Goal: Information Seeking & Learning: Learn about a topic

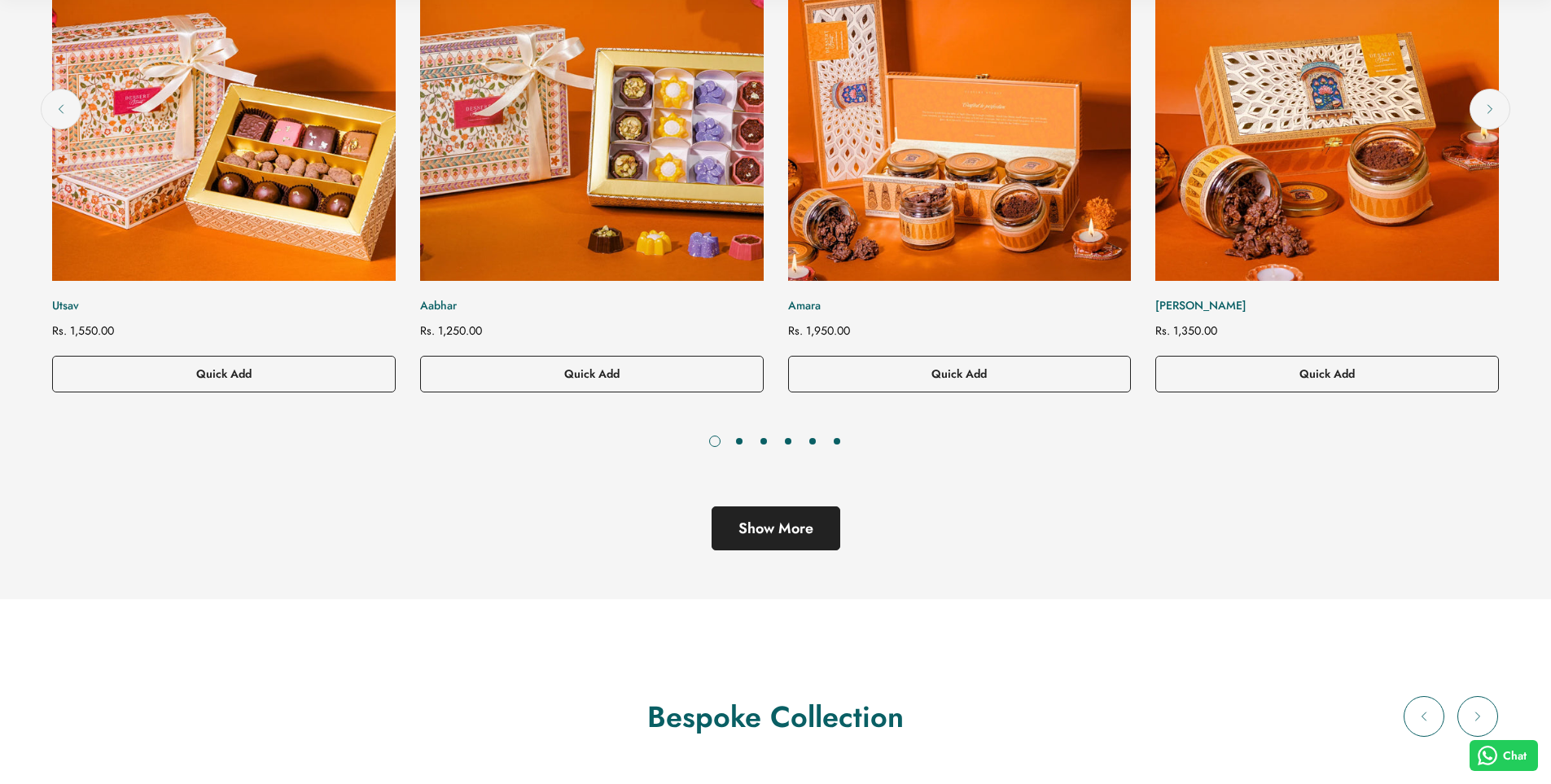
scroll to position [976, 0]
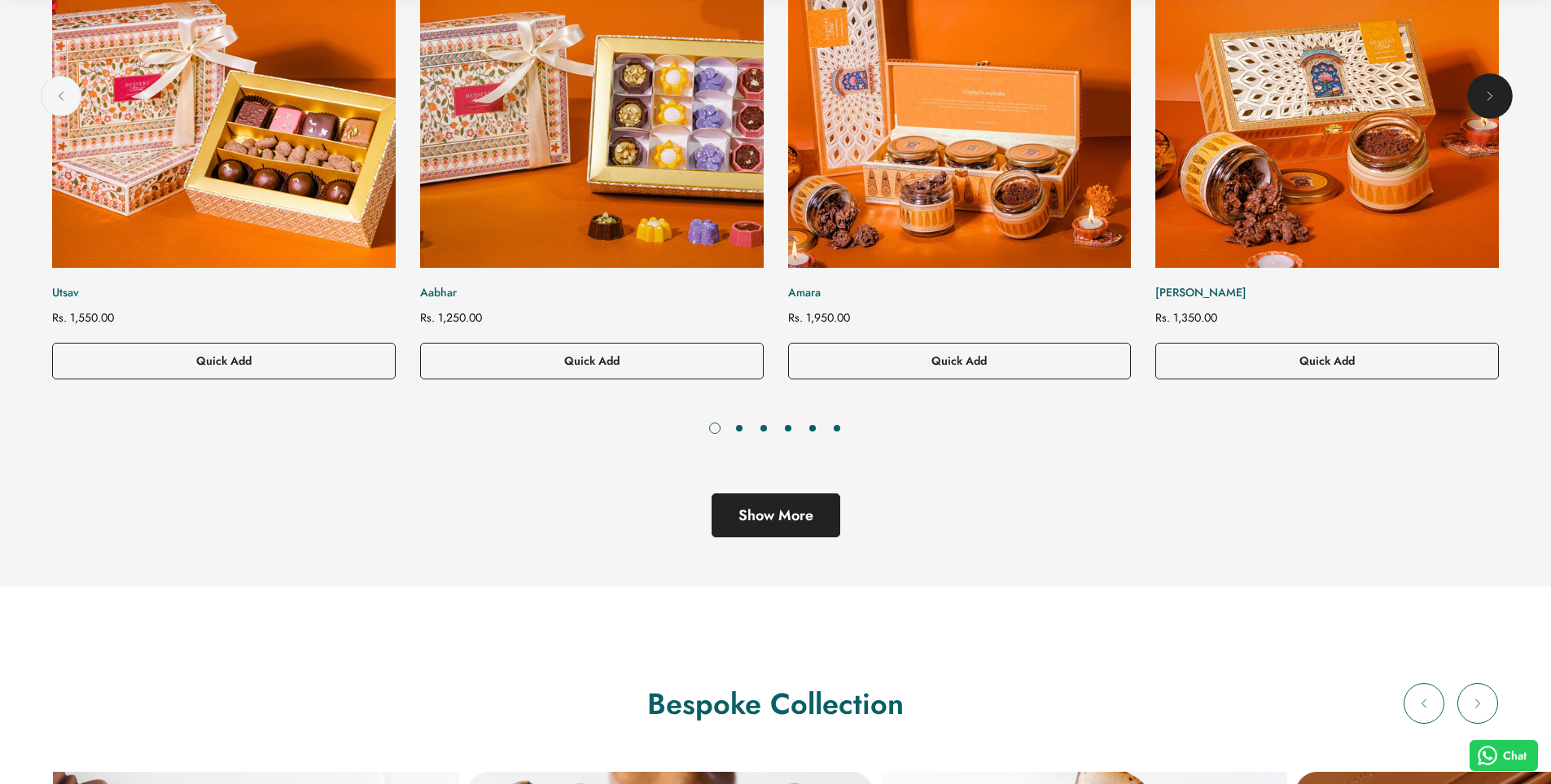
click at [1504, 93] on button "Next" at bounding box center [1490, 96] width 40 height 40
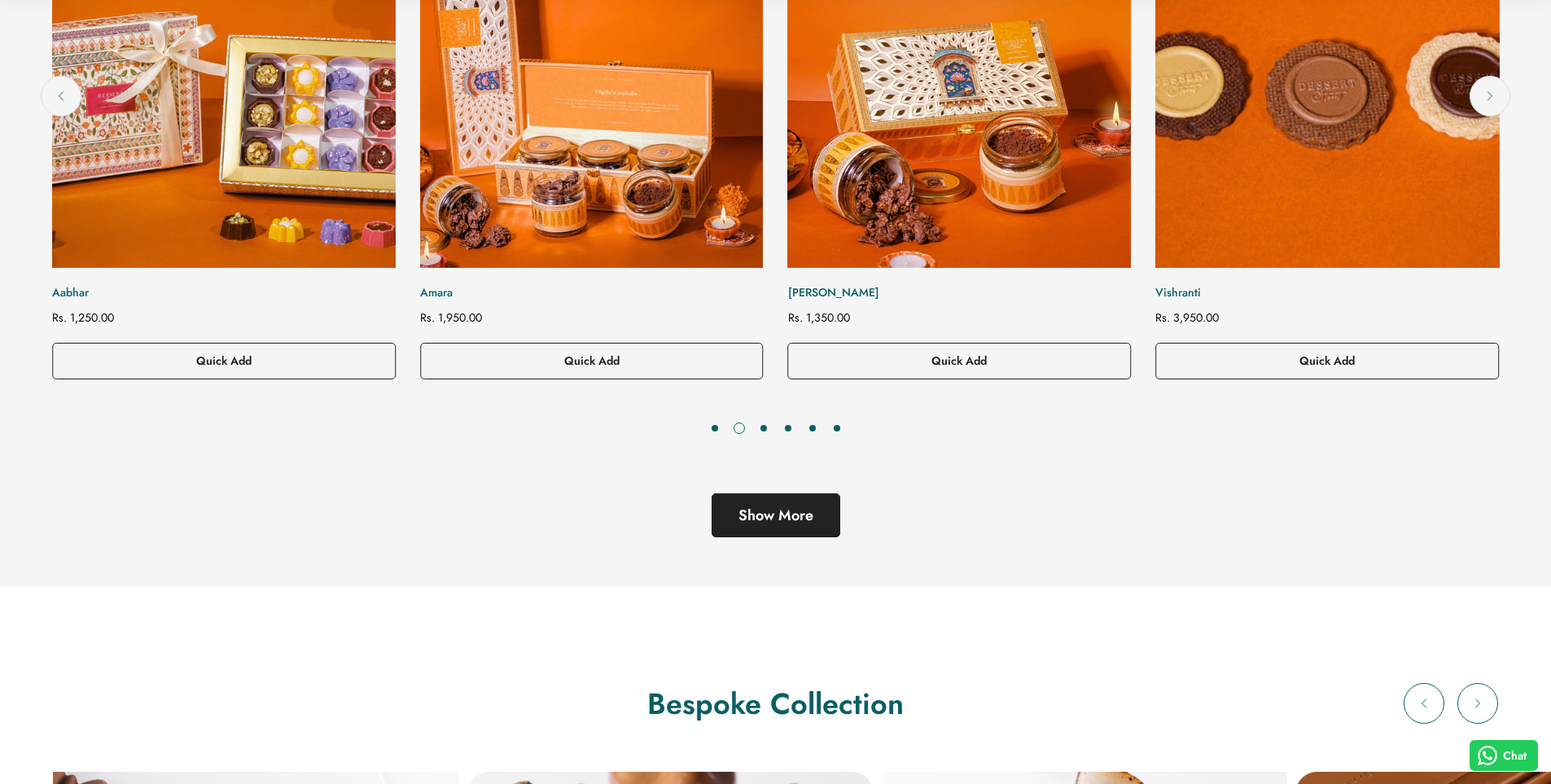
click at [1319, 162] on img "Vishranti" at bounding box center [1328, 96] width 378 height 378
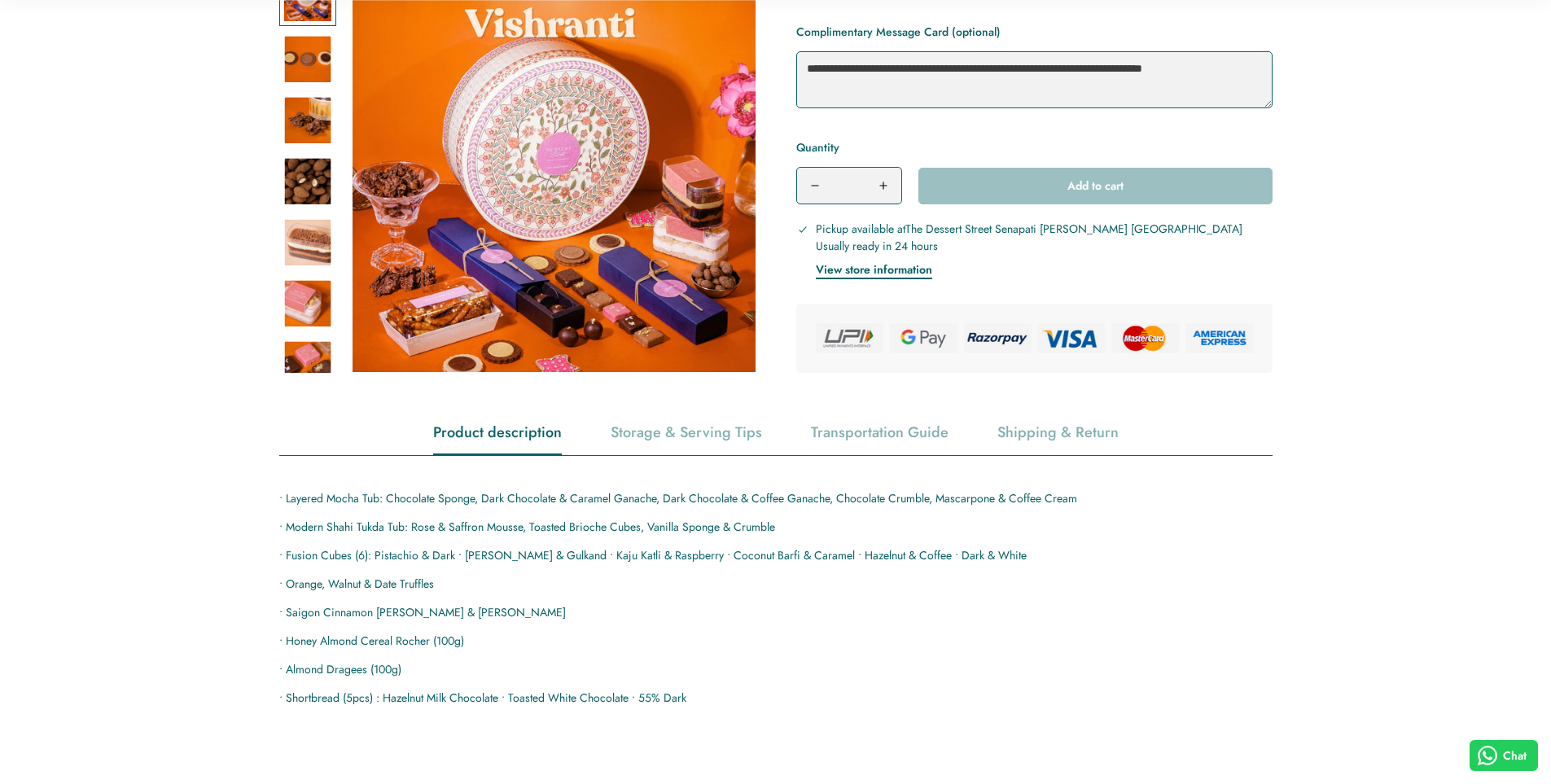
scroll to position [651, 0]
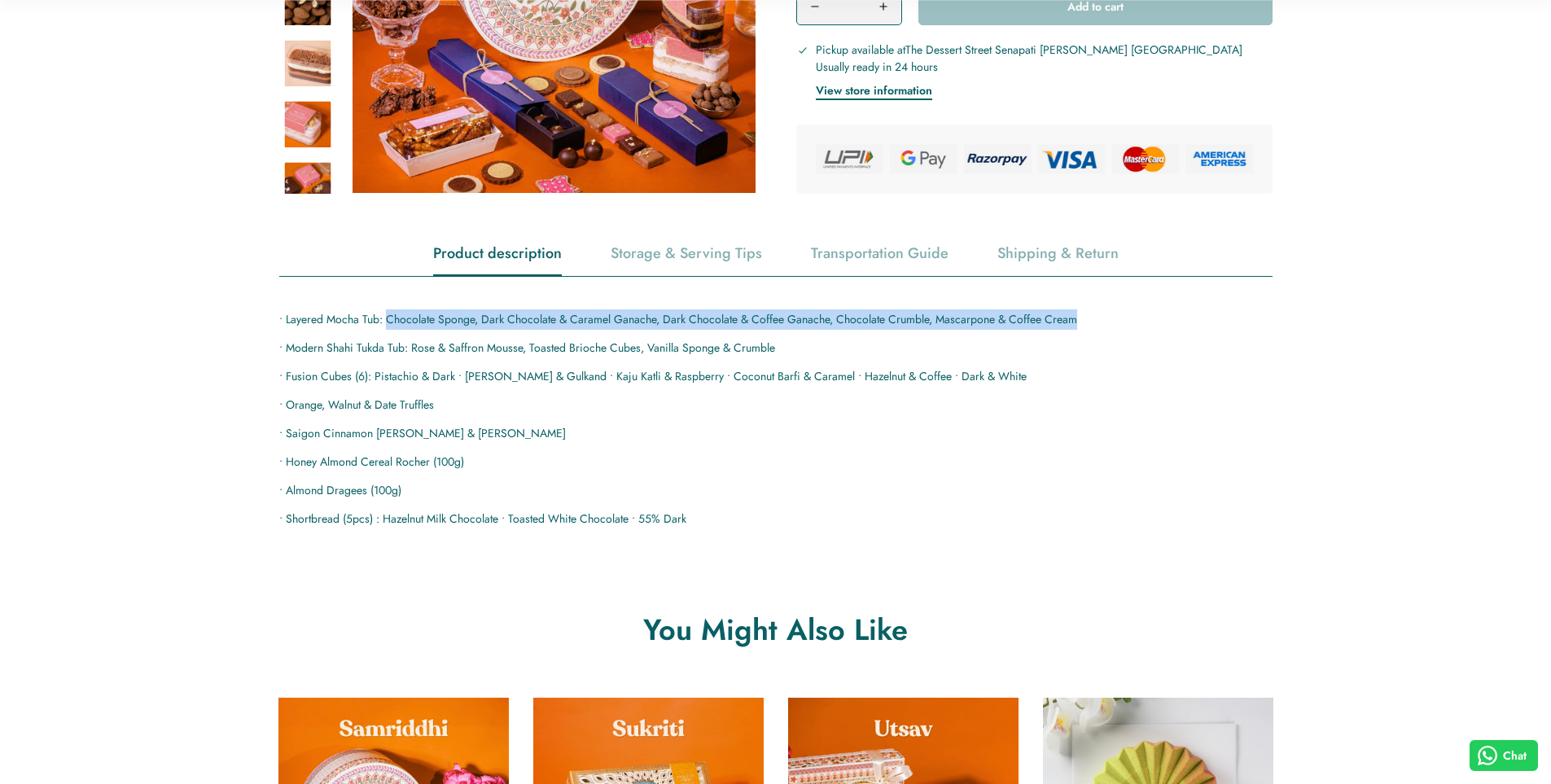
drag, startPoint x: 387, startPoint y: 314, endPoint x: 1112, endPoint y: 291, distance: 725.4
click at [1112, 291] on div "• Layered Mocha Tub: Chocolate Sponge, Dark Chocolate & Caramel Ganache, Dark C…" at bounding box center [776, 403] width 994 height 252
copy p "Chocolate Sponge, Dark Chocolate & Caramel Ganache, Dark Chocolate & Coffee Gan…"
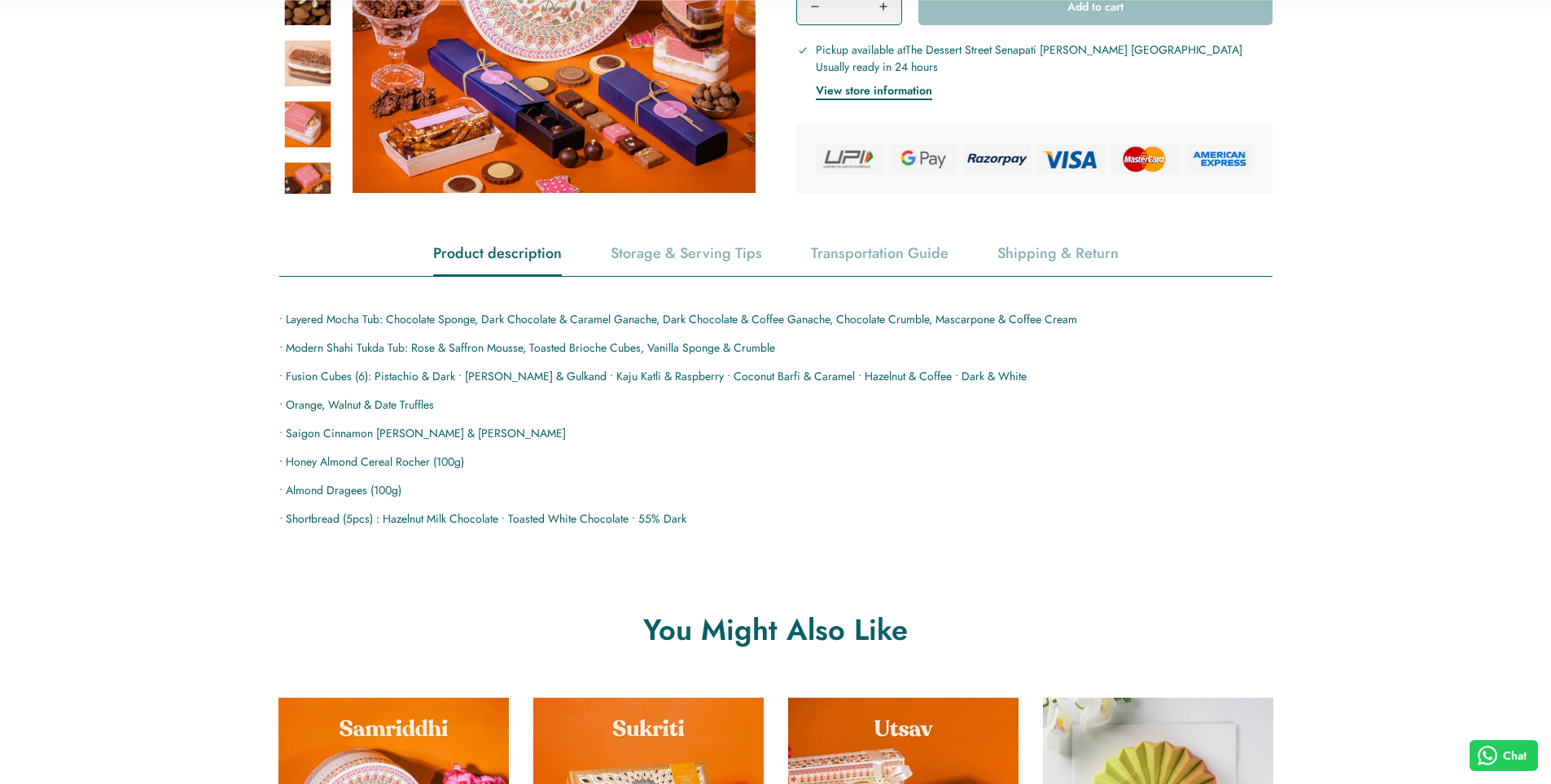
click at [413, 358] on p "• Modern Shahi Tukda Tub: Rose & Saffron Mousse, Toasted Brioche Cubes, Vanilla…" at bounding box center [776, 347] width 994 height 20
drag, startPoint x: 412, startPoint y: 351, endPoint x: 863, endPoint y: 341, distance: 451.1
click at [863, 341] on p "• Modern Shahi Tukda Tub: Rose & Saffron Mousse, Toasted Brioche Cubes, Vanilla…" at bounding box center [776, 347] width 994 height 20
copy p "Rose & Saffron Mousse, Toasted Brioche Cubes, Vanilla Sponge & Crumble"
click at [390, 345] on p "• Modern Shahi Tukda Tub: Rose & Saffron Mousse, Toasted Brioche Cubes, Vanilla…" at bounding box center [776, 347] width 994 height 20
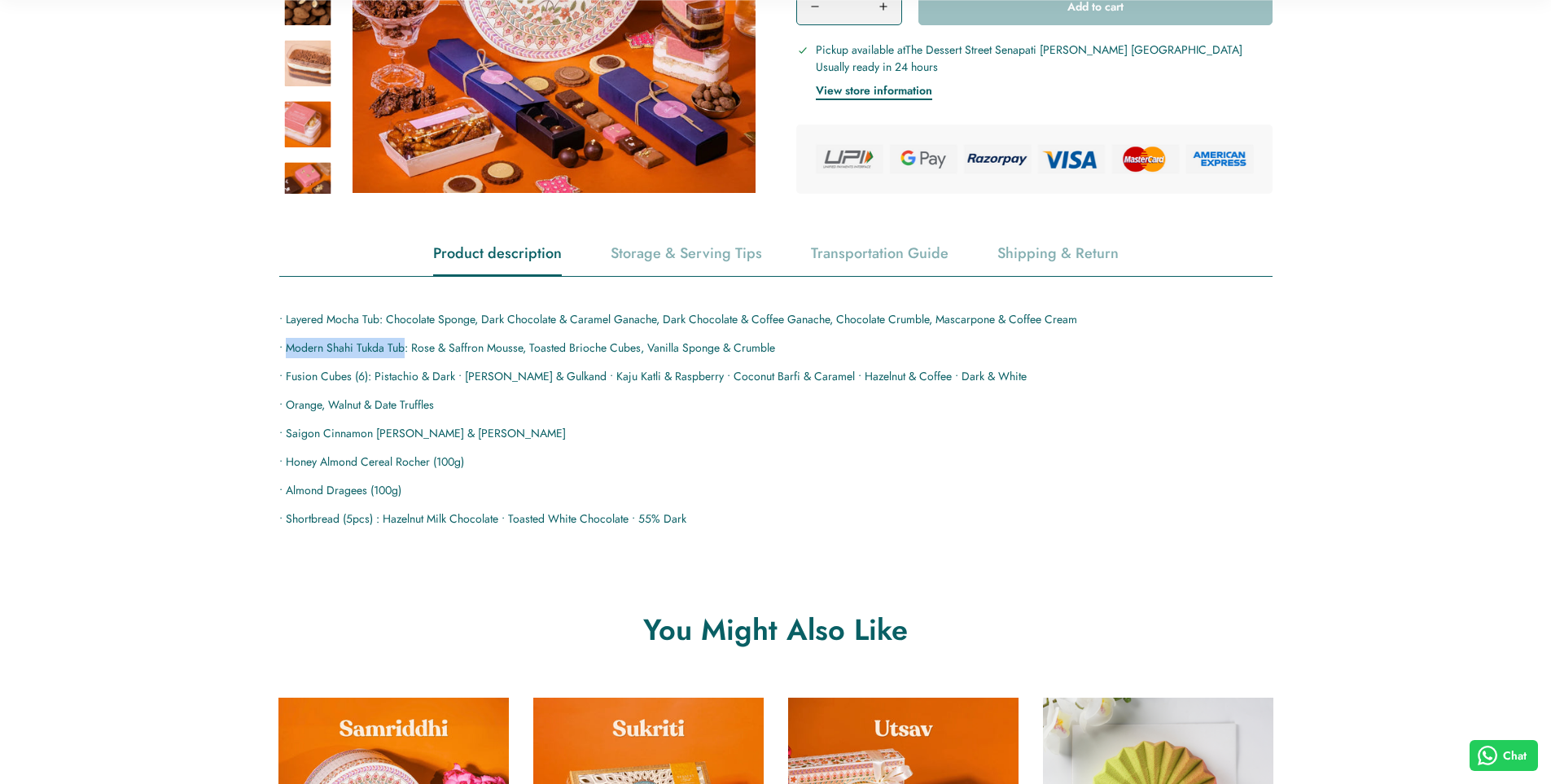
drag, startPoint x: 403, startPoint y: 347, endPoint x: 287, endPoint y: 348, distance: 116.0
click at [287, 348] on p "• Modern Shahi Tukda Tub: Rose & Saffron Mousse, Toasted Brioche Cubes, Vanilla…" at bounding box center [776, 347] width 994 height 20
copy p "Modern Shahi Tukda Tub"
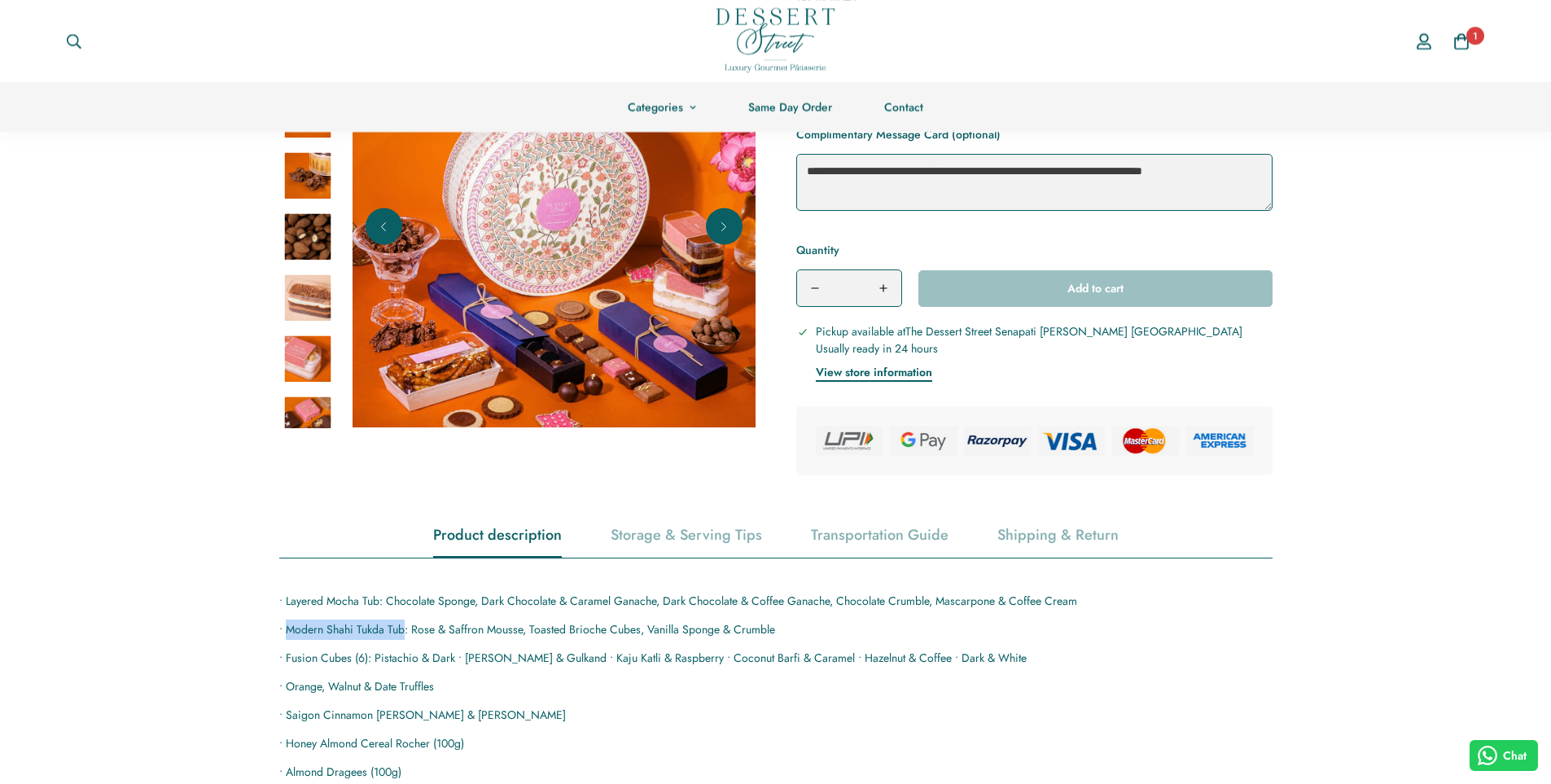
scroll to position [325, 0]
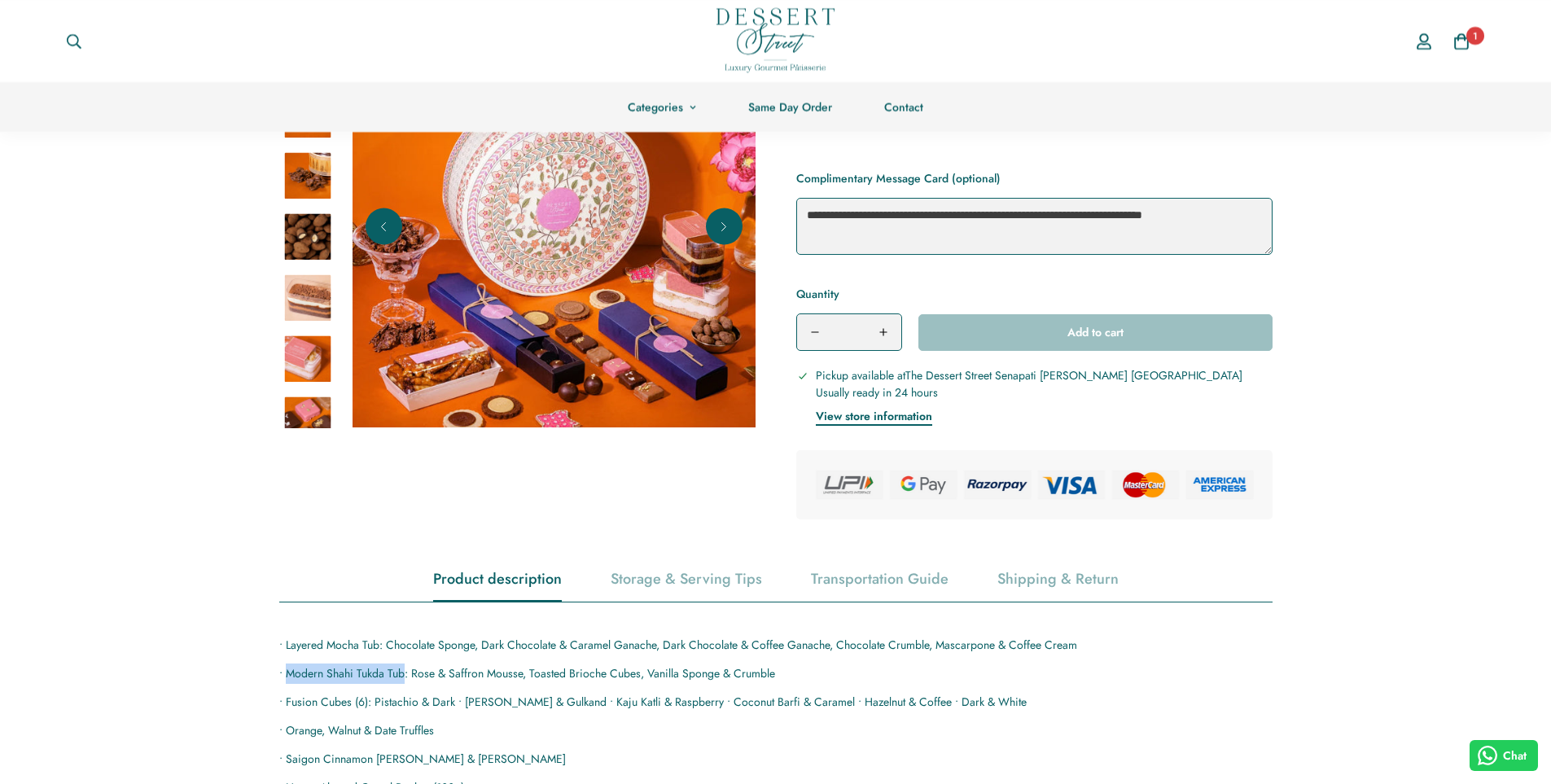
click at [296, 345] on img at bounding box center [308, 359] width 47 height 47
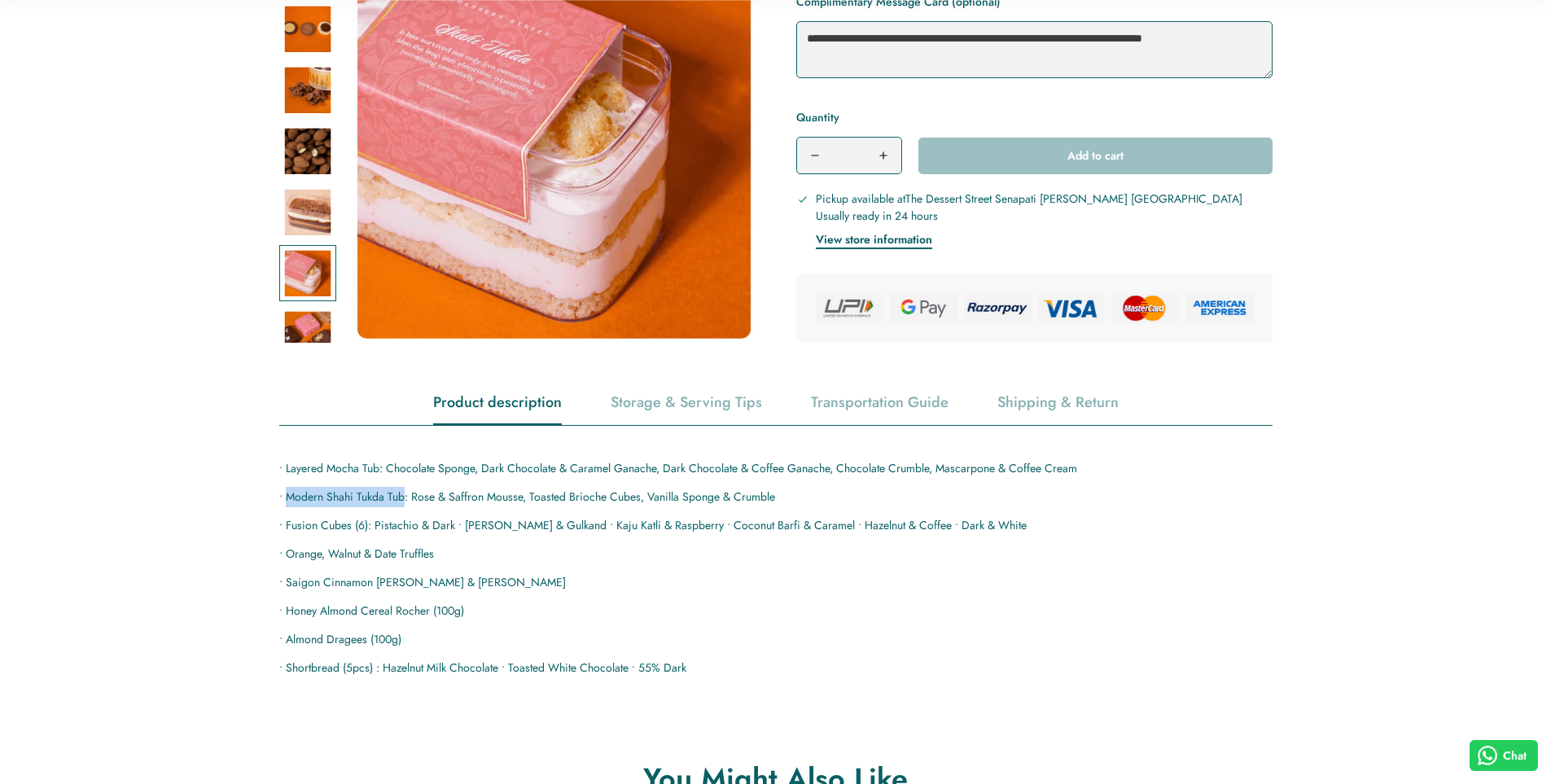
scroll to position [570, 0]
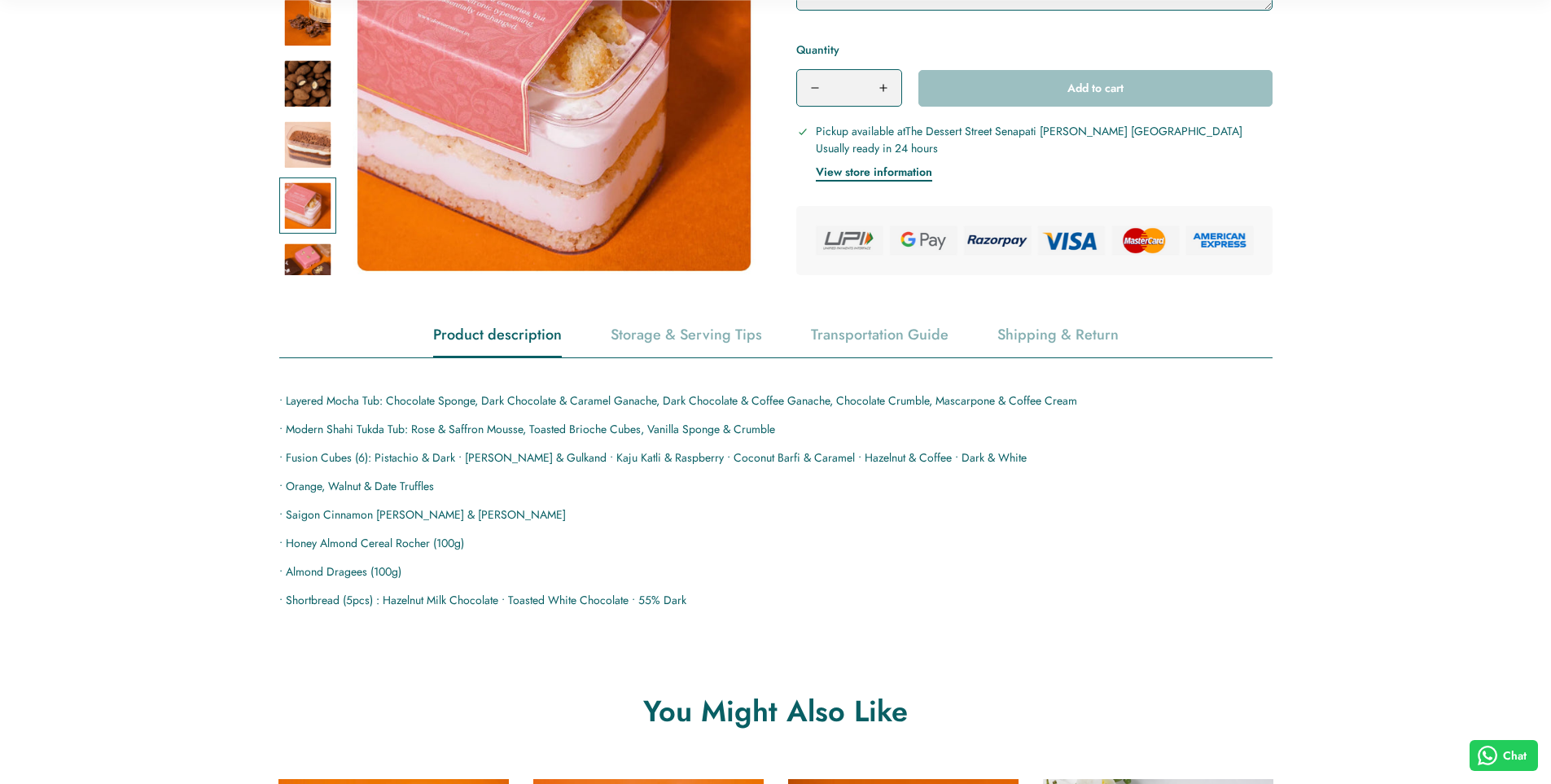
click at [414, 442] on div "• Layered Mocha Tub: Chocolate Sponge, Dark Chocolate & Caramel Ganache, Dark C…" at bounding box center [776, 501] width 994 height 220
click at [564, 403] on p "• Layered Mocha Tub: Chocolate Sponge, Dark Chocolate & Caramel Ganache, Dark C…" at bounding box center [776, 401] width 994 height 20
drag, startPoint x: 411, startPoint y: 431, endPoint x: 803, endPoint y: 424, distance: 392.1
click at [803, 424] on p "• Modern Shahi Tukda Tub: Rose & Saffron Mousse, Toasted Brioche Cubes, Vanilla…" at bounding box center [776, 429] width 994 height 20
copy p "Rose & Saffron Mousse, Toasted Brioche Cubes, Vanilla Sponge & Crumble"
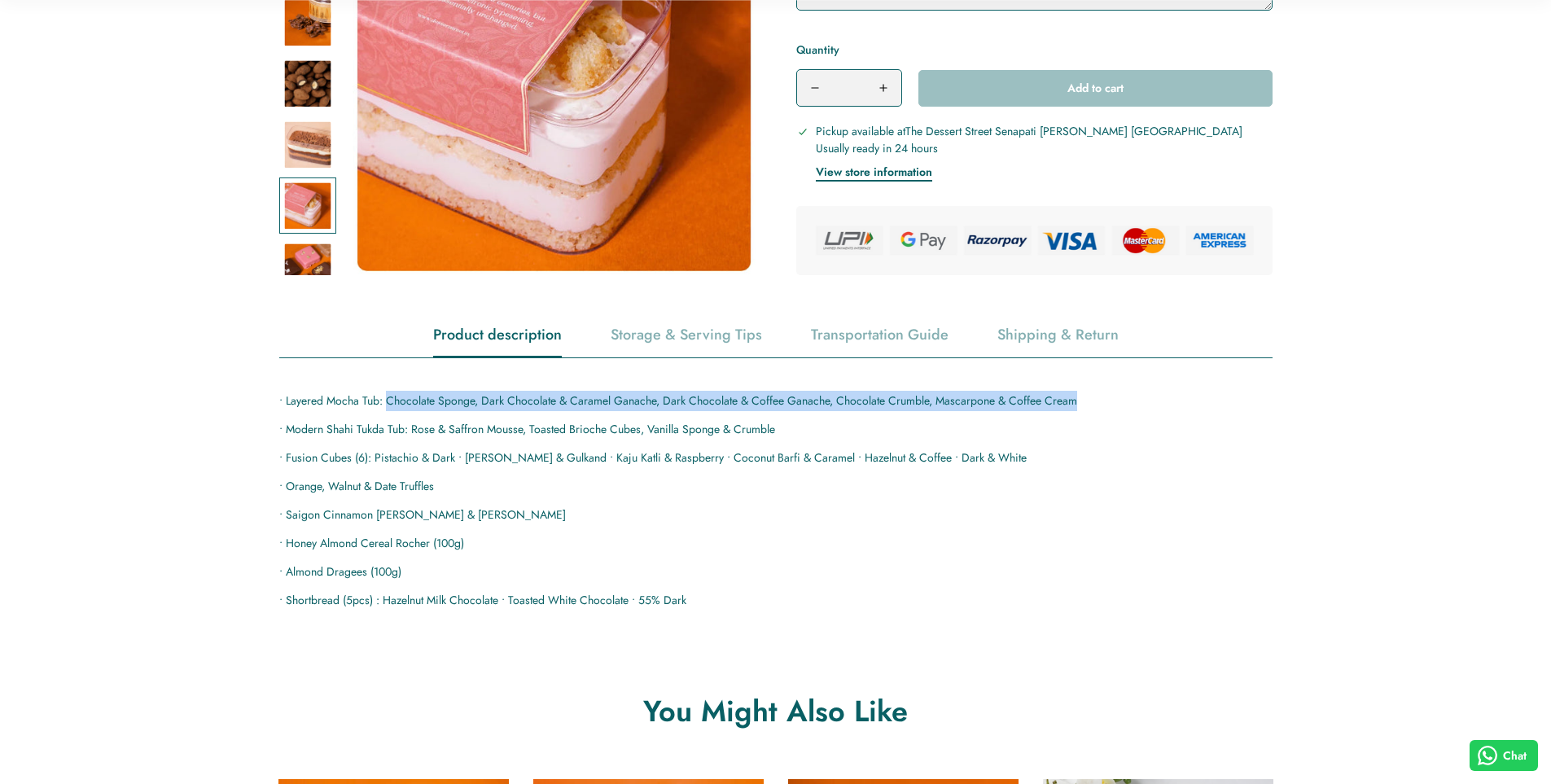
drag, startPoint x: 385, startPoint y: 395, endPoint x: 1156, endPoint y: 367, distance: 771.5
click at [1156, 367] on div "• Layered Mocha Tub: Chocolate Sponge, Dark Chocolate & Caramel Ganache, Dark C…" at bounding box center [776, 483] width 994 height 252
copy p "Chocolate Sponge, Dark Chocolate & Caramel Ganache, Dark Chocolate & Coffee Gan…"
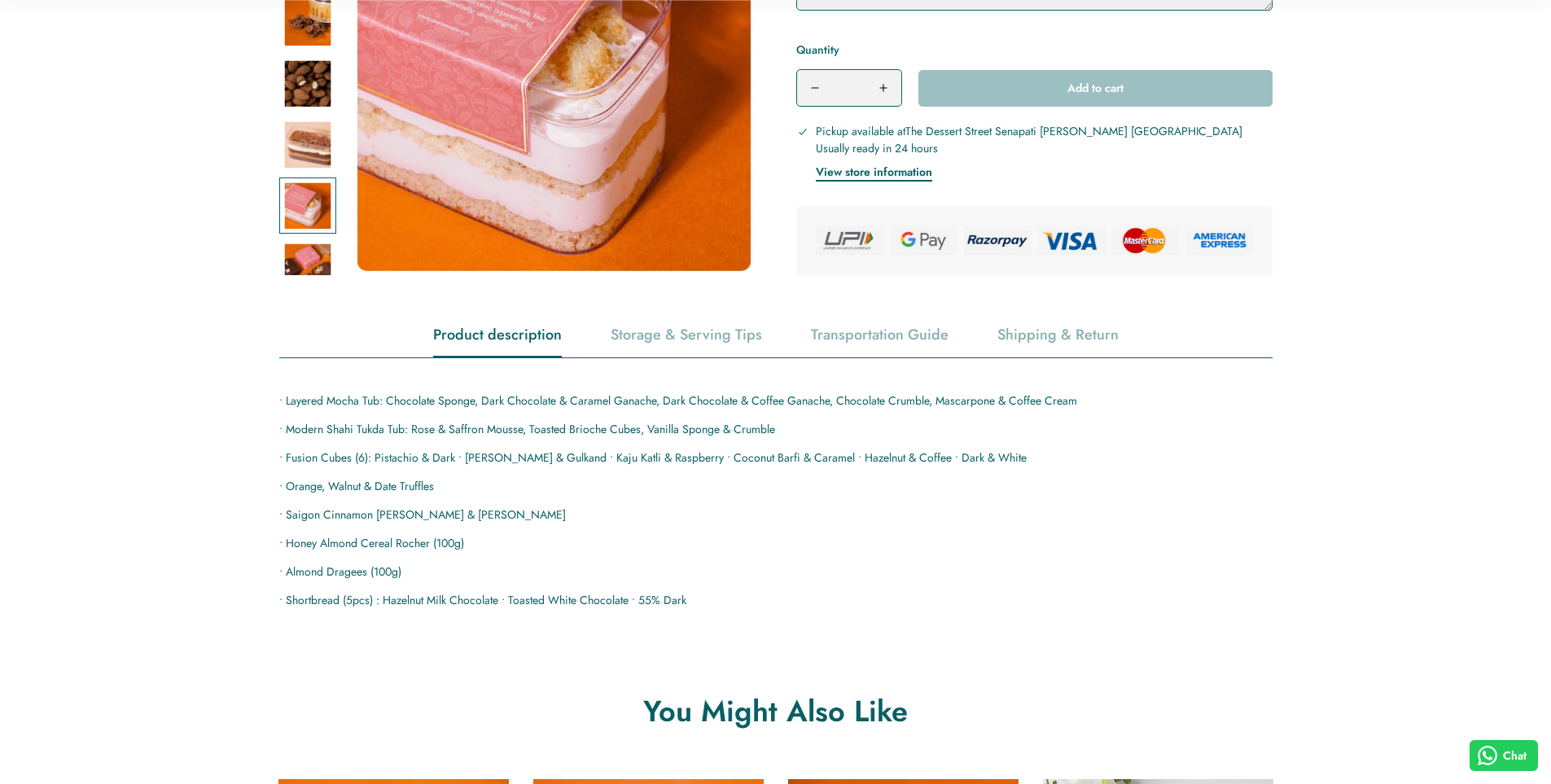
click at [336, 402] on p "• Layered Mocha Tub: Chocolate Sponge, Dark Chocolate & Caramel Ganache, Dark C…" at bounding box center [776, 401] width 994 height 20
drag, startPoint x: 284, startPoint y: 401, endPoint x: 377, endPoint y: 401, distance: 93.0
click at [377, 401] on p "• Layered Mocha Tub: Chocolate Sponge, Dark Chocolate & Caramel Ganache, Dark C…" at bounding box center [776, 401] width 994 height 20
copy p "Layered Mocha Tub"
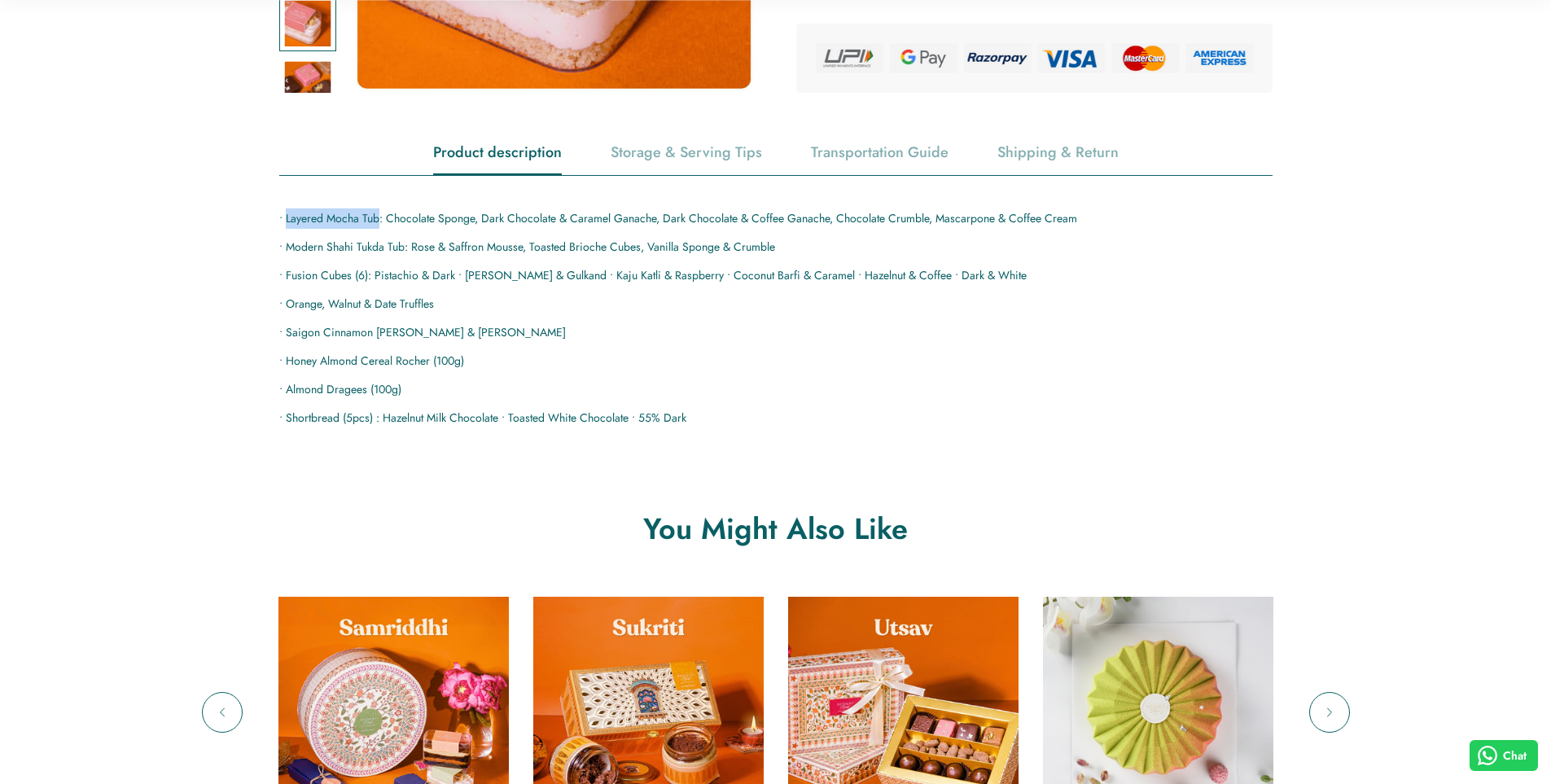
scroll to position [976, 0]
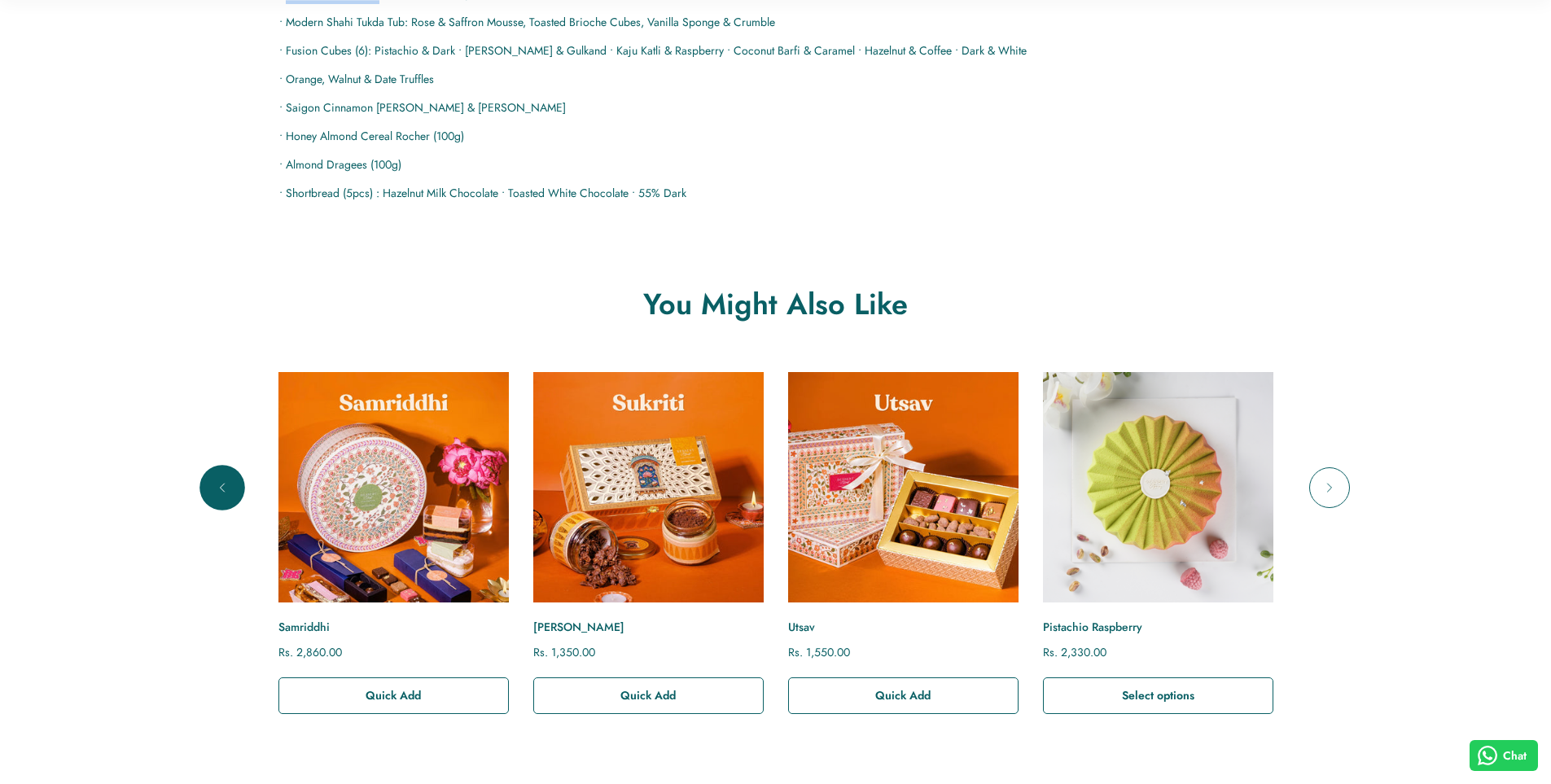
click at [229, 479] on icon "Previous" at bounding box center [222, 487] width 17 height 17
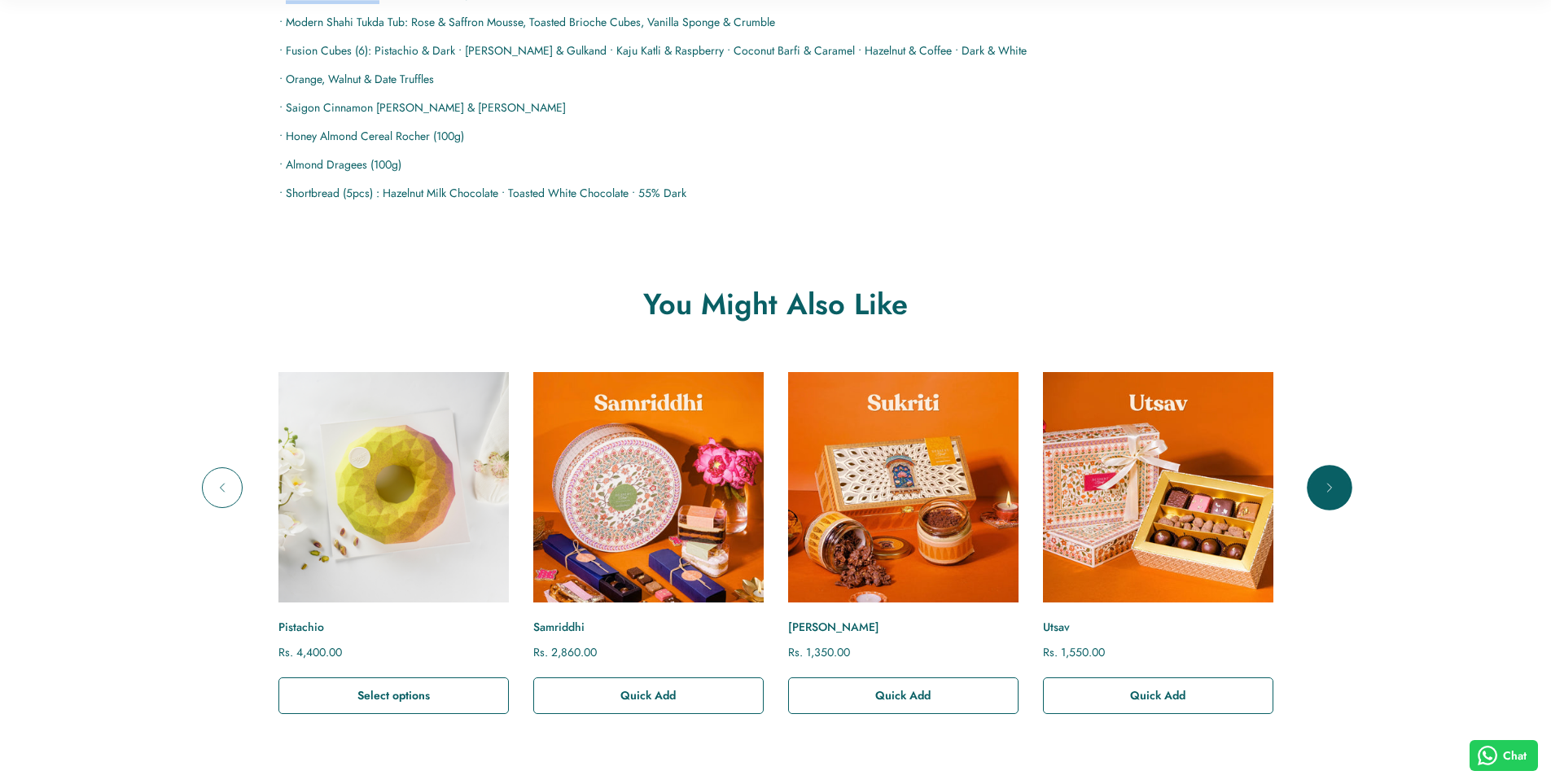
click at [1327, 475] on button "Next" at bounding box center [1329, 488] width 40 height 40
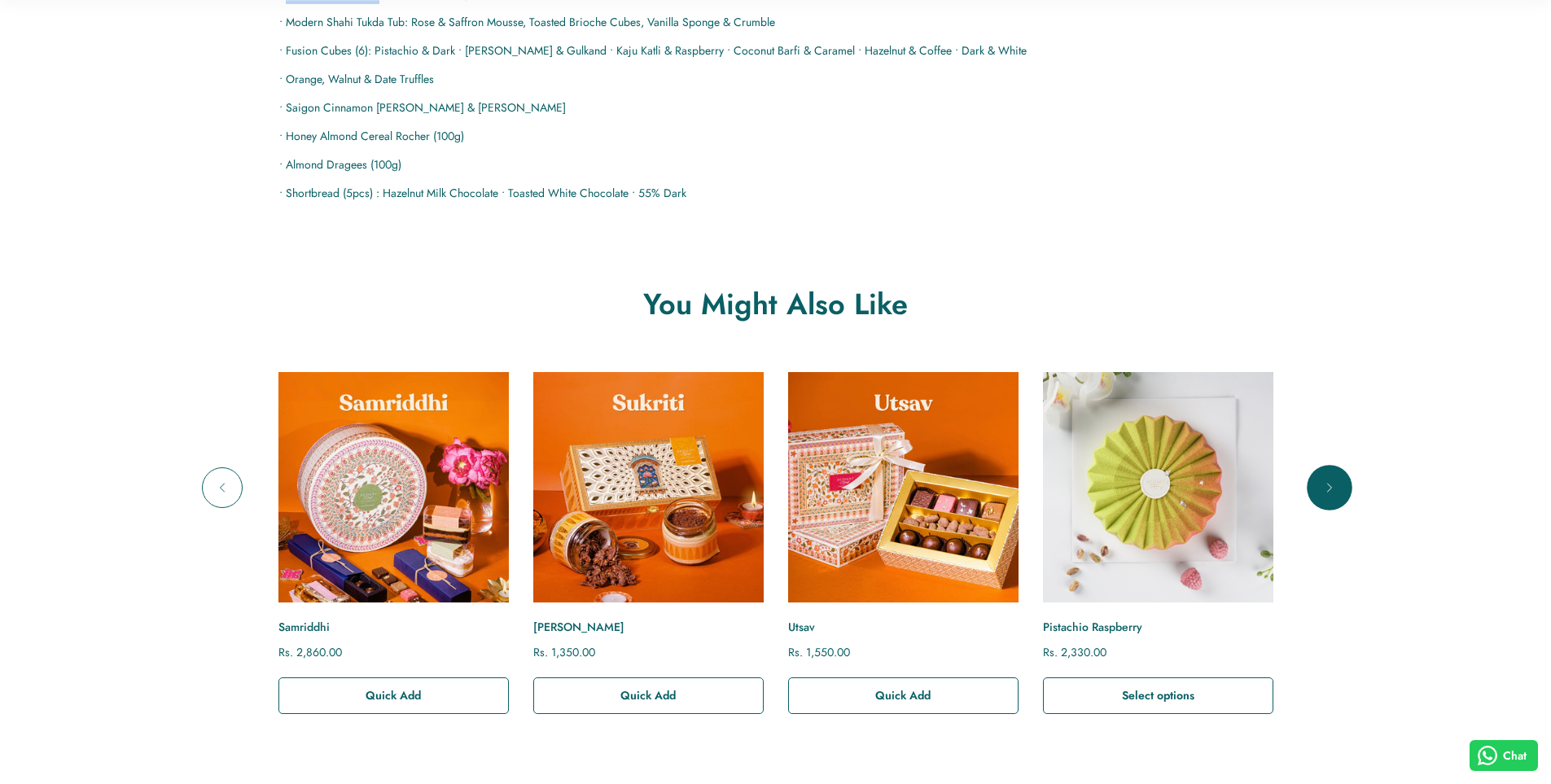
click at [1327, 475] on button "Next" at bounding box center [1329, 488] width 40 height 40
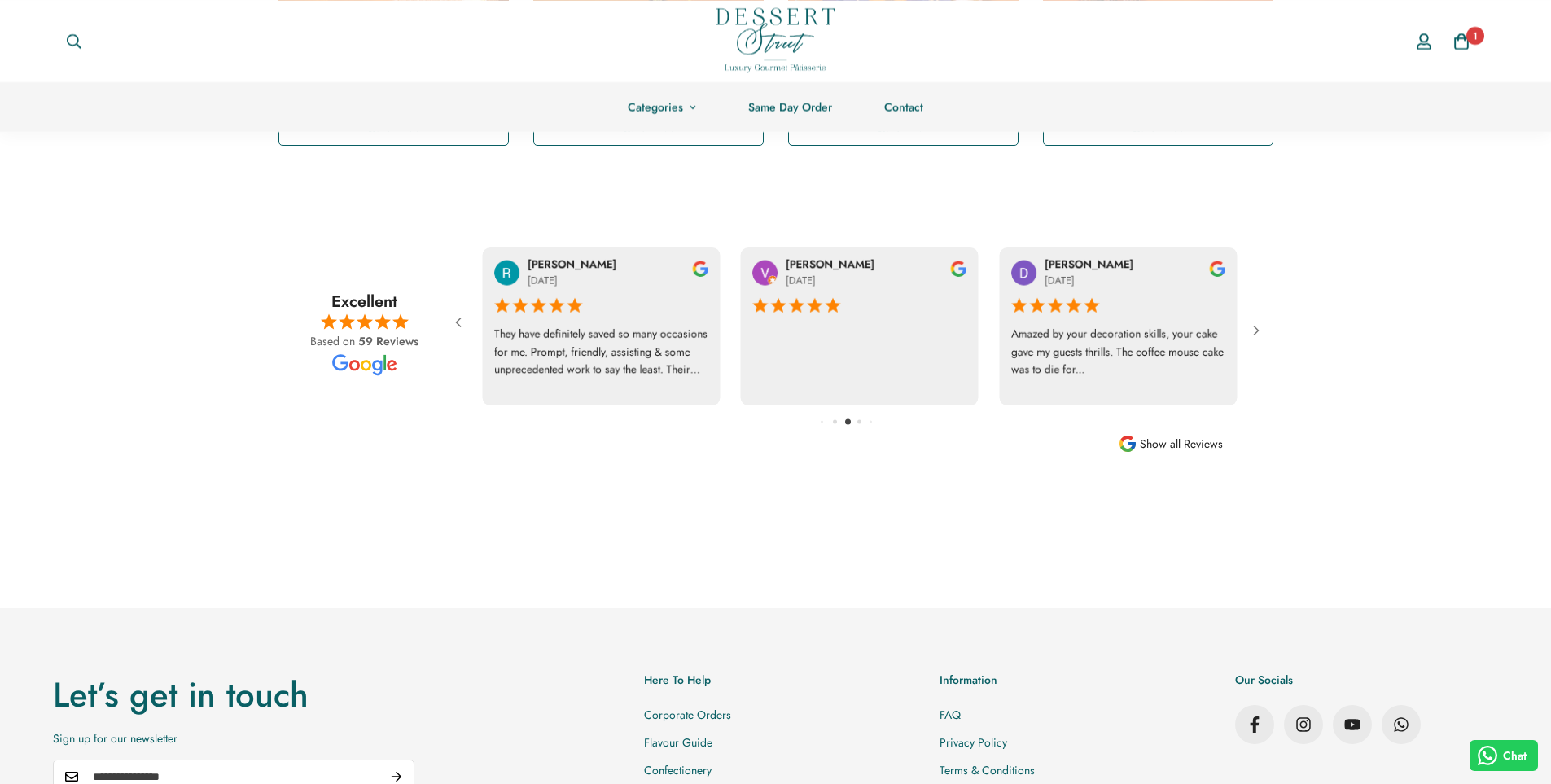
scroll to position [2020, 0]
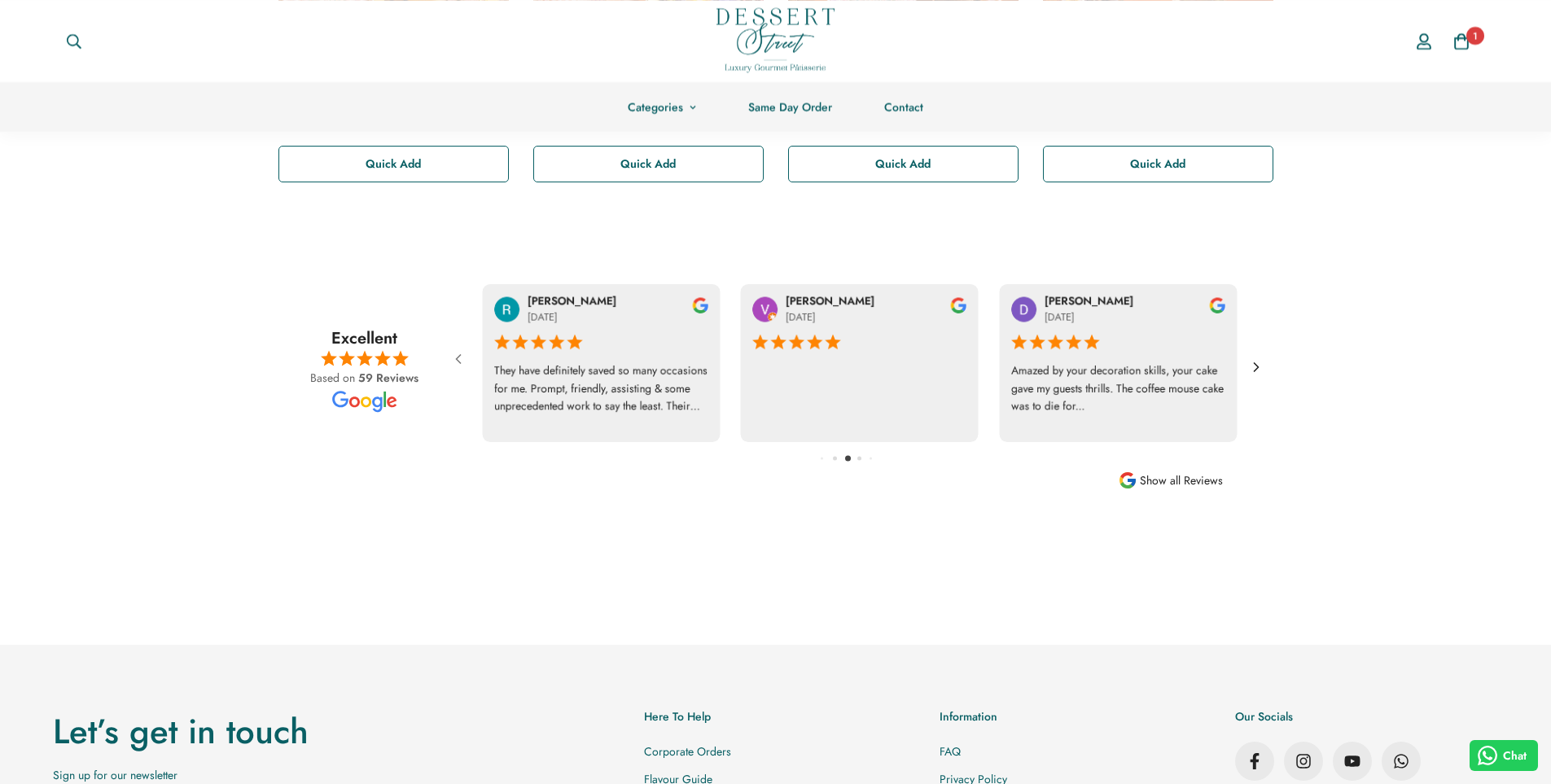
click at [1251, 373] on icon at bounding box center [1256, 367] width 17 height 17
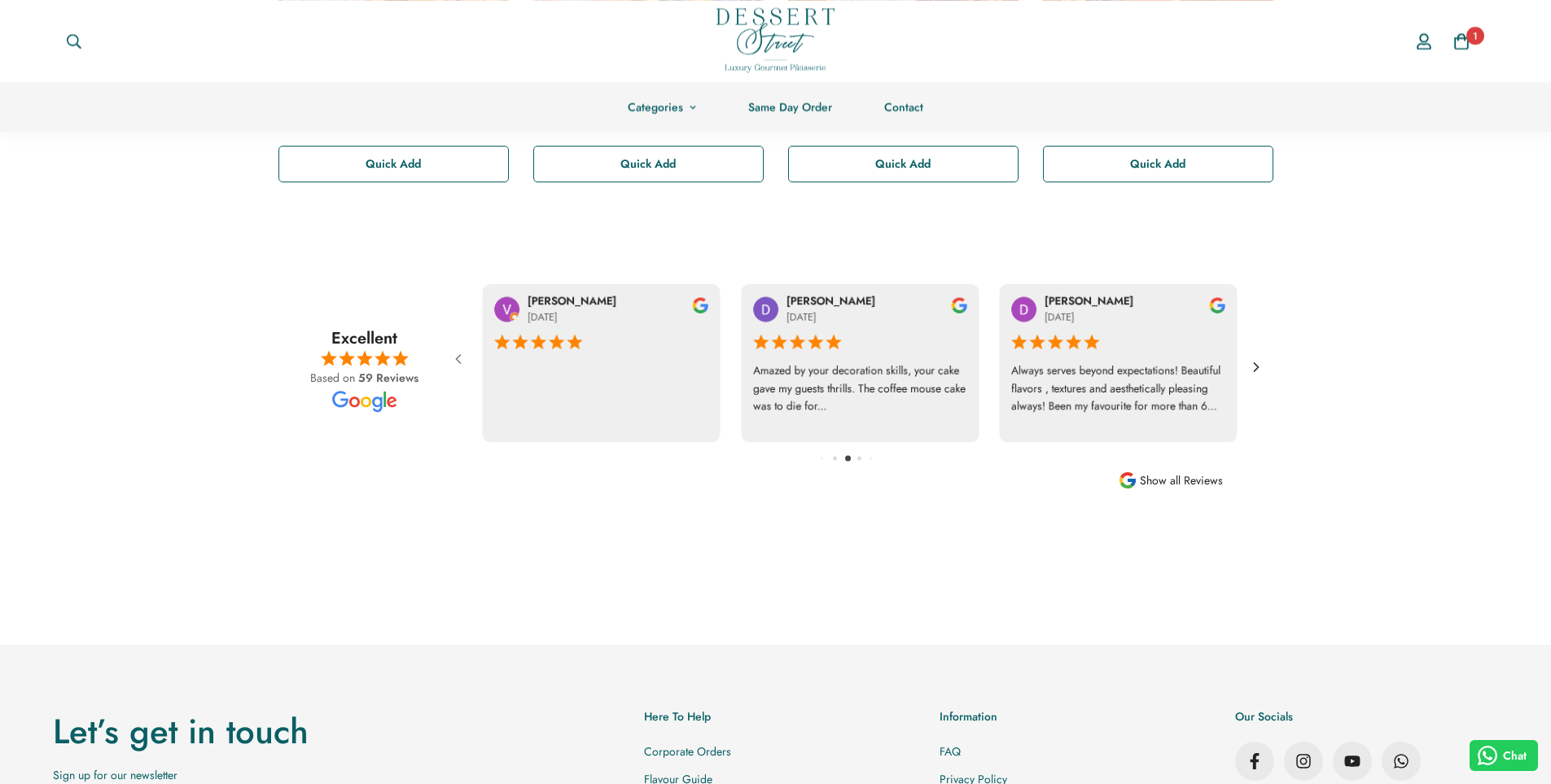
click at [1251, 373] on icon at bounding box center [1256, 367] width 17 height 17
click at [461, 361] on icon at bounding box center [458, 359] width 17 height 17
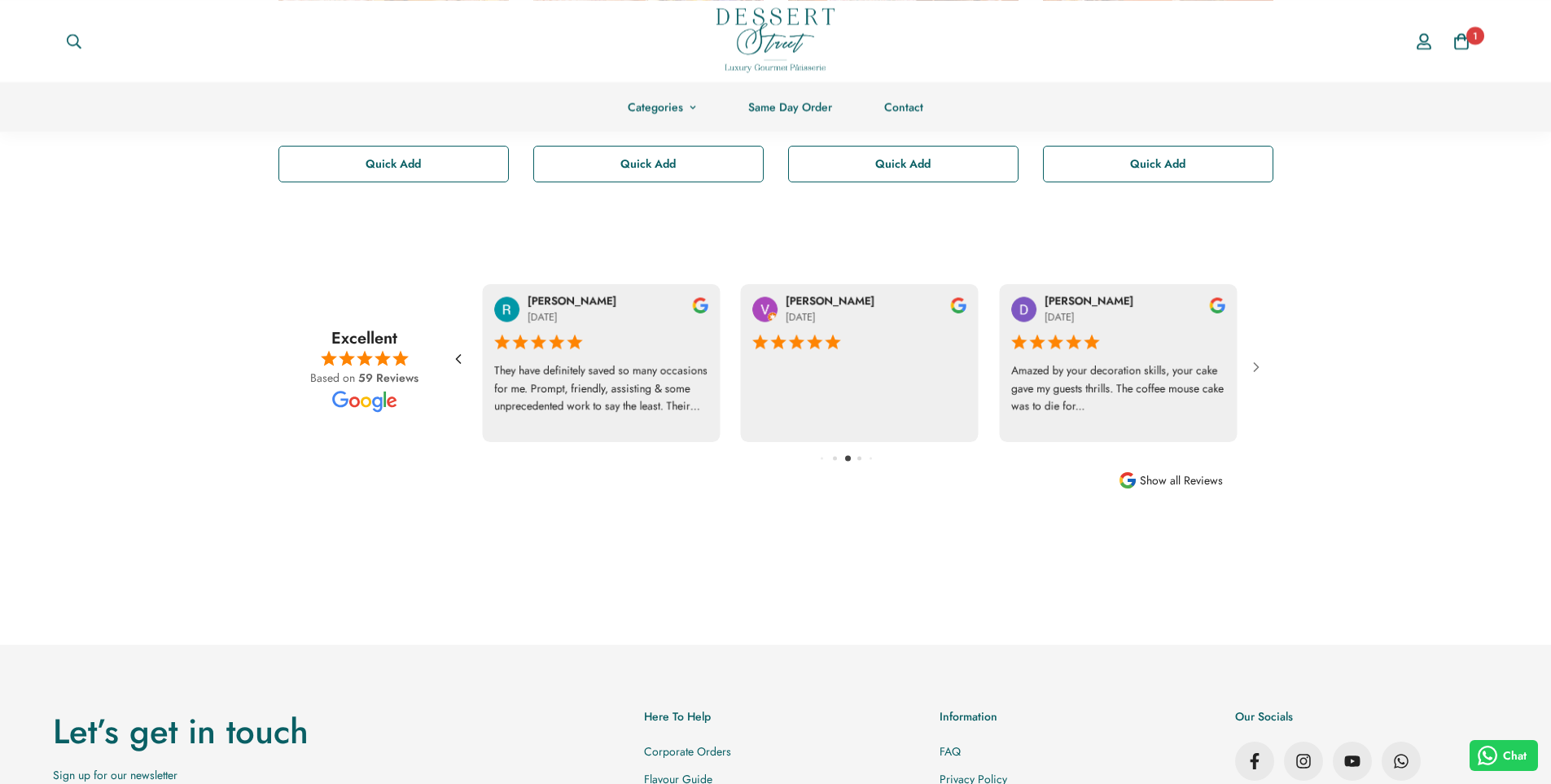
click at [461, 361] on icon at bounding box center [458, 359] width 17 height 17
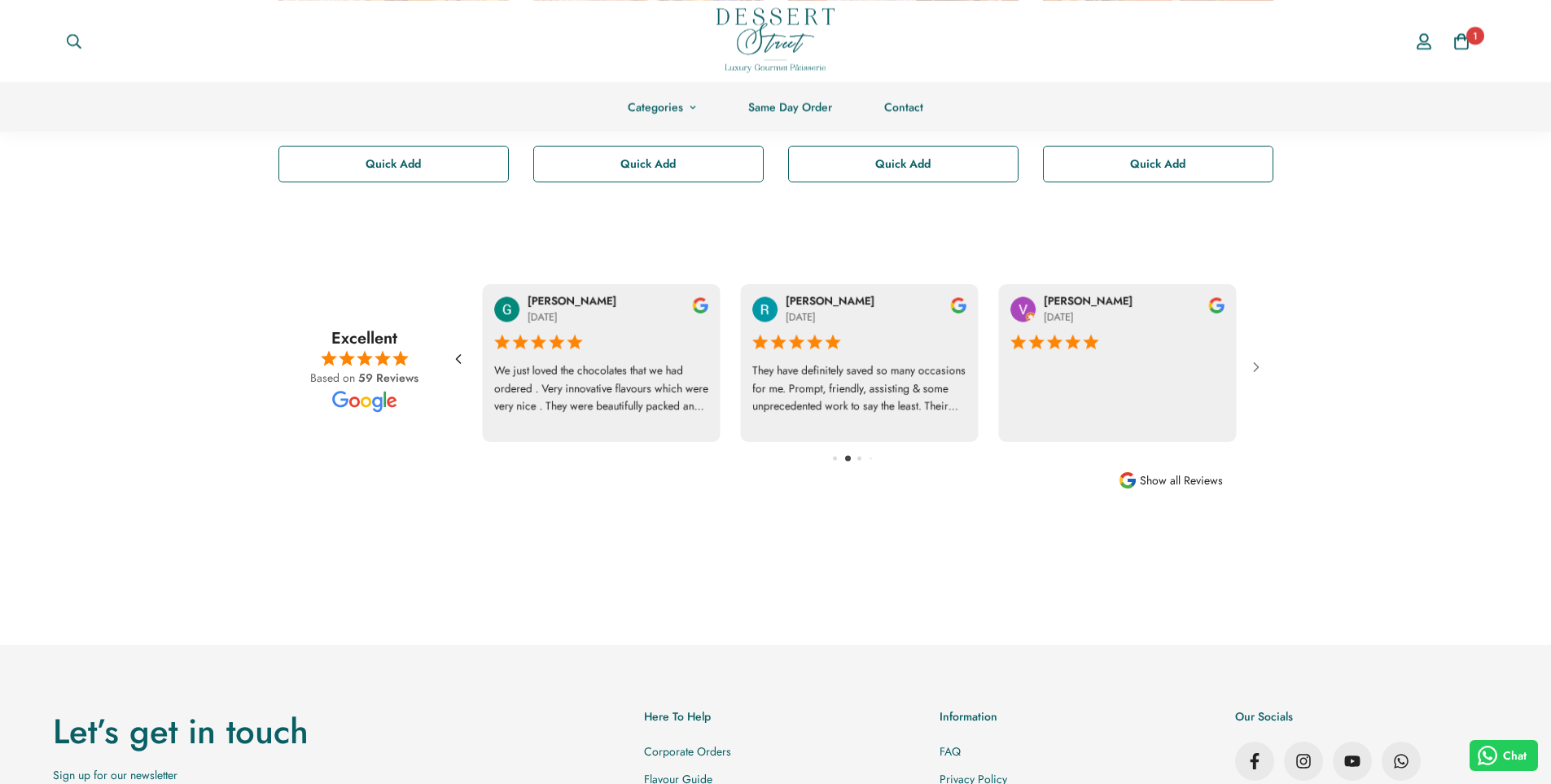
click at [461, 361] on icon at bounding box center [458, 359] width 17 height 17
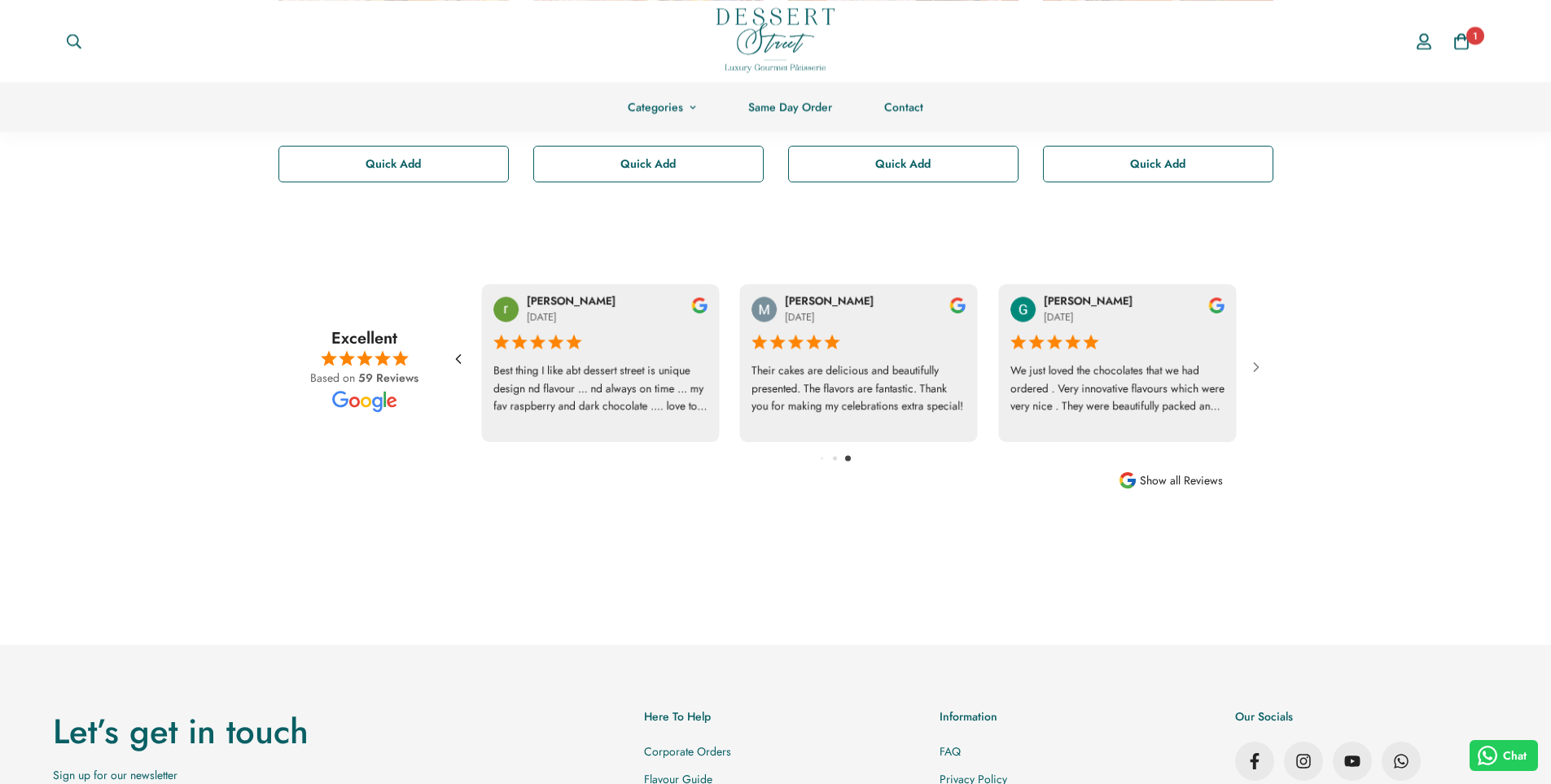
click at [461, 361] on icon at bounding box center [458, 359] width 17 height 17
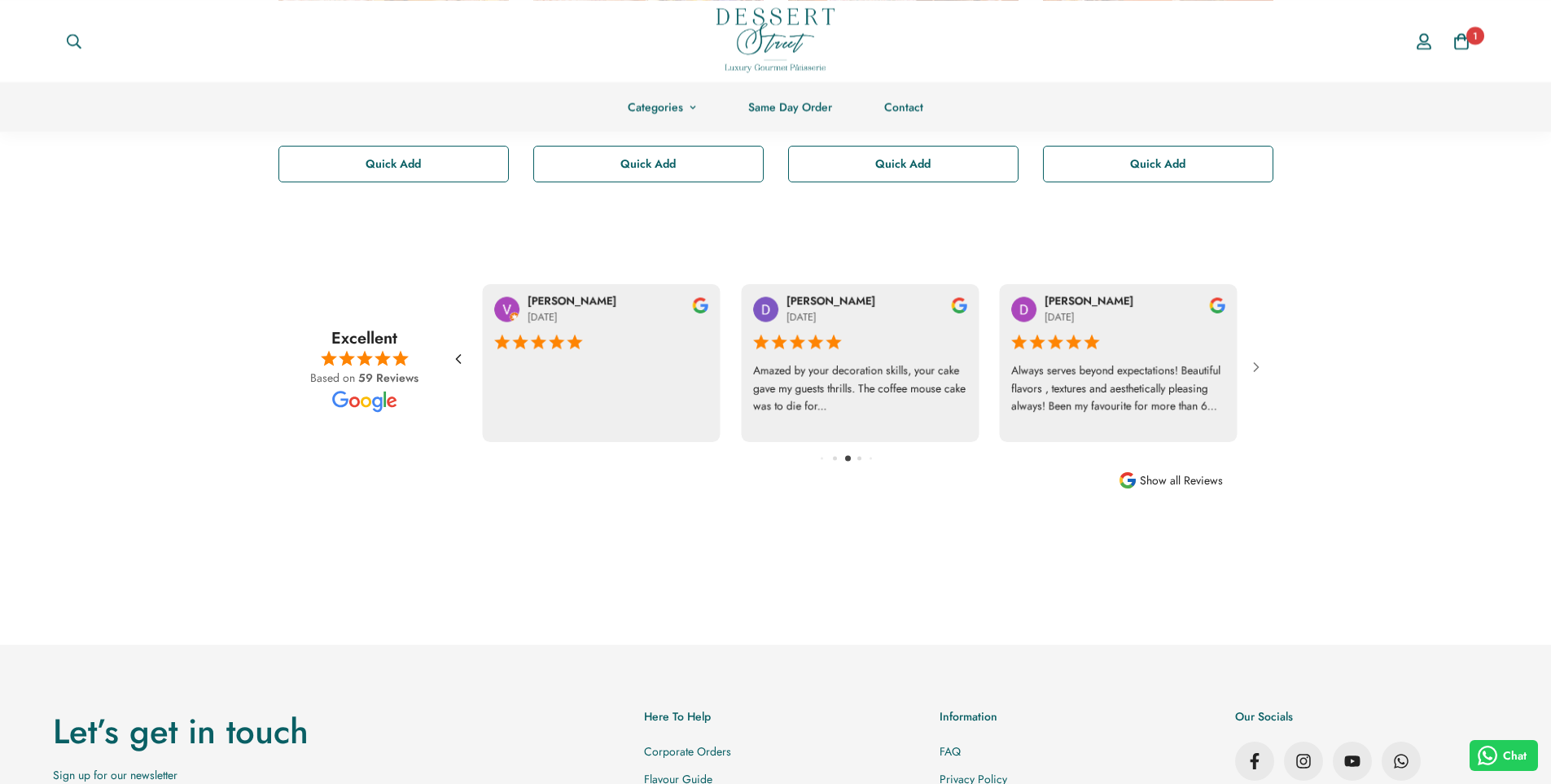
click at [461, 361] on icon at bounding box center [458, 359] width 17 height 17
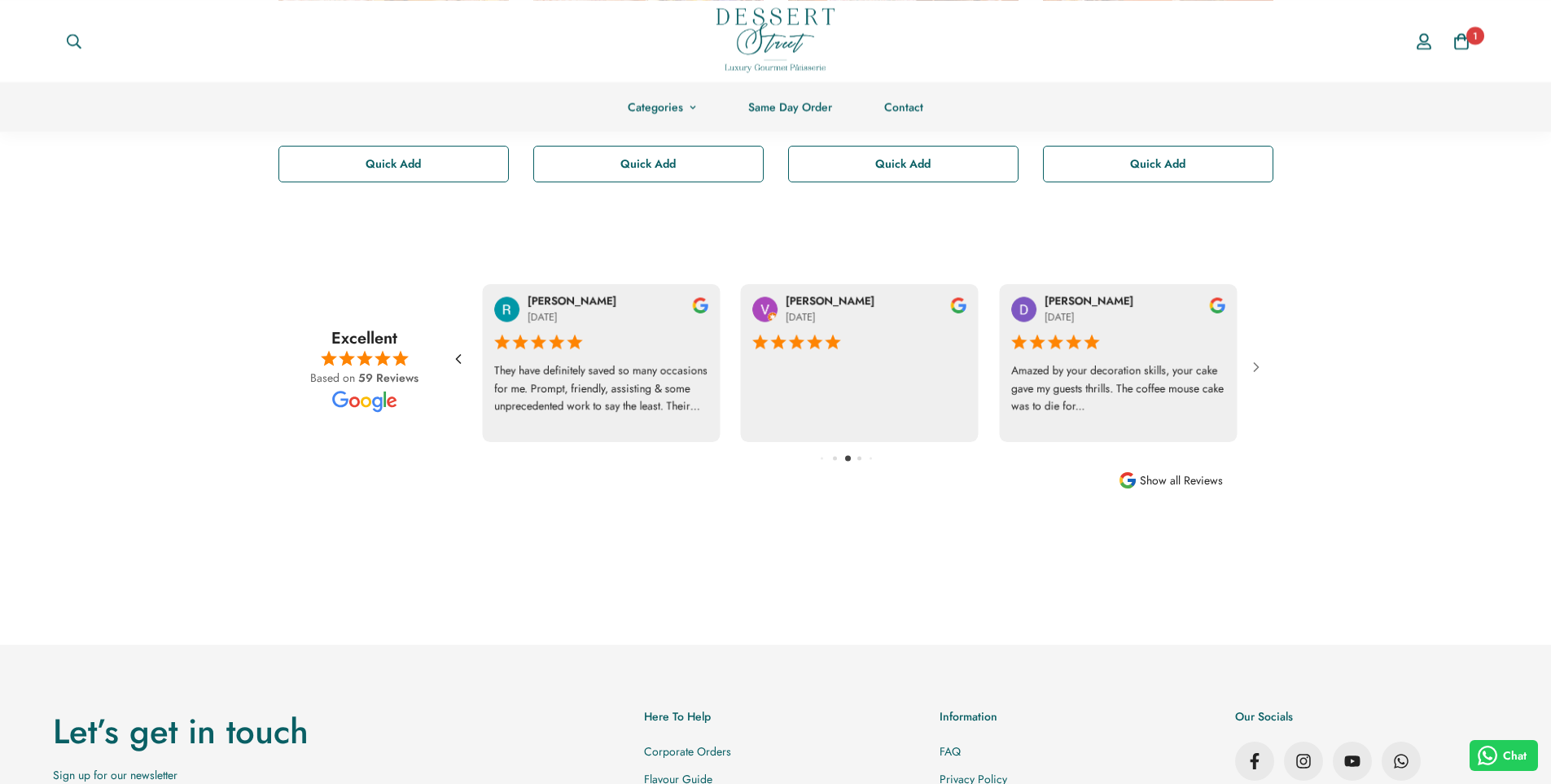
click at [461, 361] on icon at bounding box center [458, 359] width 17 height 17
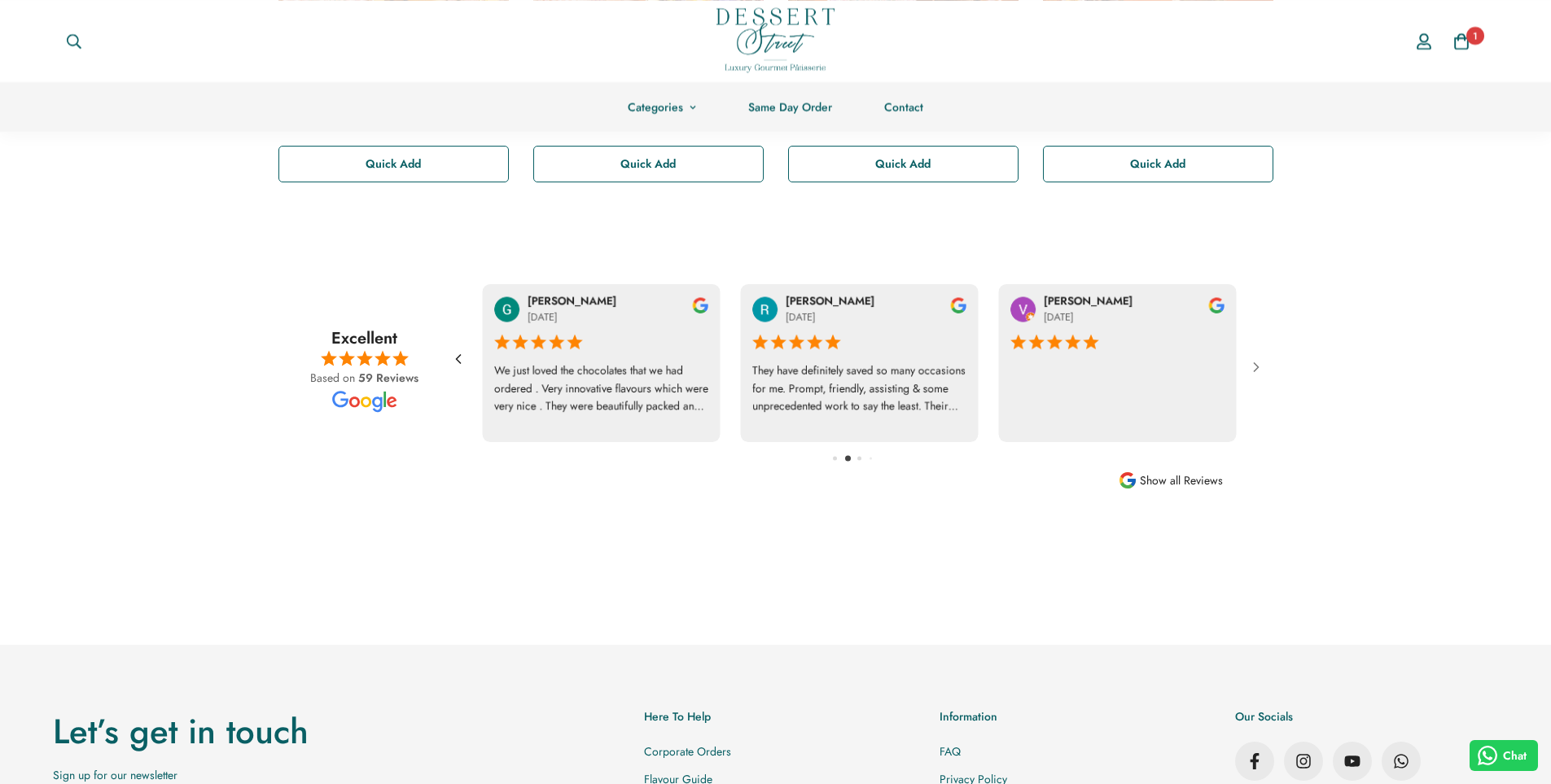
click at [461, 361] on icon at bounding box center [458, 359] width 17 height 17
click at [1253, 362] on icon at bounding box center [1256, 367] width 17 height 17
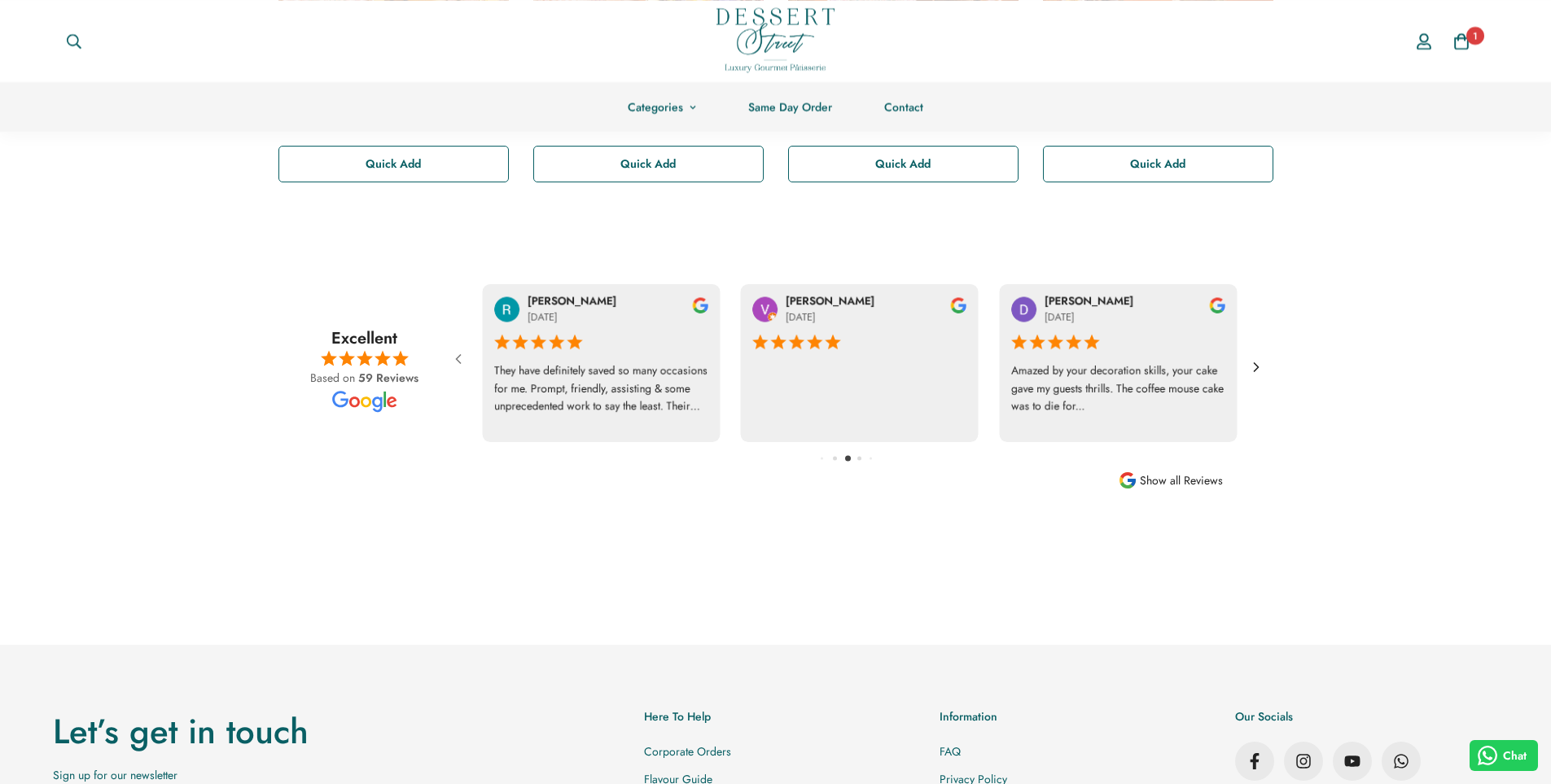
click at [1253, 362] on icon at bounding box center [1256, 367] width 17 height 17
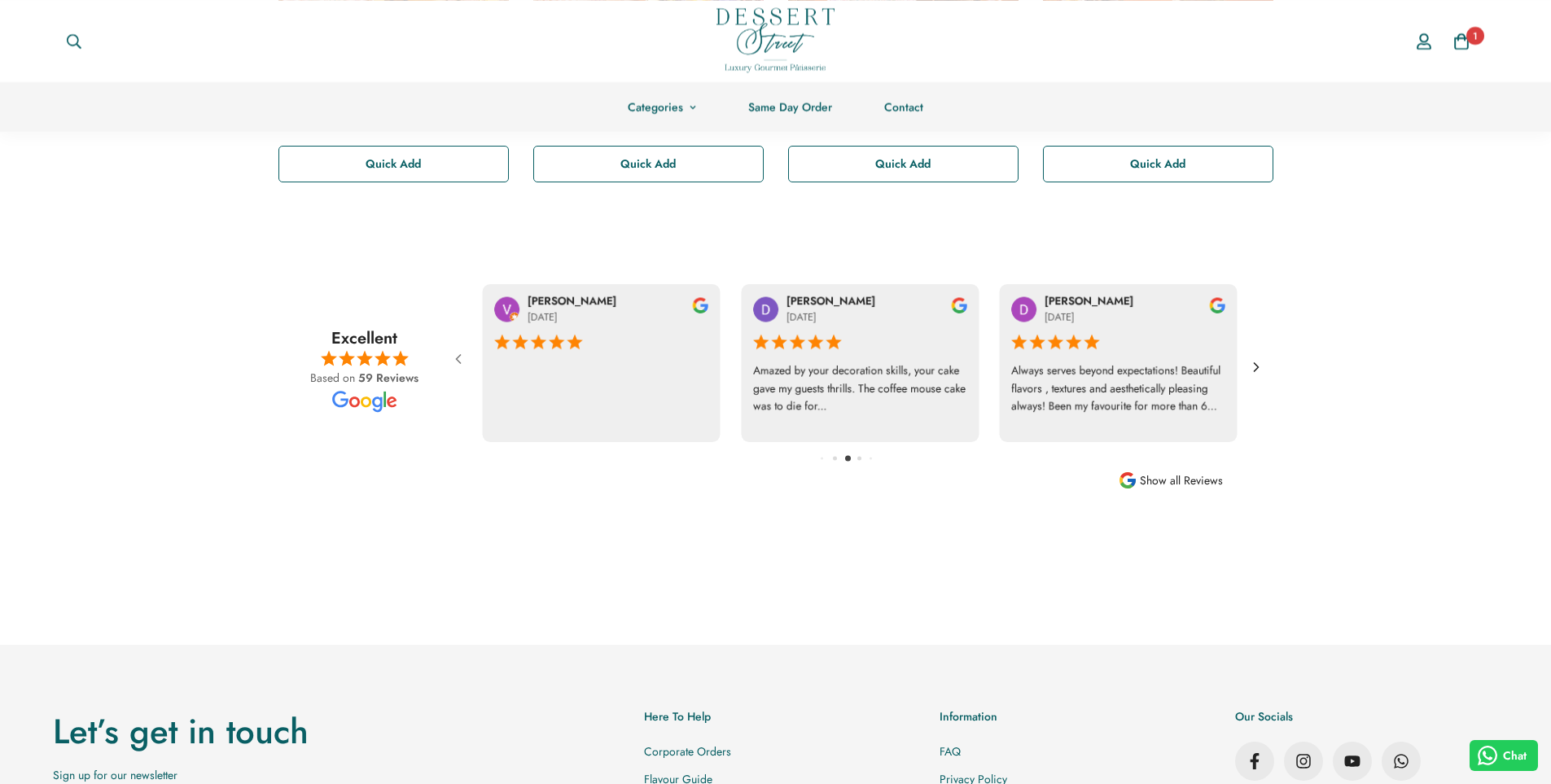
click at [1253, 362] on icon at bounding box center [1256, 367] width 17 height 17
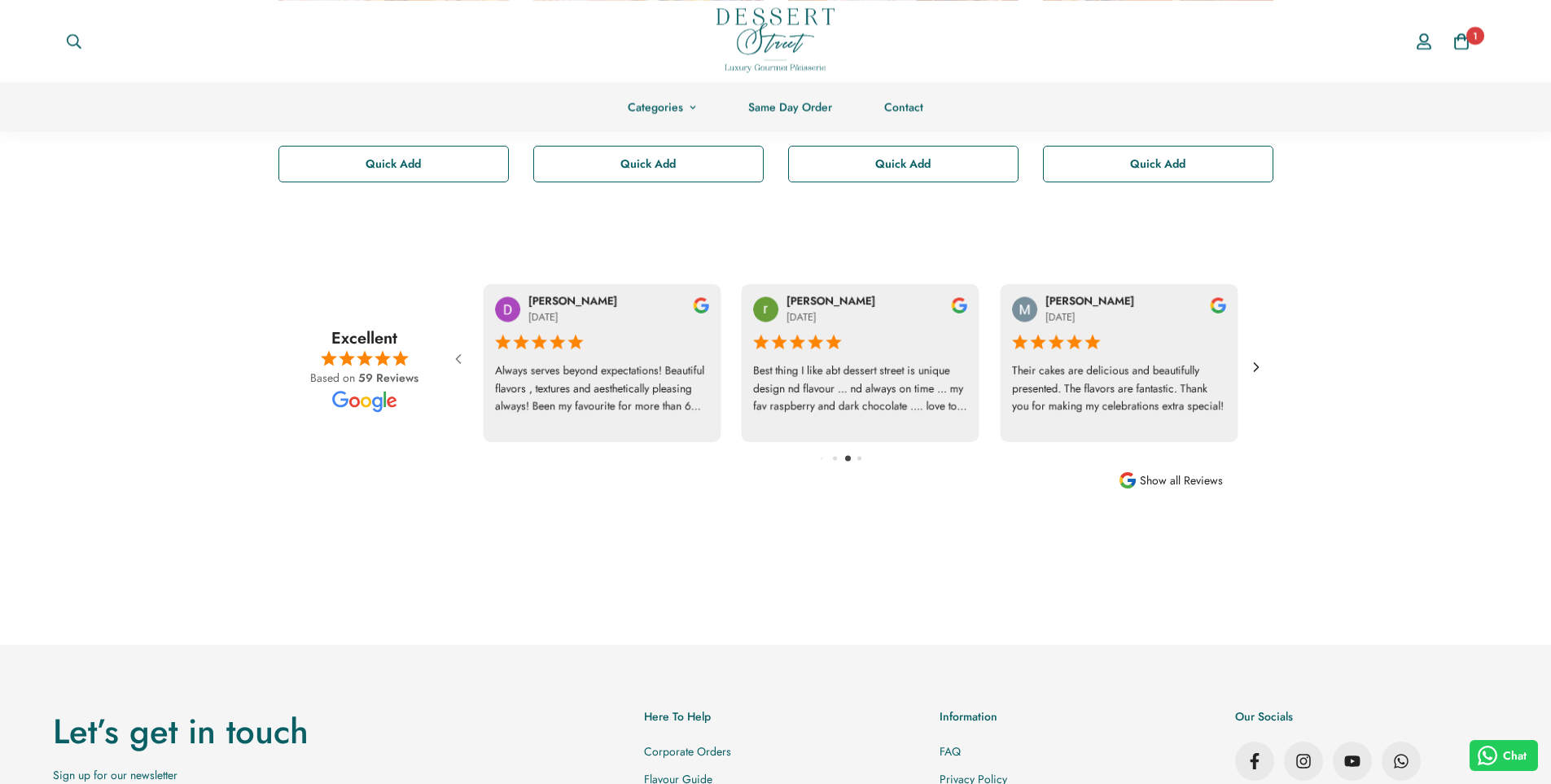
click at [1253, 362] on icon at bounding box center [1256, 367] width 17 height 17
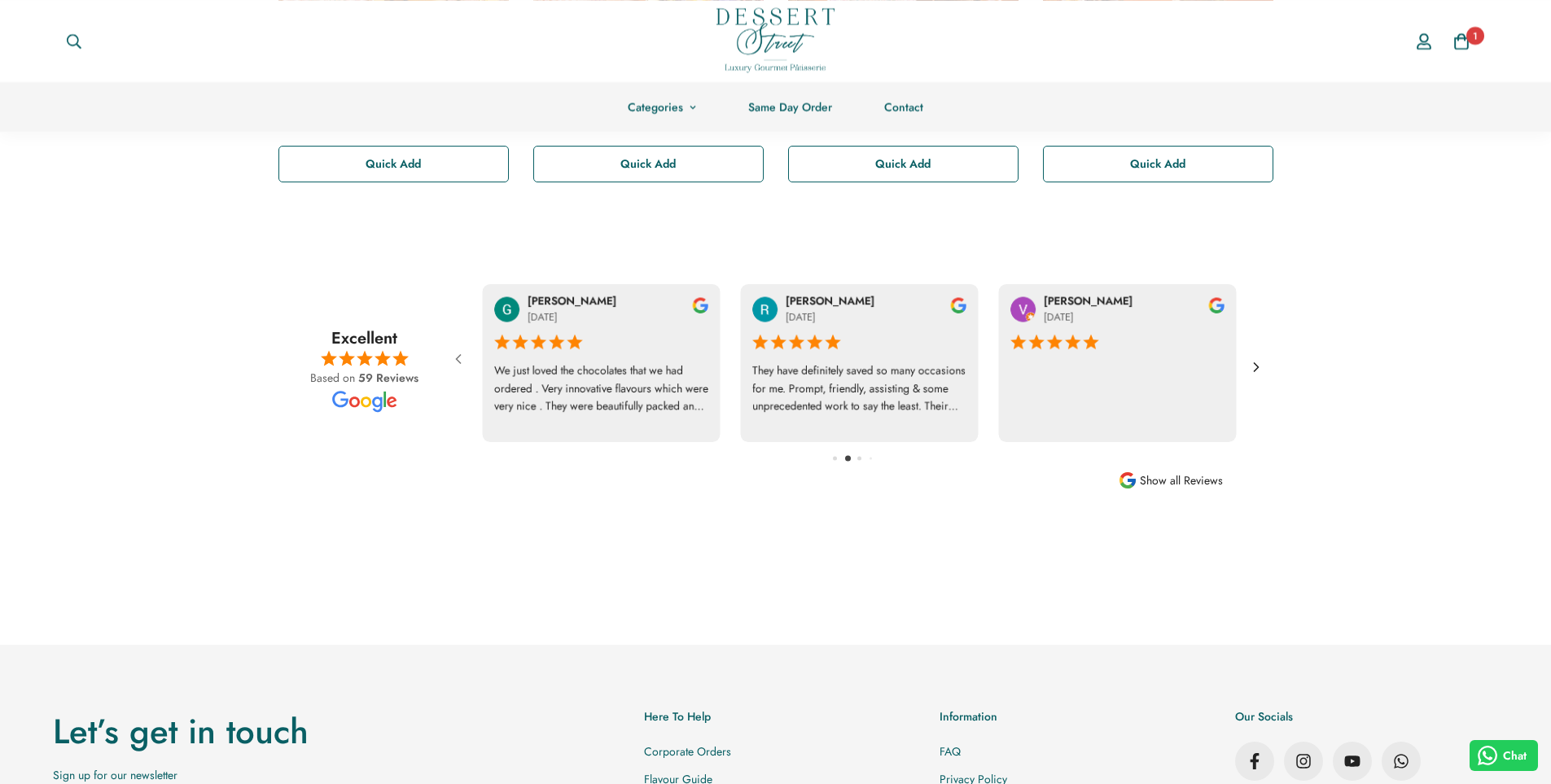
click at [1253, 362] on icon at bounding box center [1256, 367] width 17 height 17
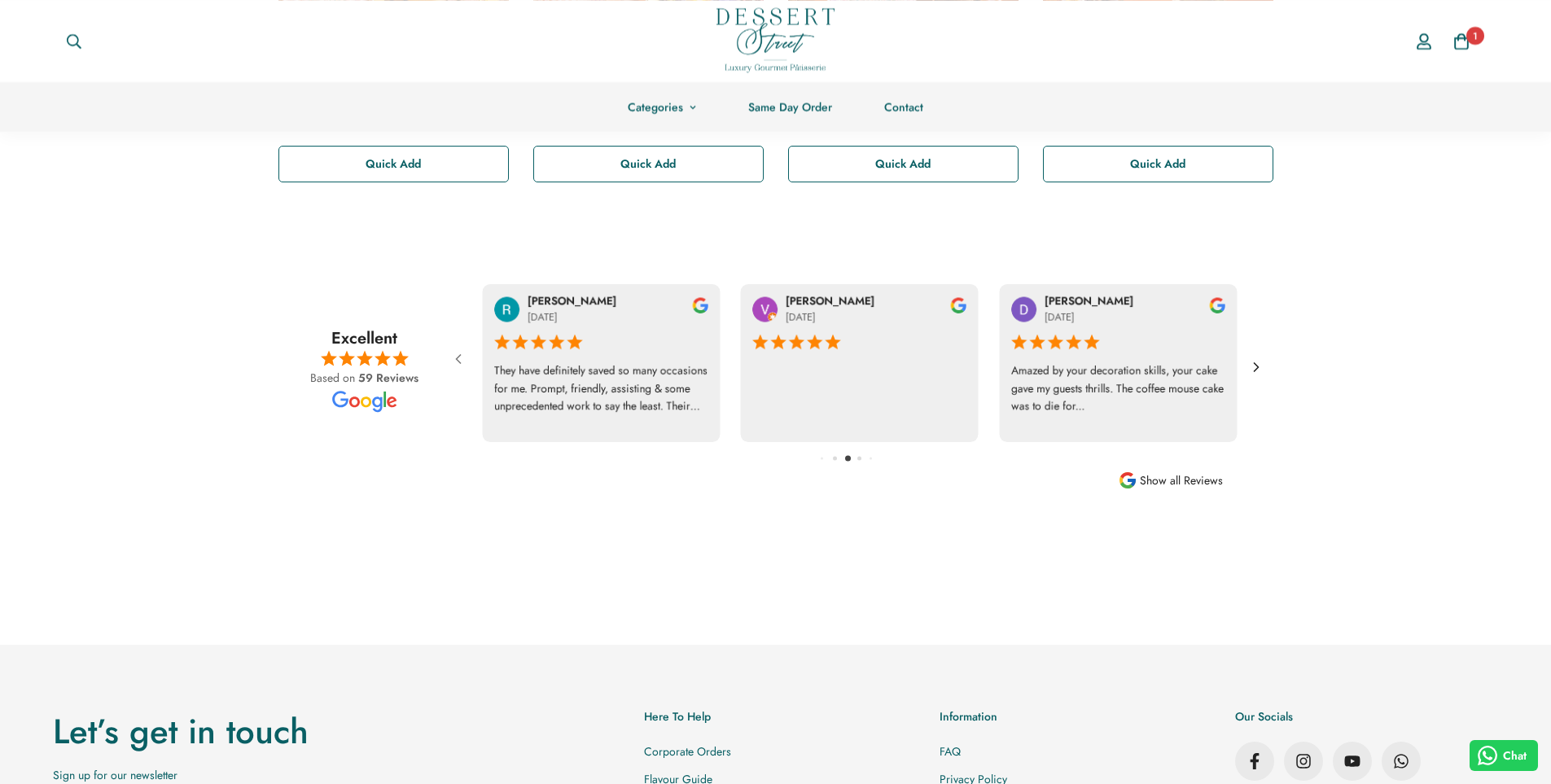
click at [1253, 362] on icon at bounding box center [1256, 367] width 17 height 17
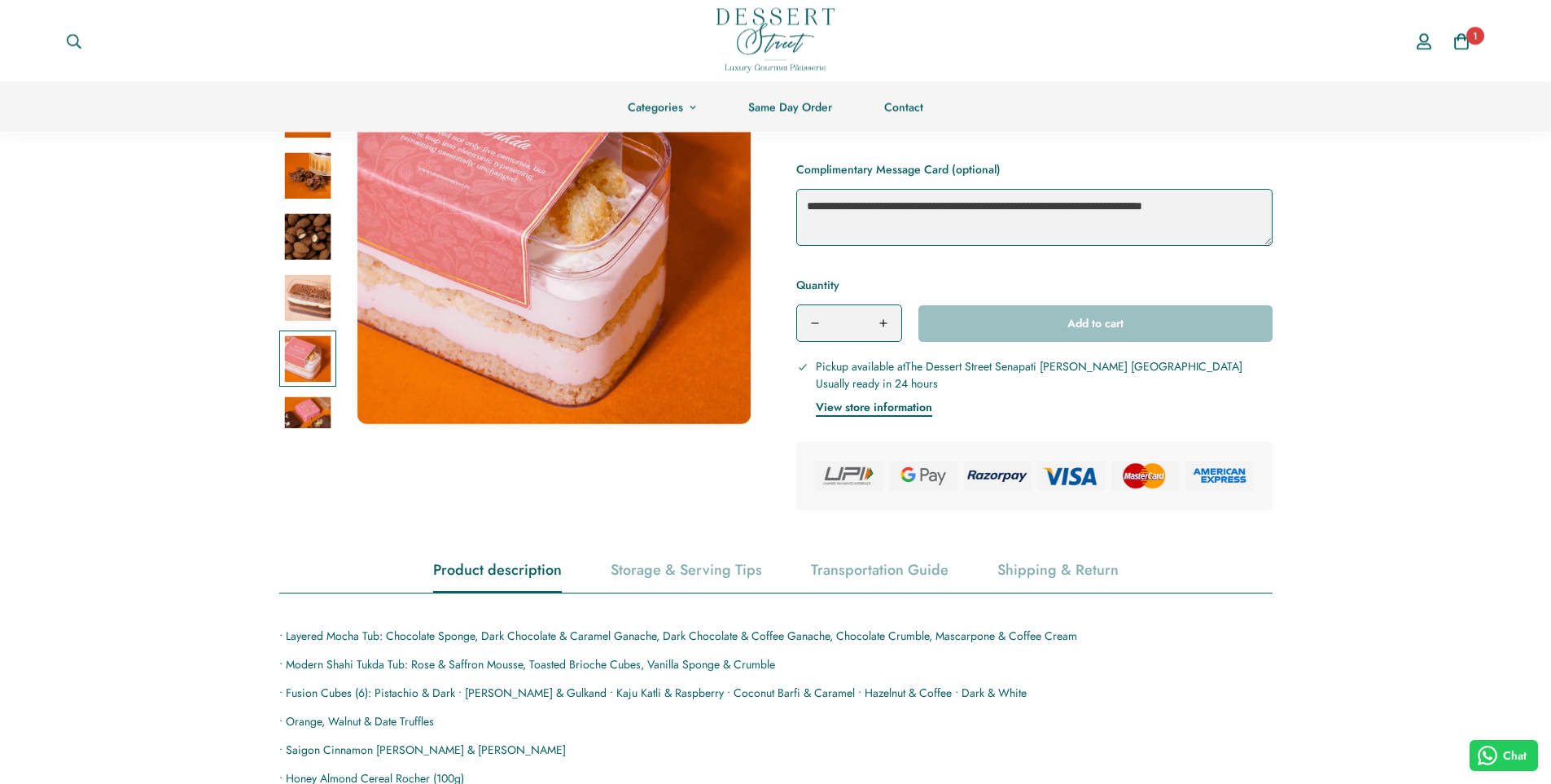
scroll to position [310, 0]
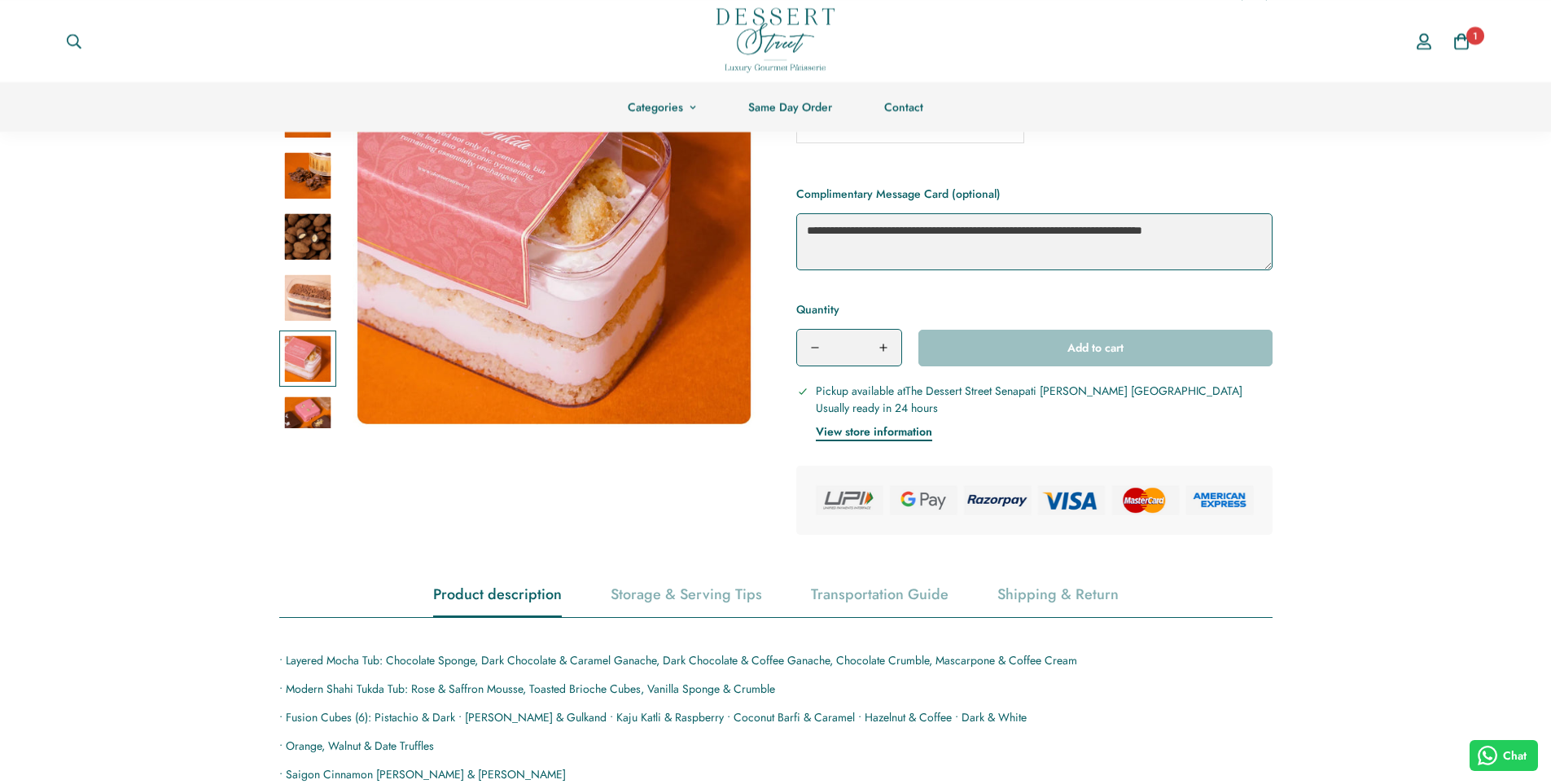
click at [450, 330] on img at bounding box center [554, 226] width 403 height 403
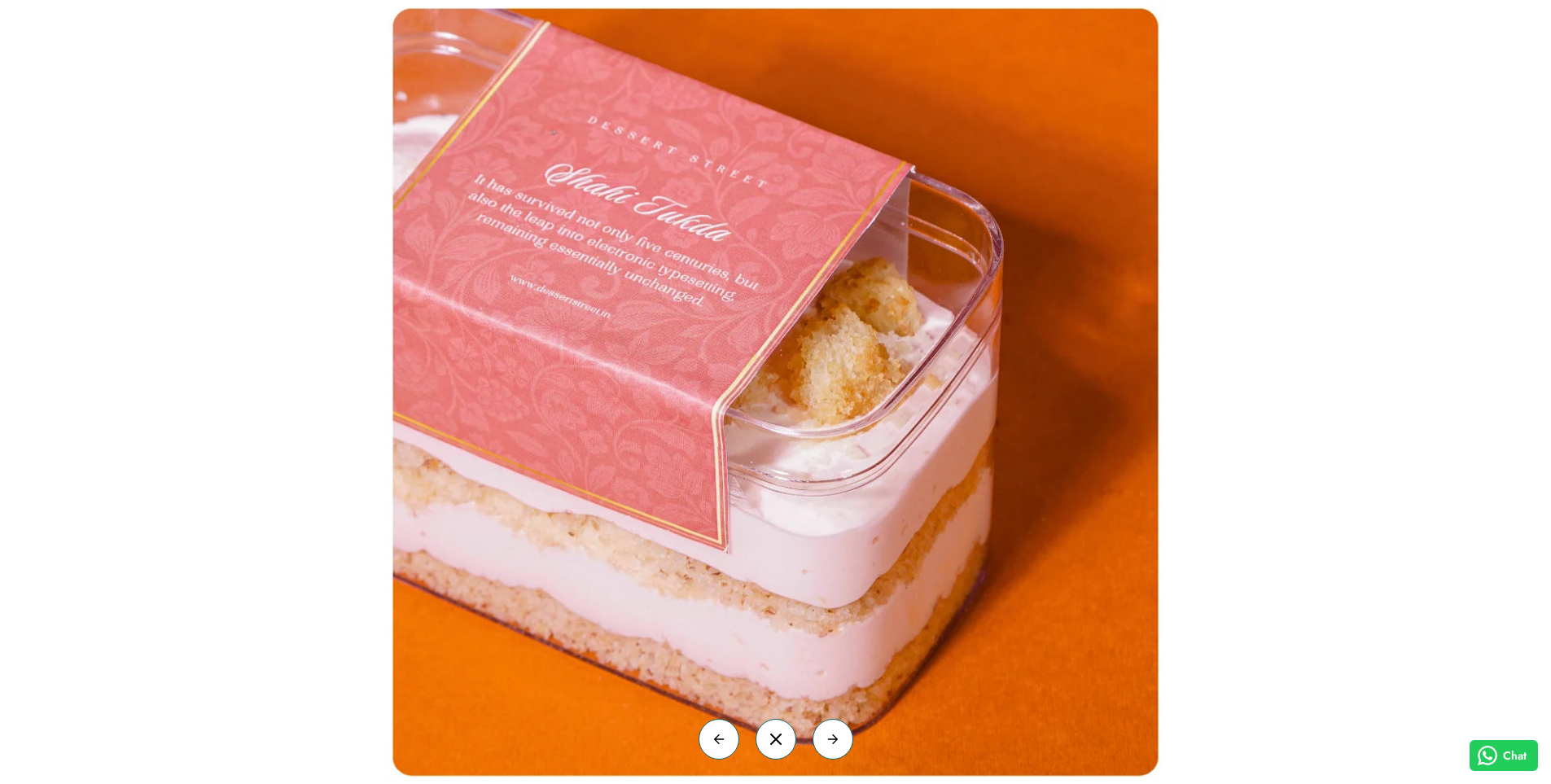
click at [49, 237] on div at bounding box center [776, 392] width 1551 height 784
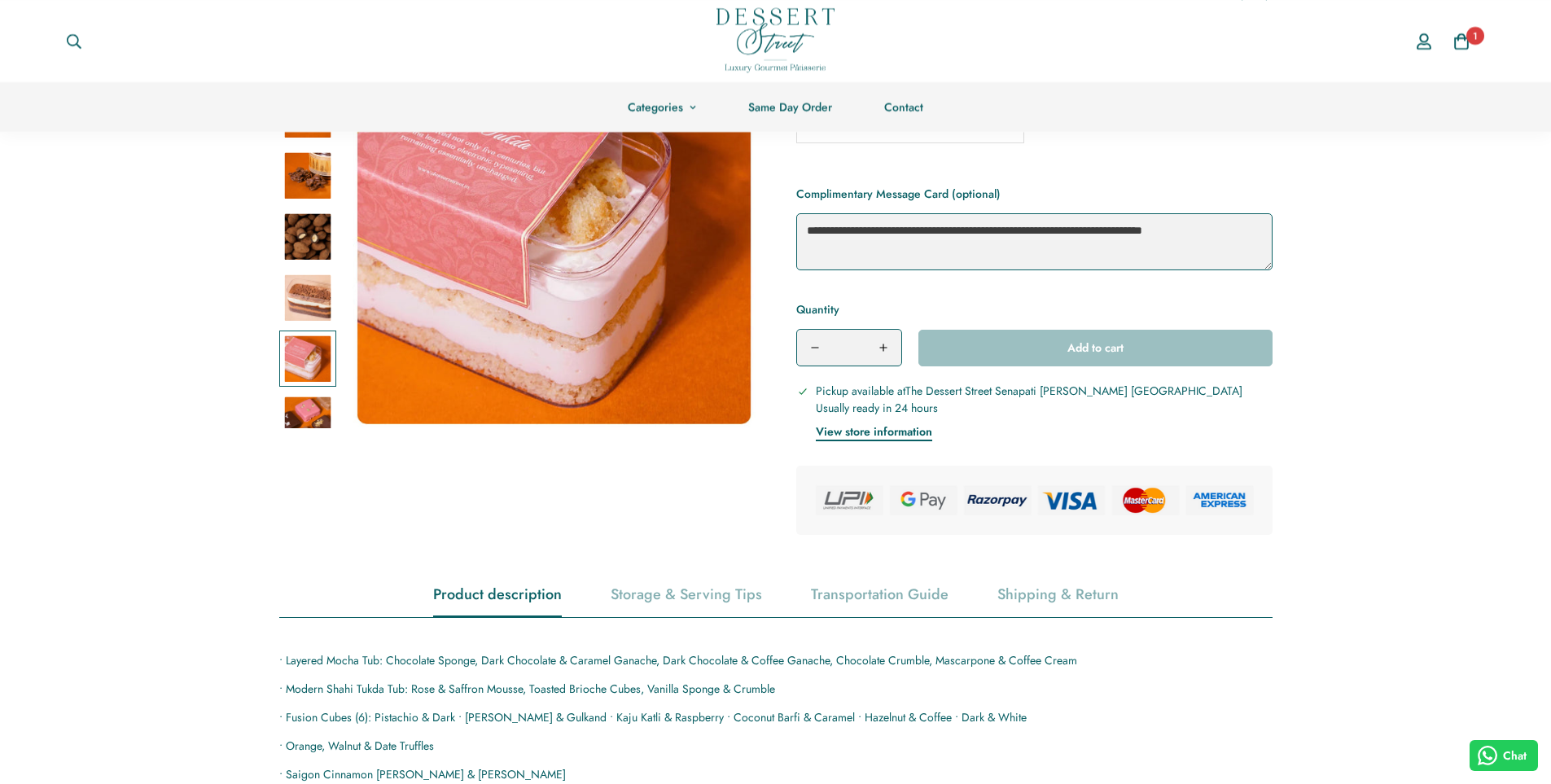
scroll to position [635, 0]
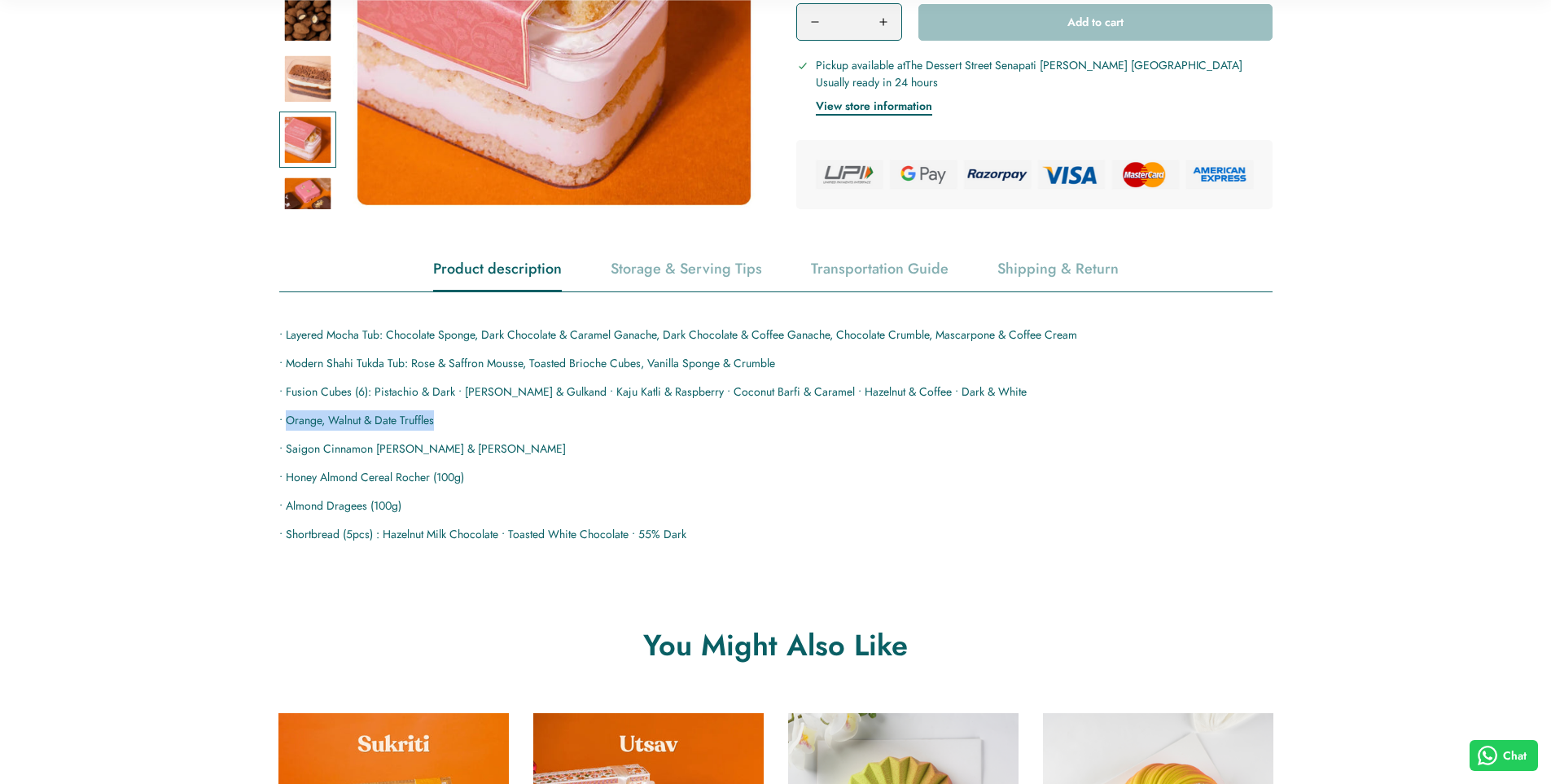
drag, startPoint x: 288, startPoint y: 417, endPoint x: 567, endPoint y: 418, distance: 279.0
click at [567, 418] on p "• Orange, Walnut & Date Truffles" at bounding box center [776, 420] width 994 height 20
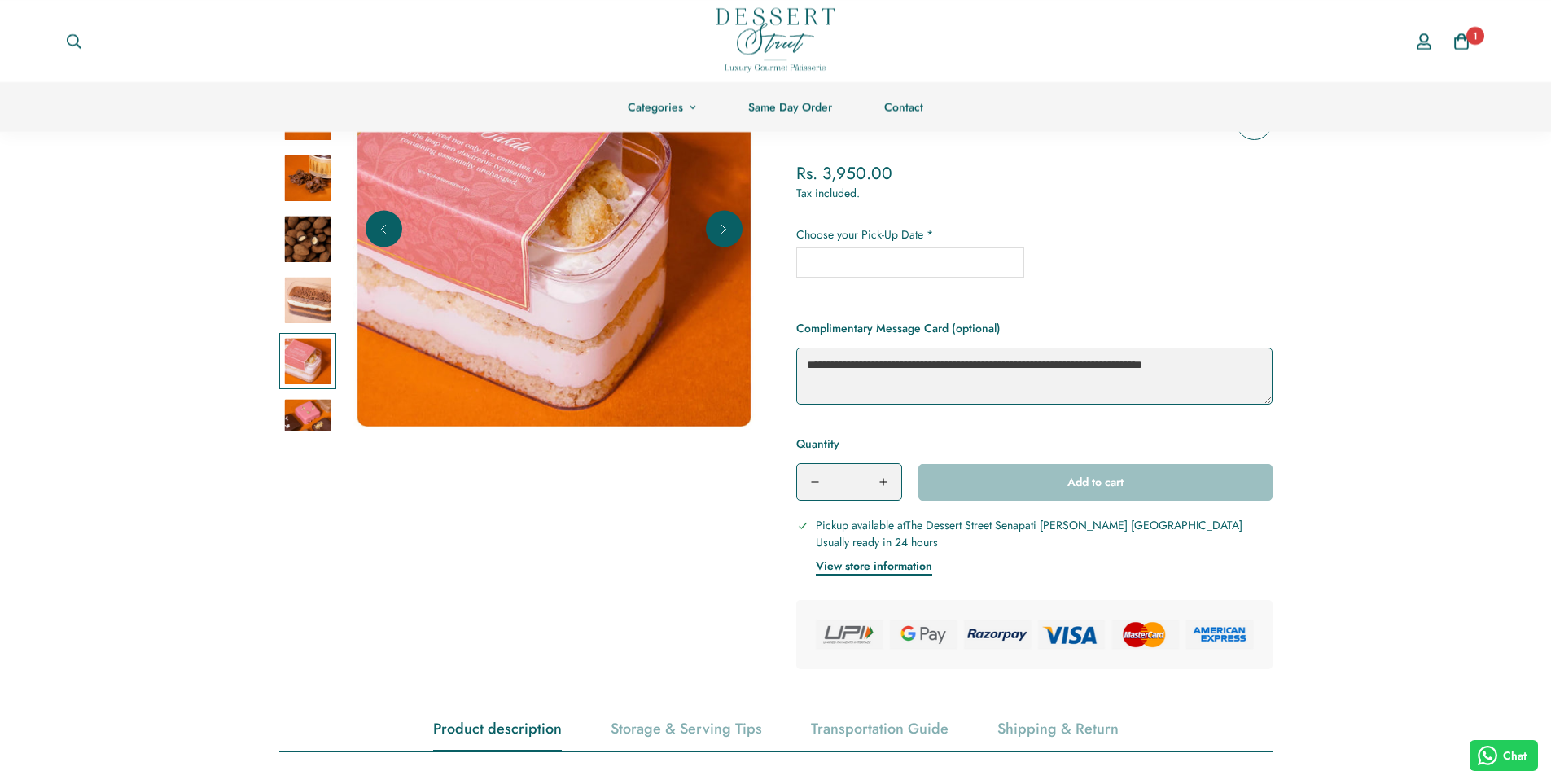
scroll to position [66, 0]
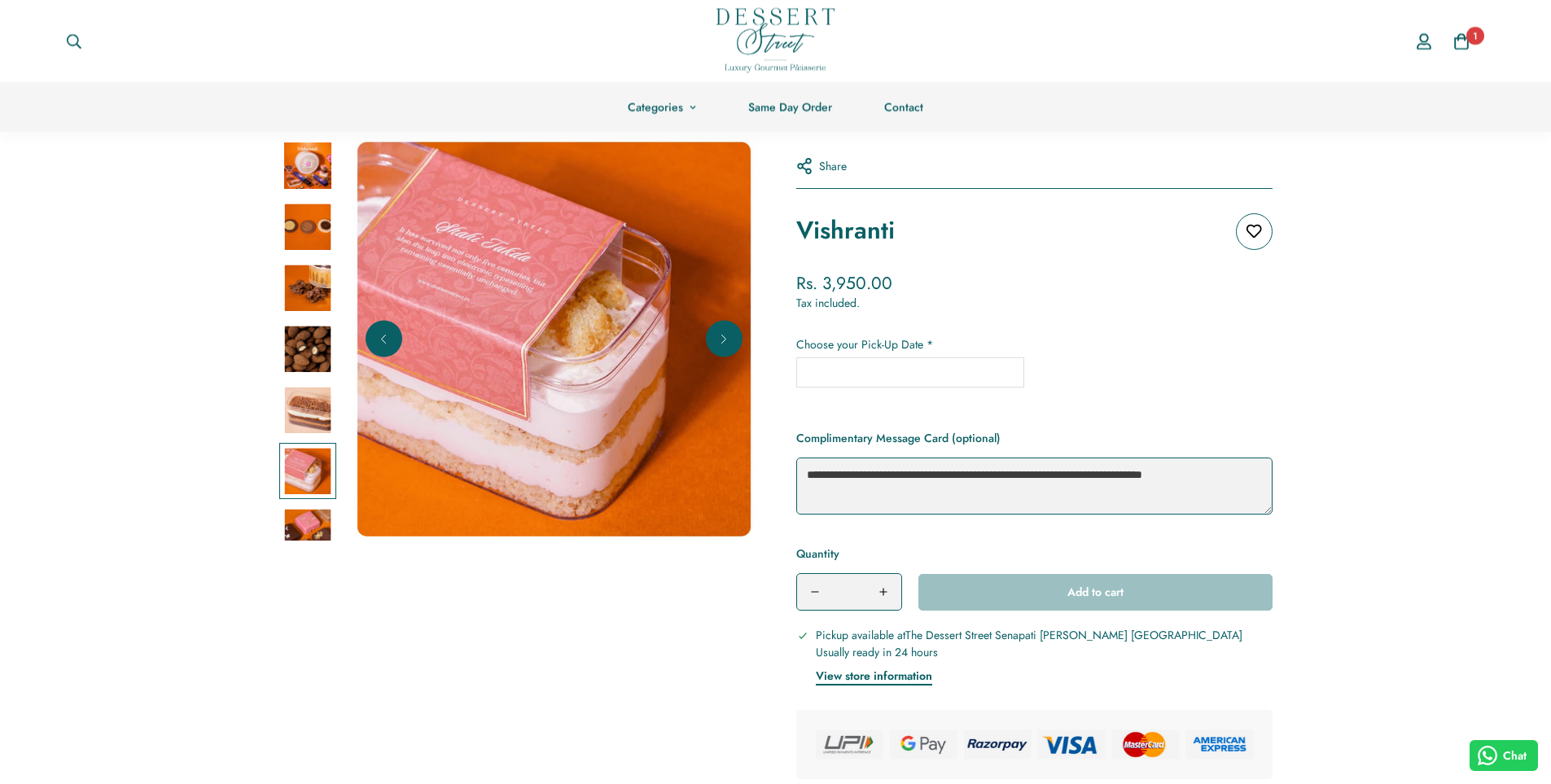
click at [312, 163] on img at bounding box center [308, 166] width 47 height 47
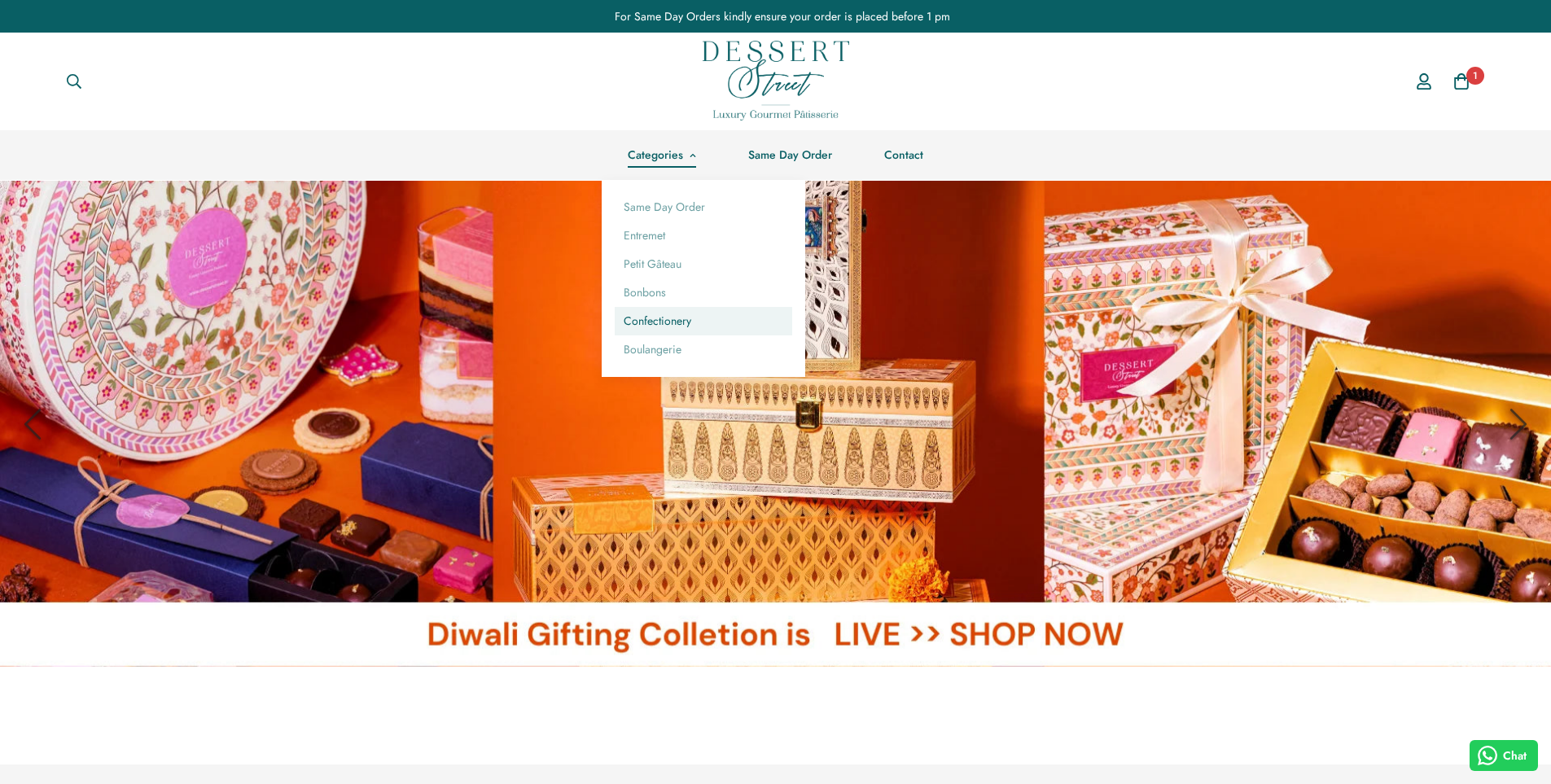
click at [703, 330] on link "Confectionery" at bounding box center [703, 321] width 178 height 28
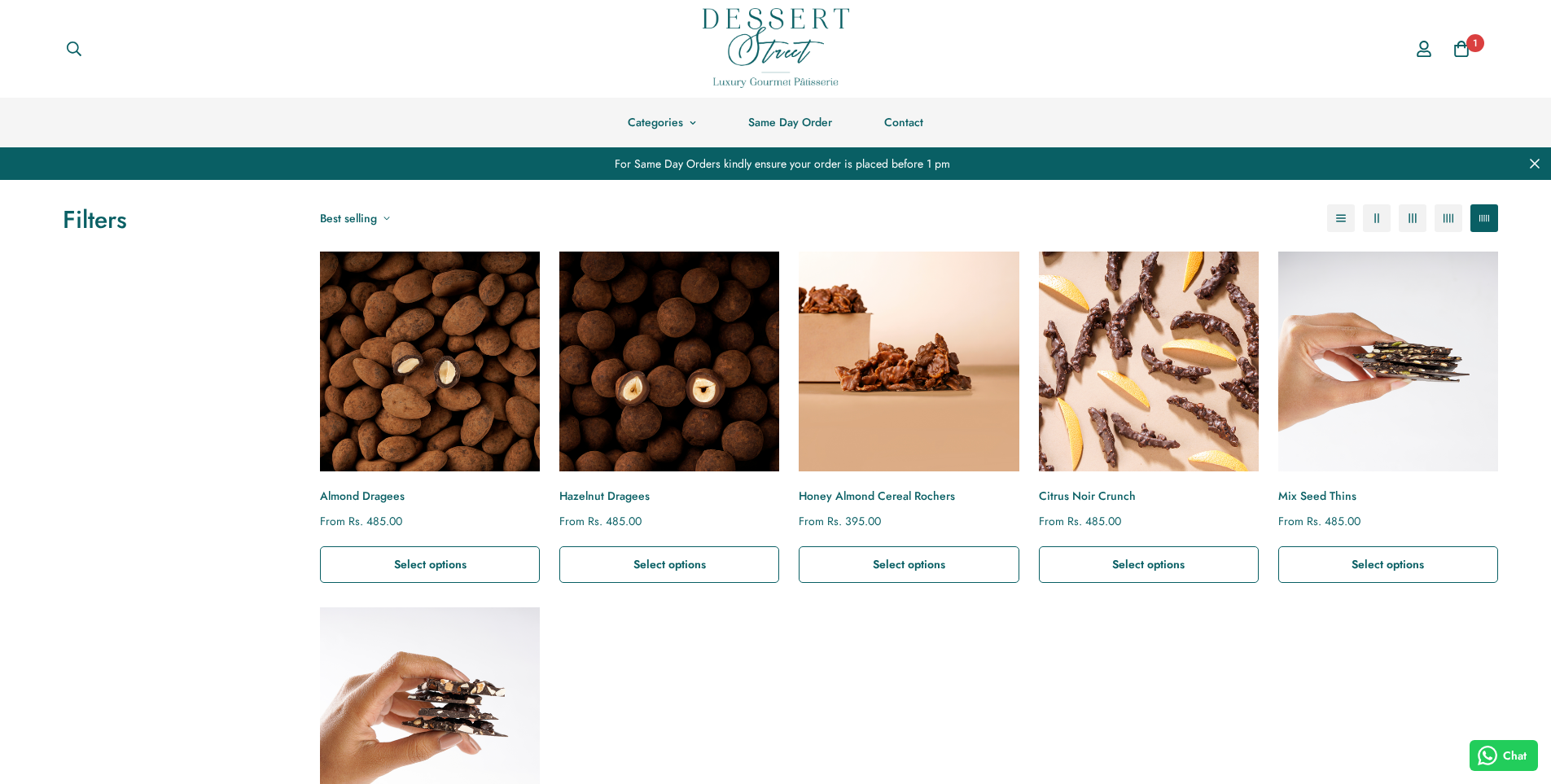
click at [946, 412] on img "Honey Almond Cereal Rochers" at bounding box center [908, 360] width 242 height 242
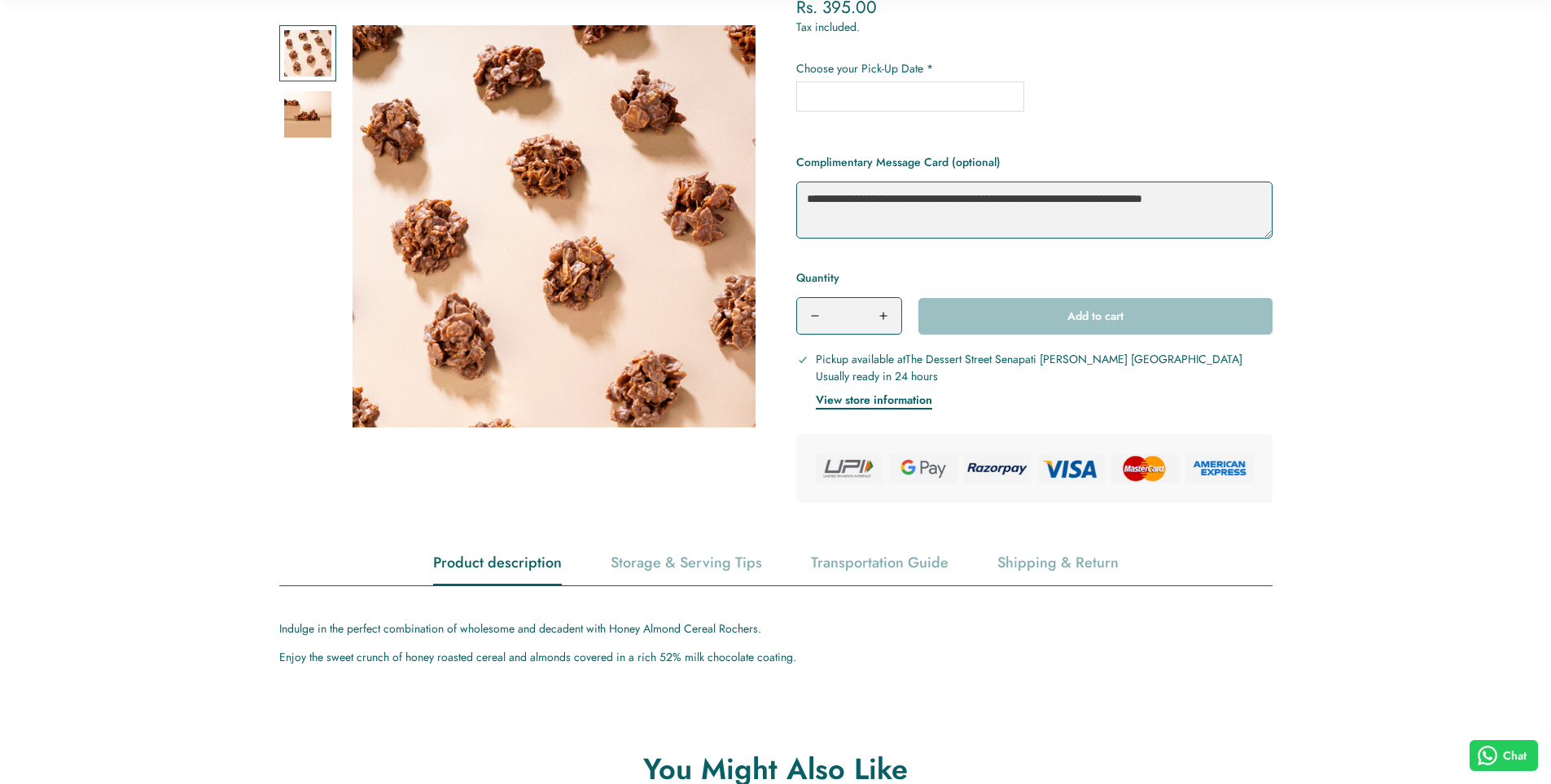
scroll to position [489, 0]
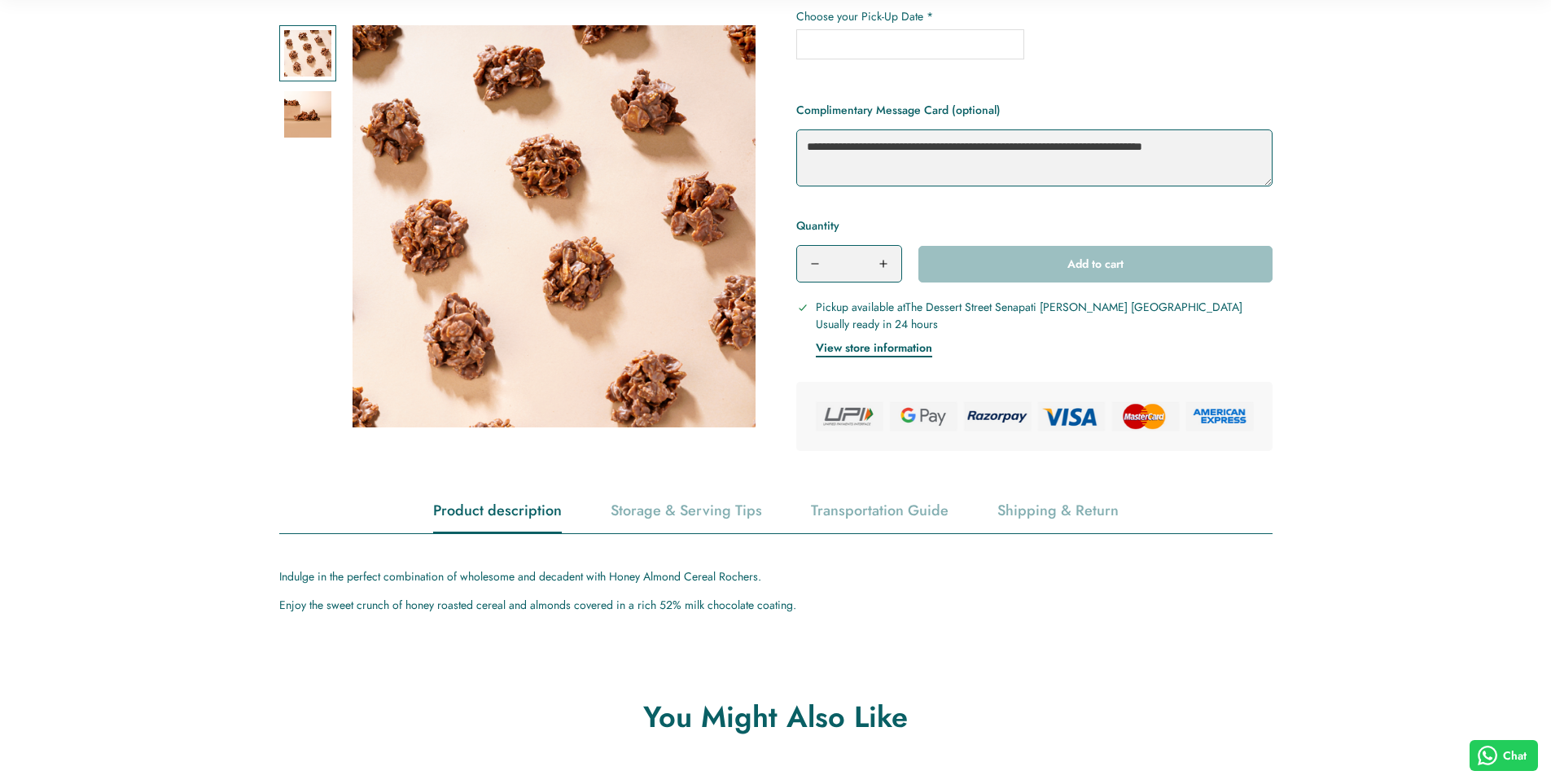
click at [556, 579] on span "Indulge in the perfect combination of wholesome and decadent with Honey Almond …" at bounding box center [521, 576] width 482 height 17
click at [561, 600] on span "Enjoy the sweet crunch of honey roasted cereal and almonds covered in a rich 52…" at bounding box center [538, 605] width 517 height 17
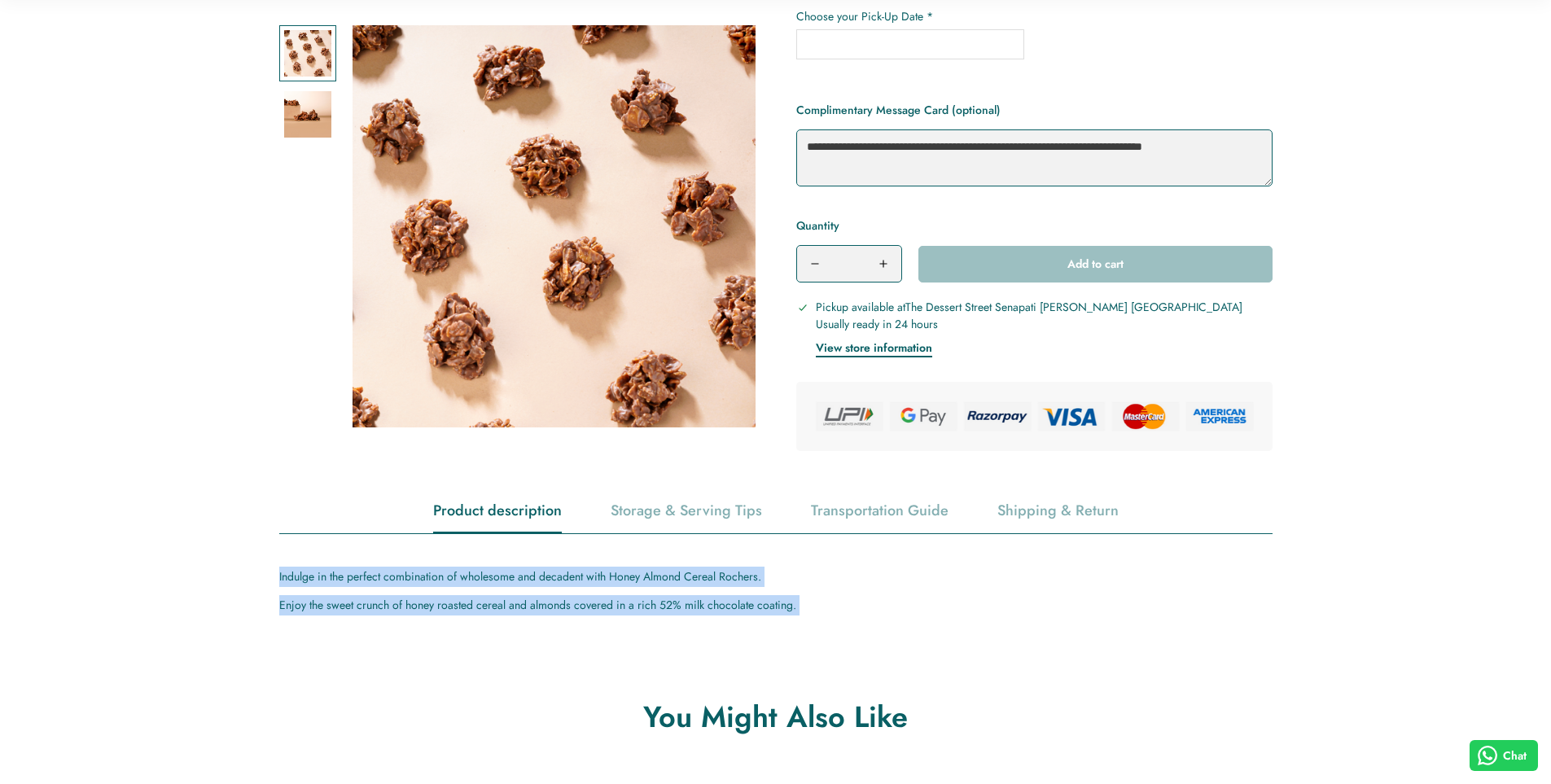
drag, startPoint x: 561, startPoint y: 600, endPoint x: 564, endPoint y: 577, distance: 23.2
click at [564, 577] on div "Indulge in the perfect combination of wholesome and decadent with Honey Almond …" at bounding box center [776, 592] width 994 height 49
copy main "Indulge in the perfect combination of wholesome and decadent with Honey Almond …"
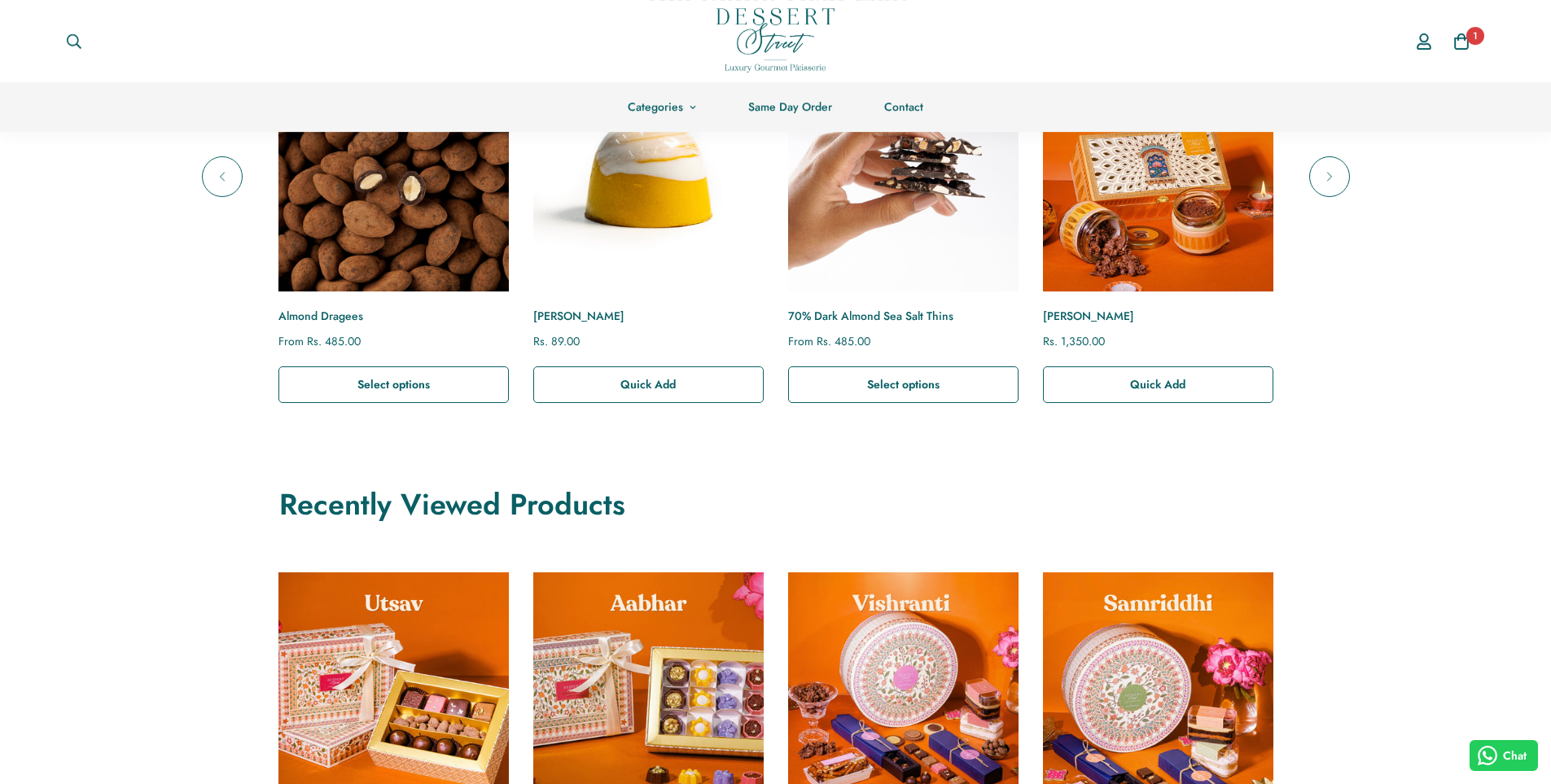
scroll to position [1210, 0]
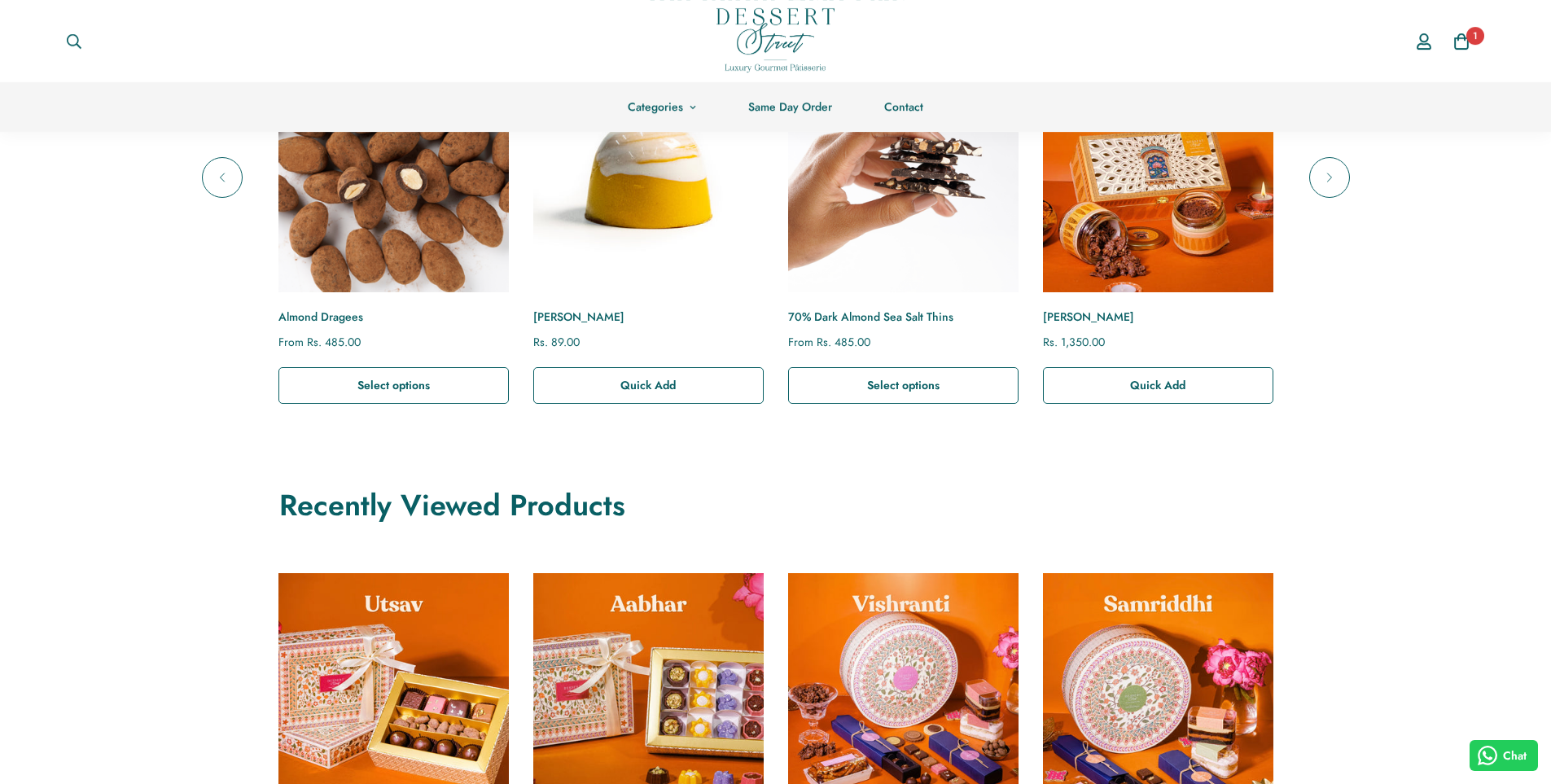
click at [448, 236] on img "Almond Dragees" at bounding box center [393, 177] width 253 height 253
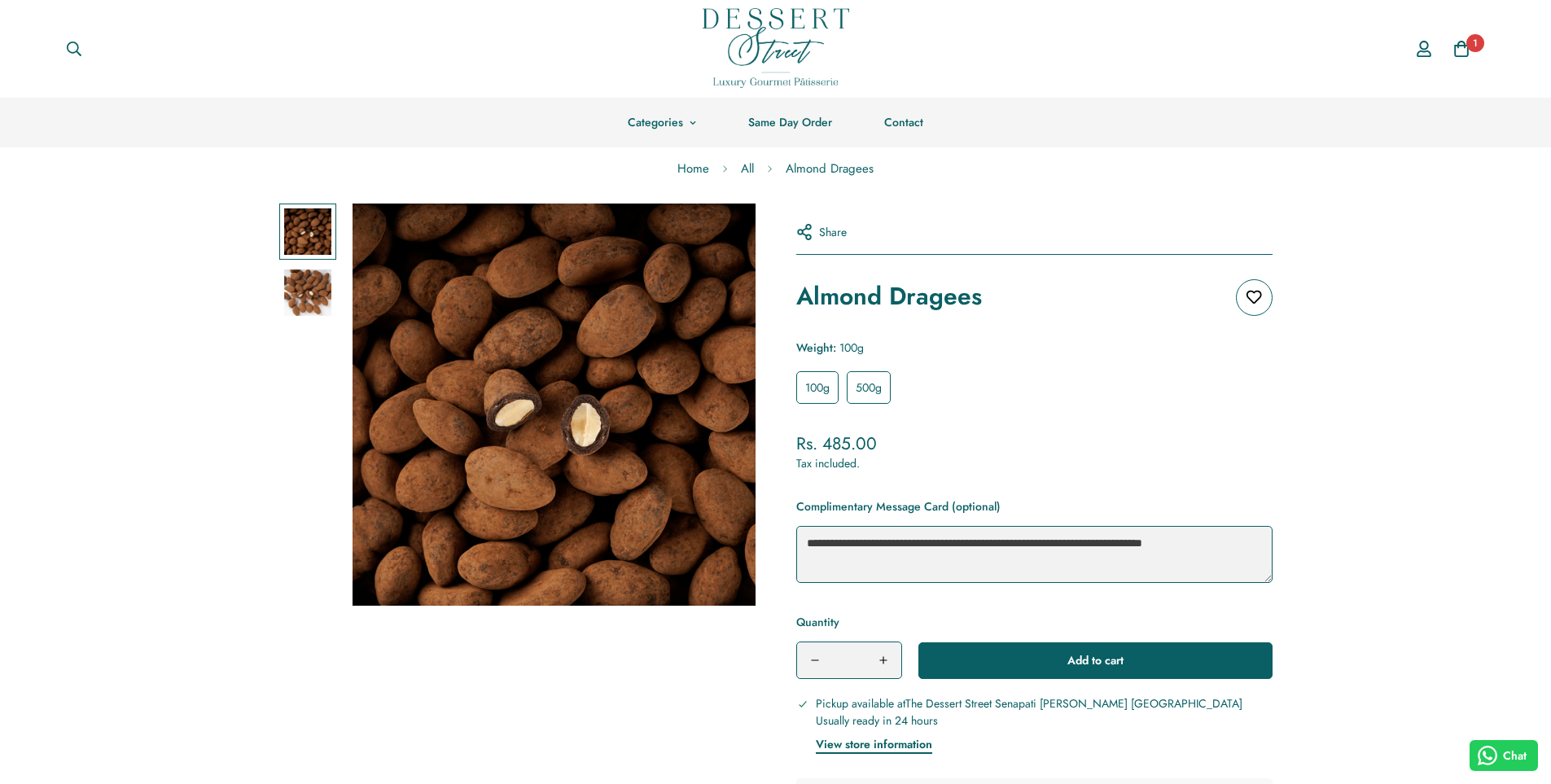
scroll to position [325, 0]
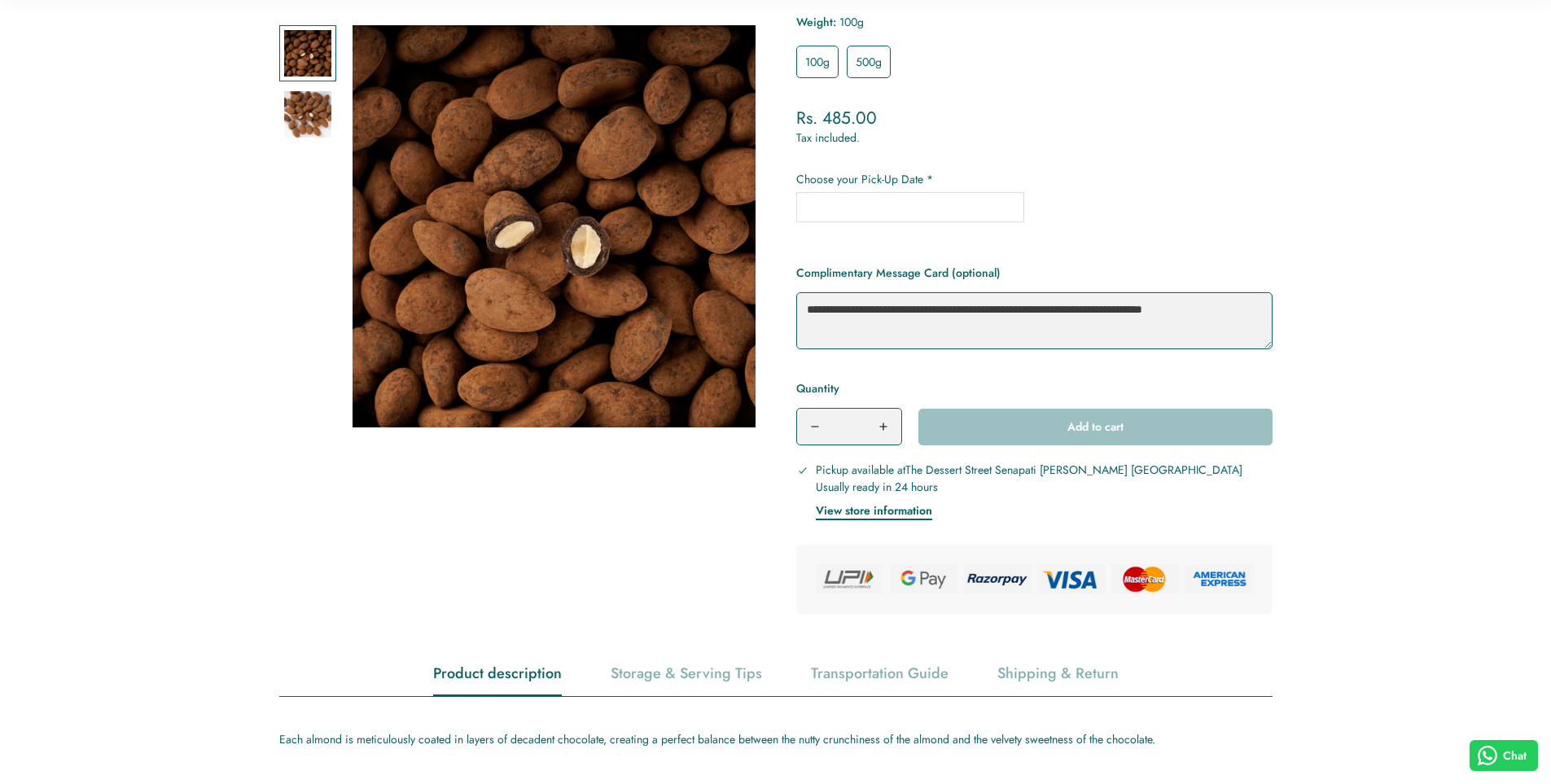
click at [697, 740] on span "Each almond is meticulously coated in layers of decadent chocolate, creating a …" at bounding box center [717, 739] width 876 height 17
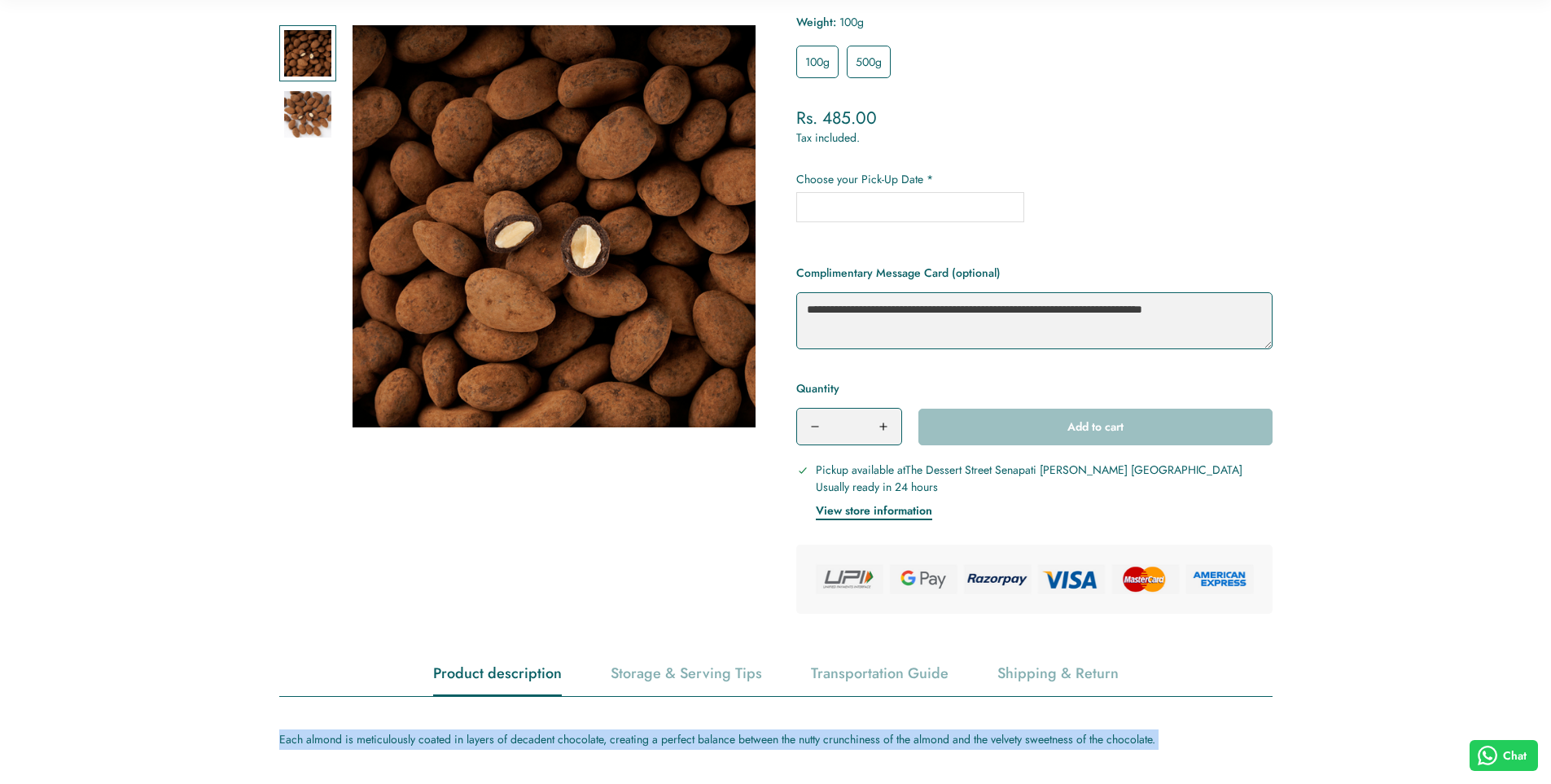
click at [696, 740] on span "Each almond is meticulously coated in layers of decadent chocolate, creating a …" at bounding box center [717, 739] width 876 height 17
copy main "Each almond is meticulously coated in layers of decadent chocolate, creating a …"
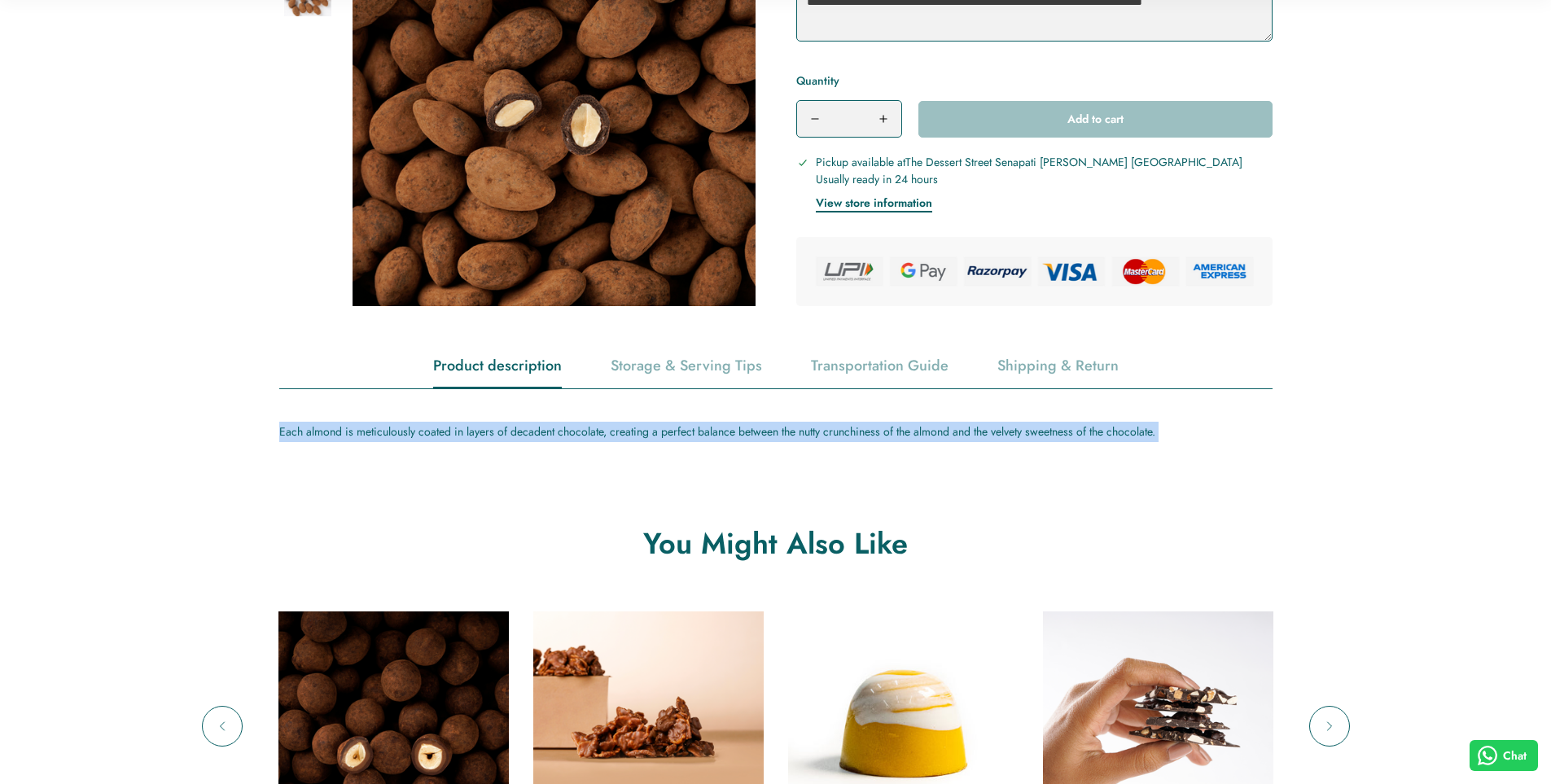
scroll to position [976, 0]
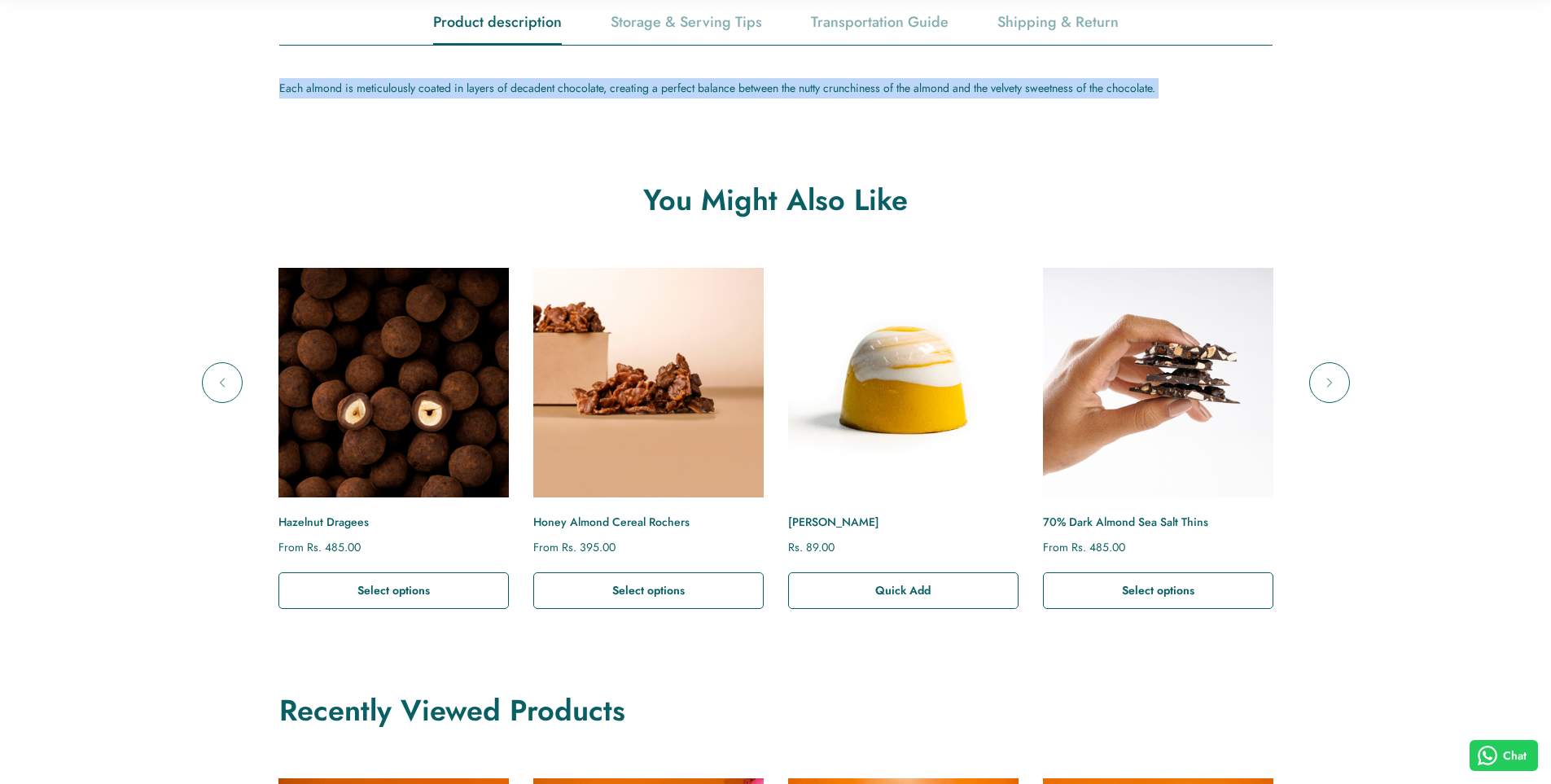
click at [704, 394] on img "Honey Almond Cereal Rochers" at bounding box center [648, 382] width 253 height 253
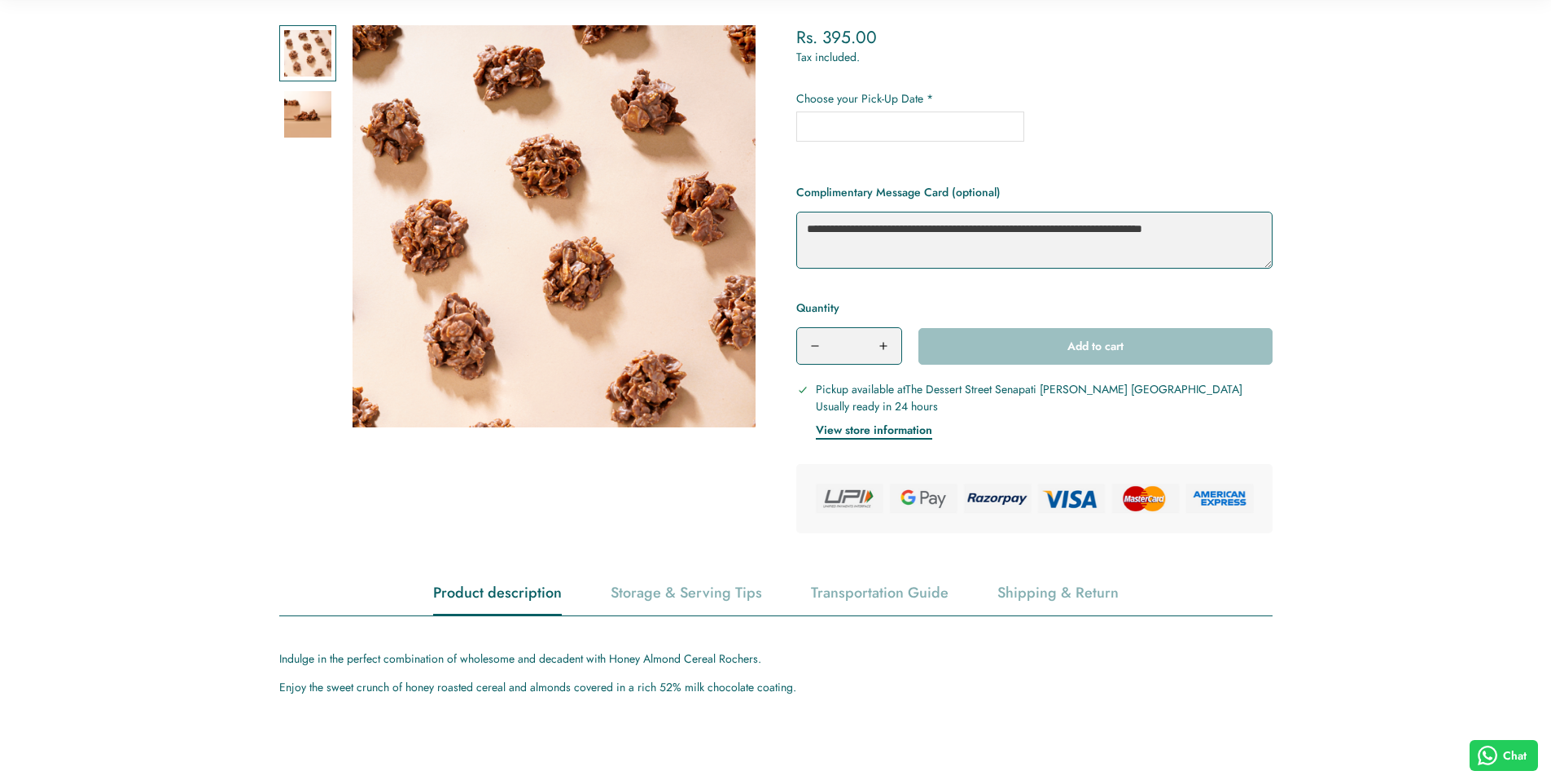
scroll to position [407, 0]
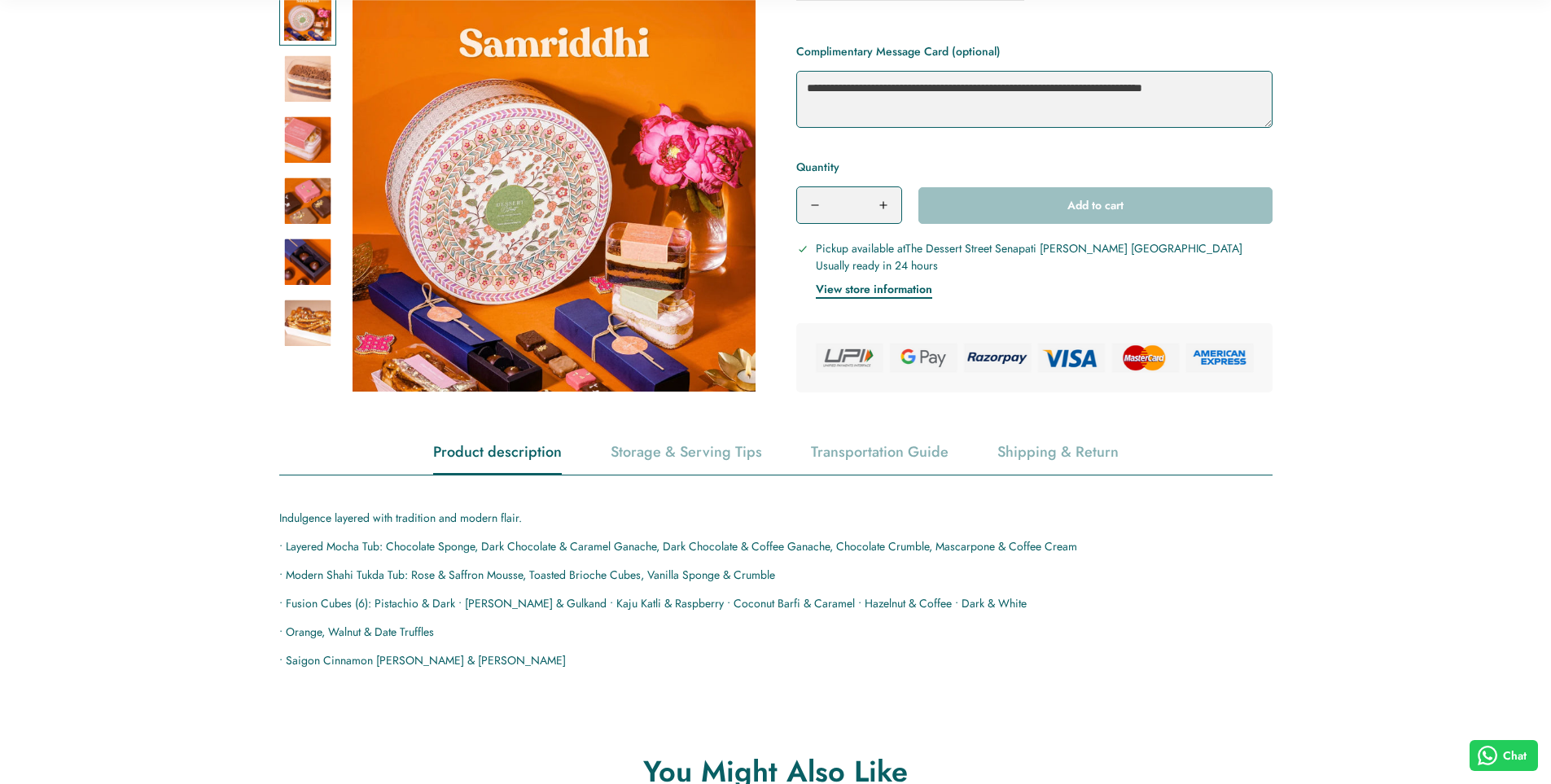
scroll to position [489, 0]
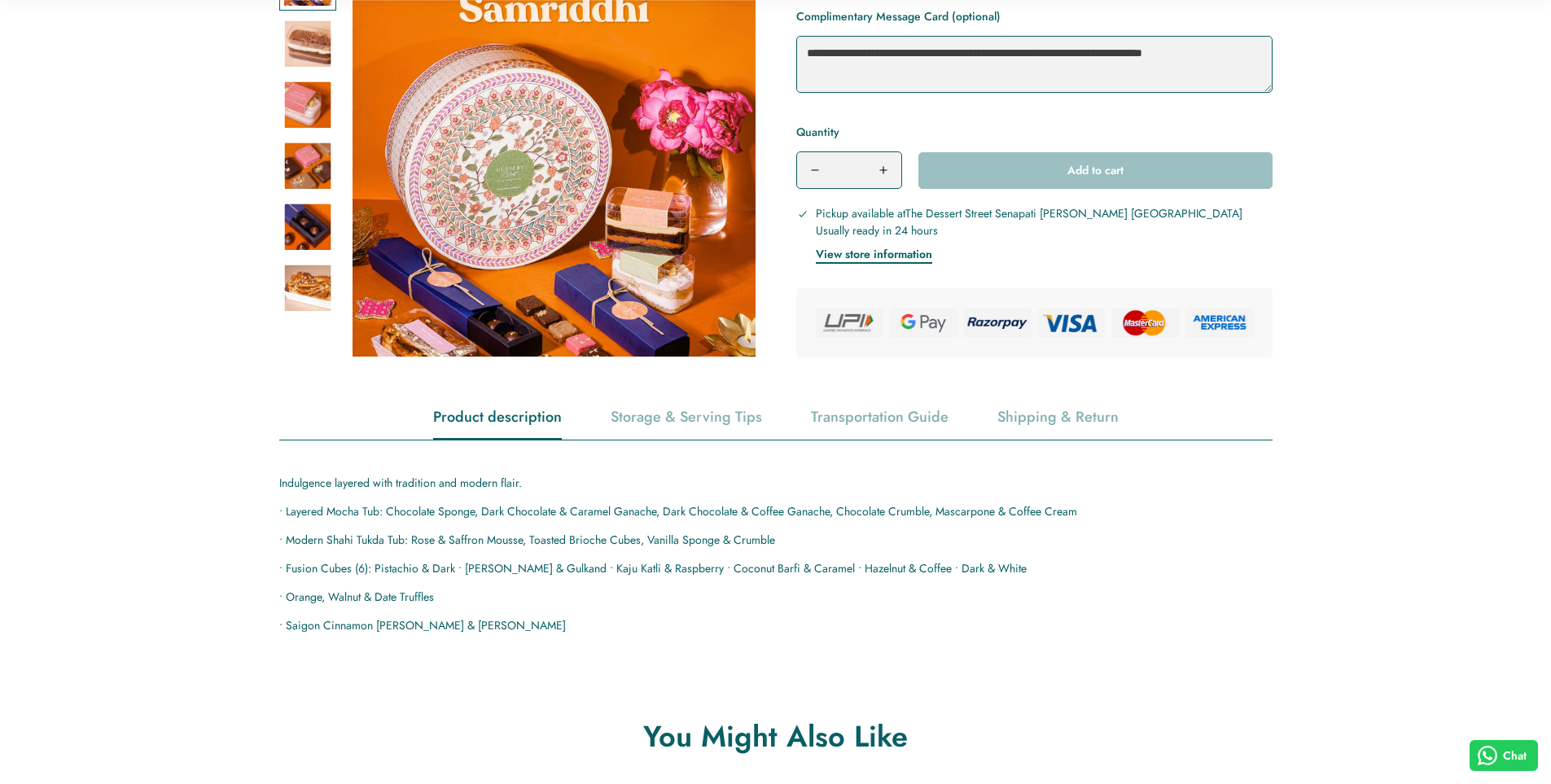
click at [349, 603] on p "• Orange, Walnut & Date Truffles" at bounding box center [776, 597] width 994 height 20
copy div "• Orange, Walnut & Date Truffles"
click at [378, 587] on p "• Orange, Walnut & Date Truffles" at bounding box center [776, 597] width 994 height 20
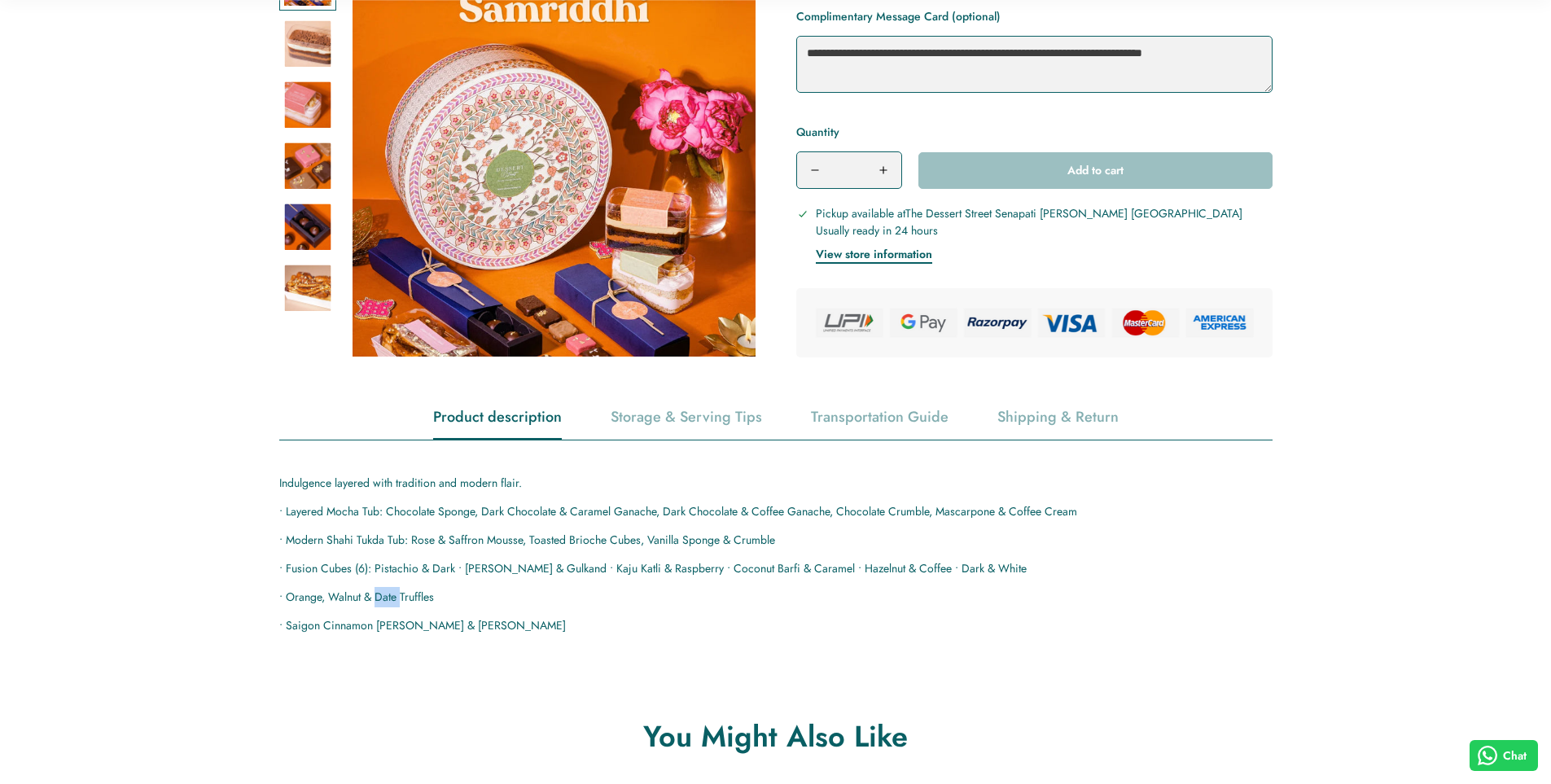
click at [378, 587] on p "• Orange, Walnut & Date Truffles" at bounding box center [776, 597] width 994 height 20
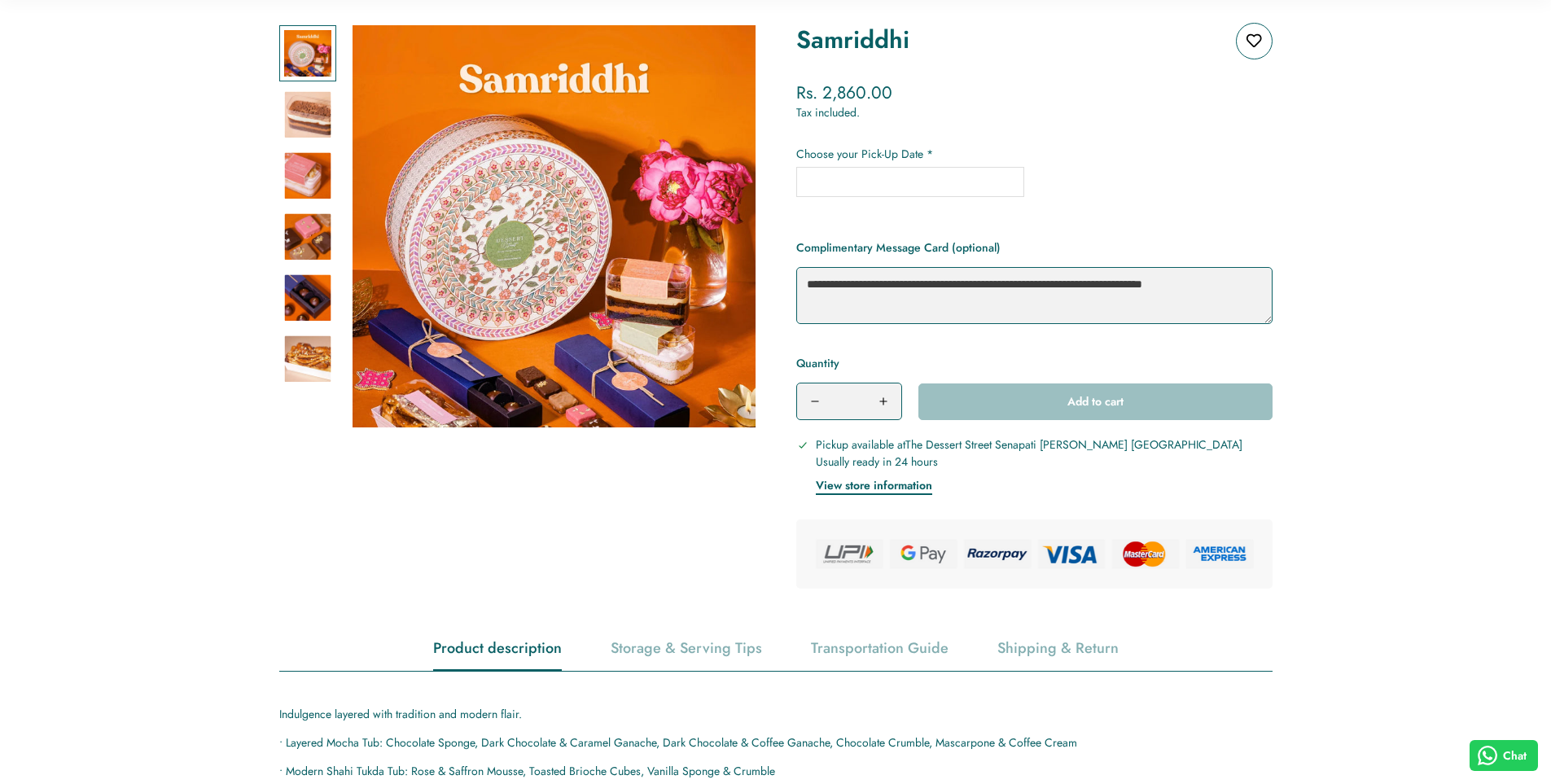
scroll to position [244, 0]
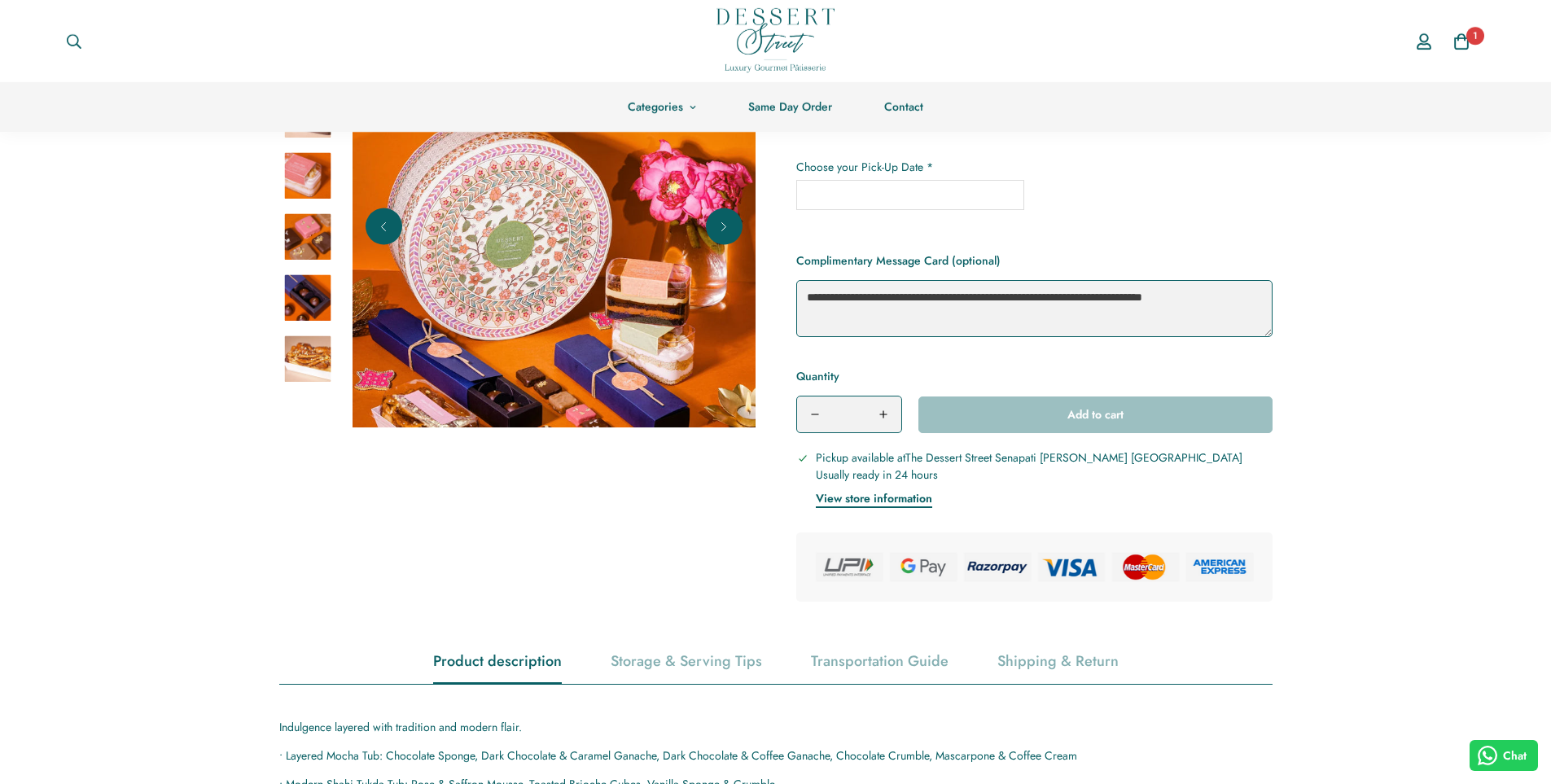
click at [317, 252] on img at bounding box center [308, 236] width 47 height 47
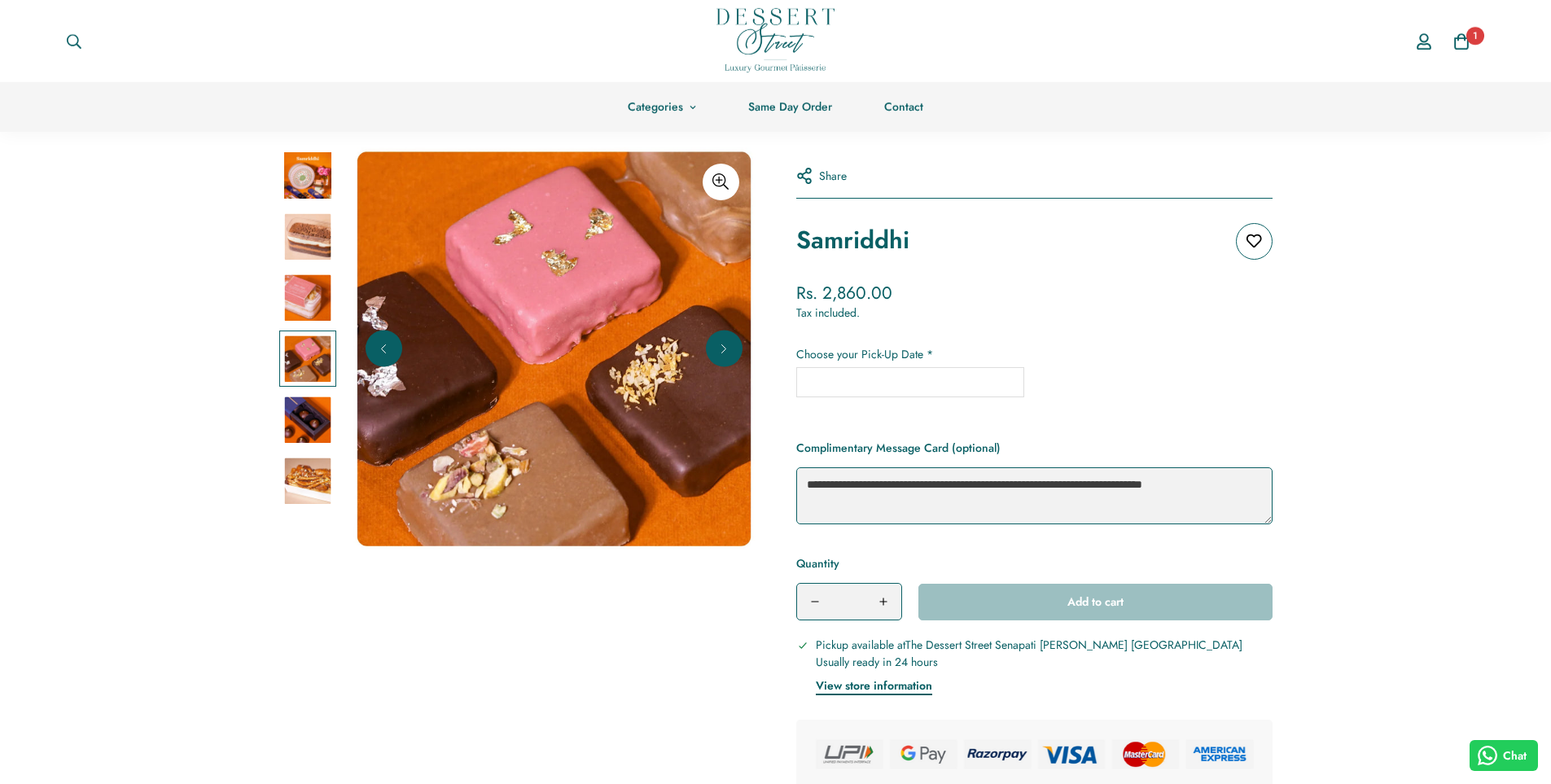
scroll to position [0, 0]
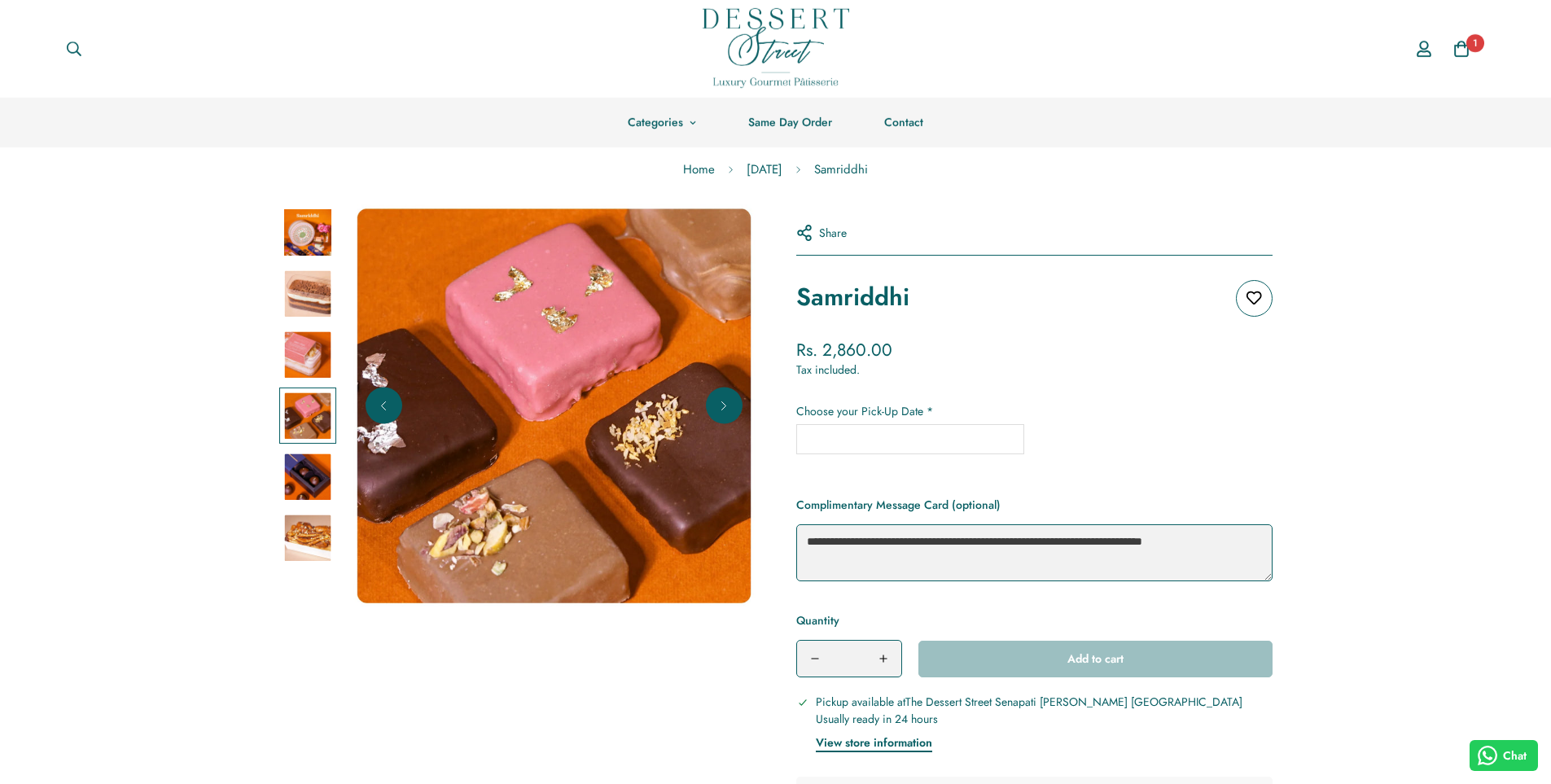
click at [309, 348] on img at bounding box center [308, 355] width 47 height 47
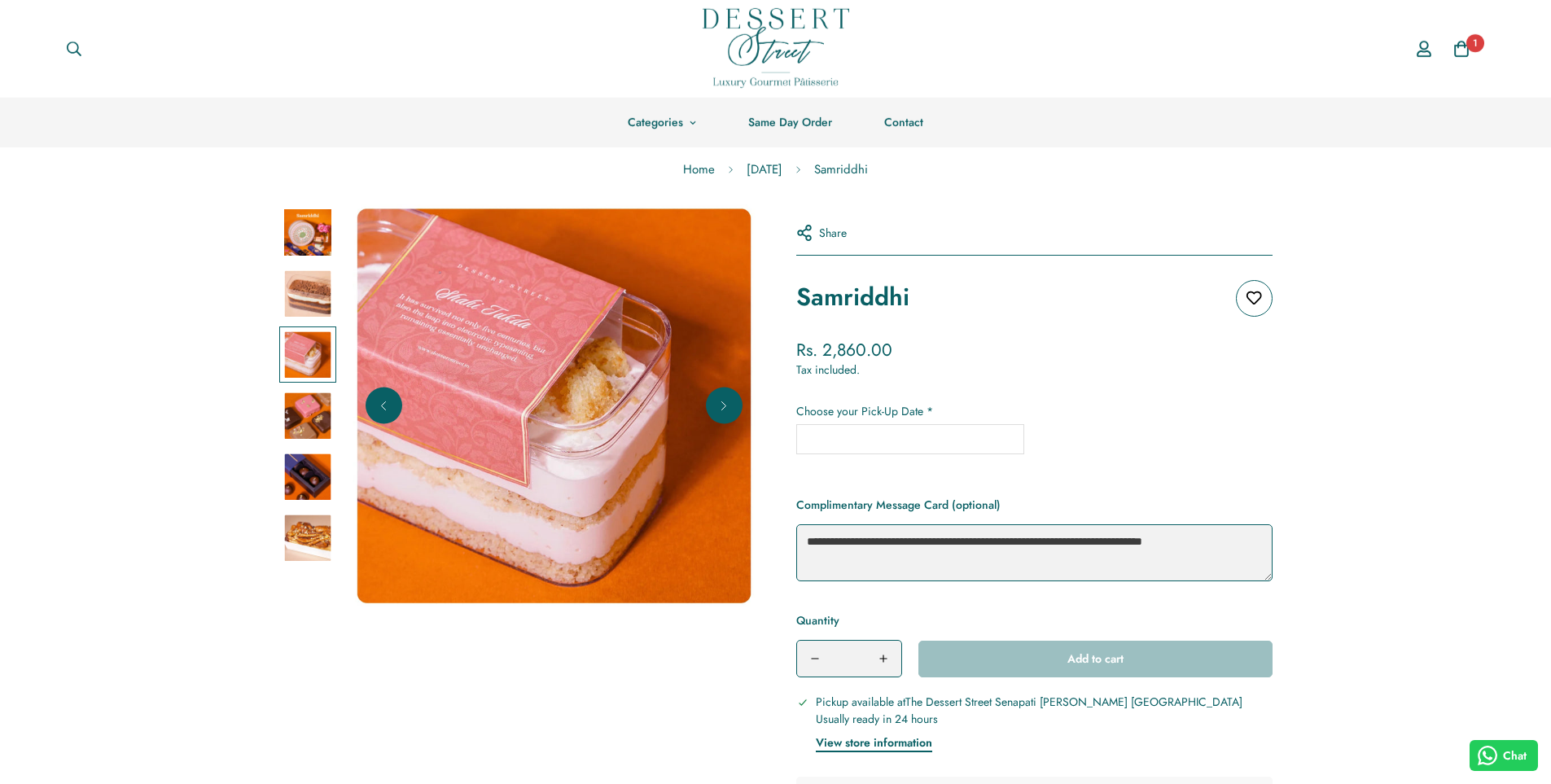
click at [324, 286] on img at bounding box center [308, 294] width 47 height 47
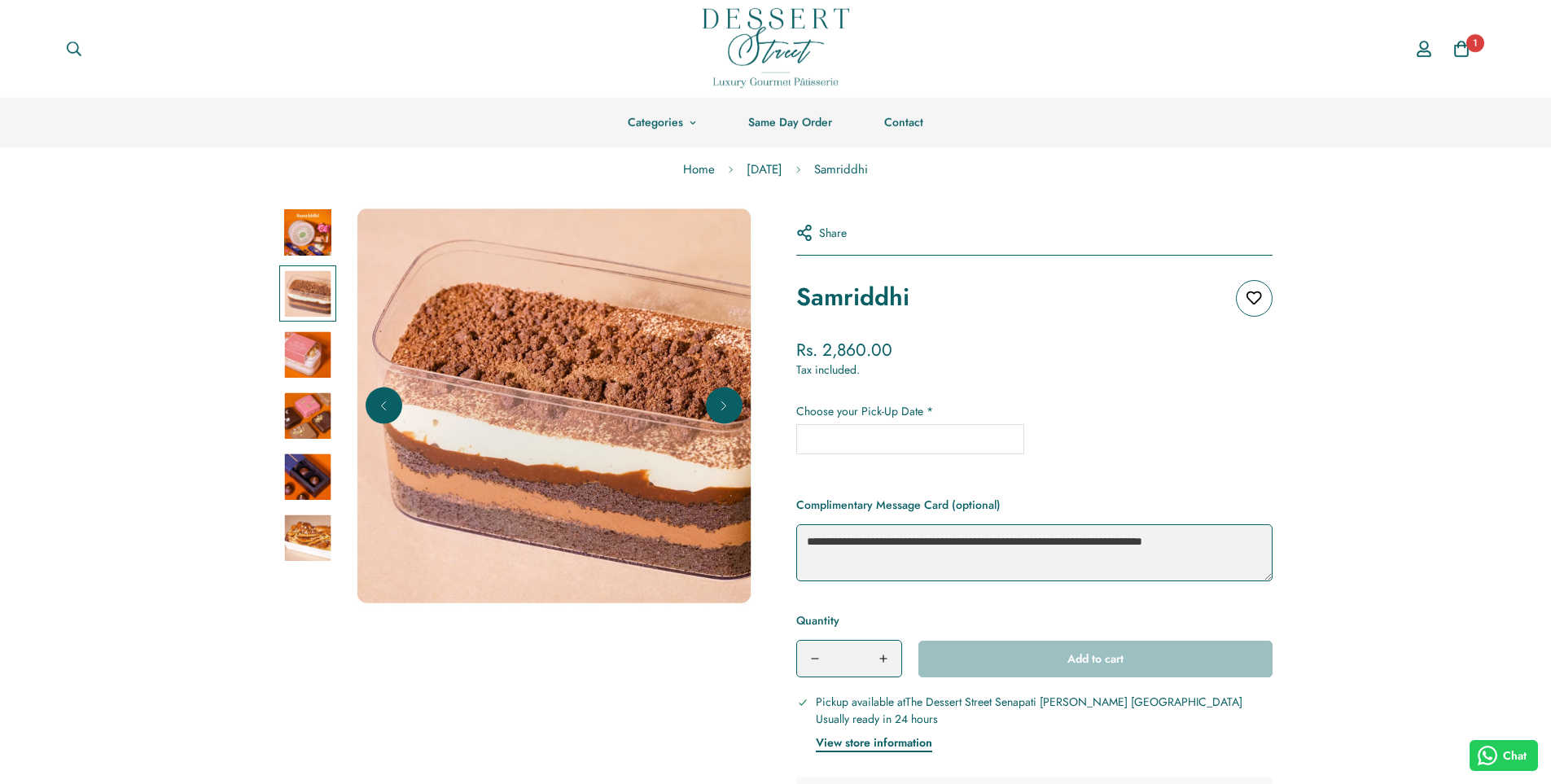
click at [321, 416] on img at bounding box center [308, 416] width 47 height 47
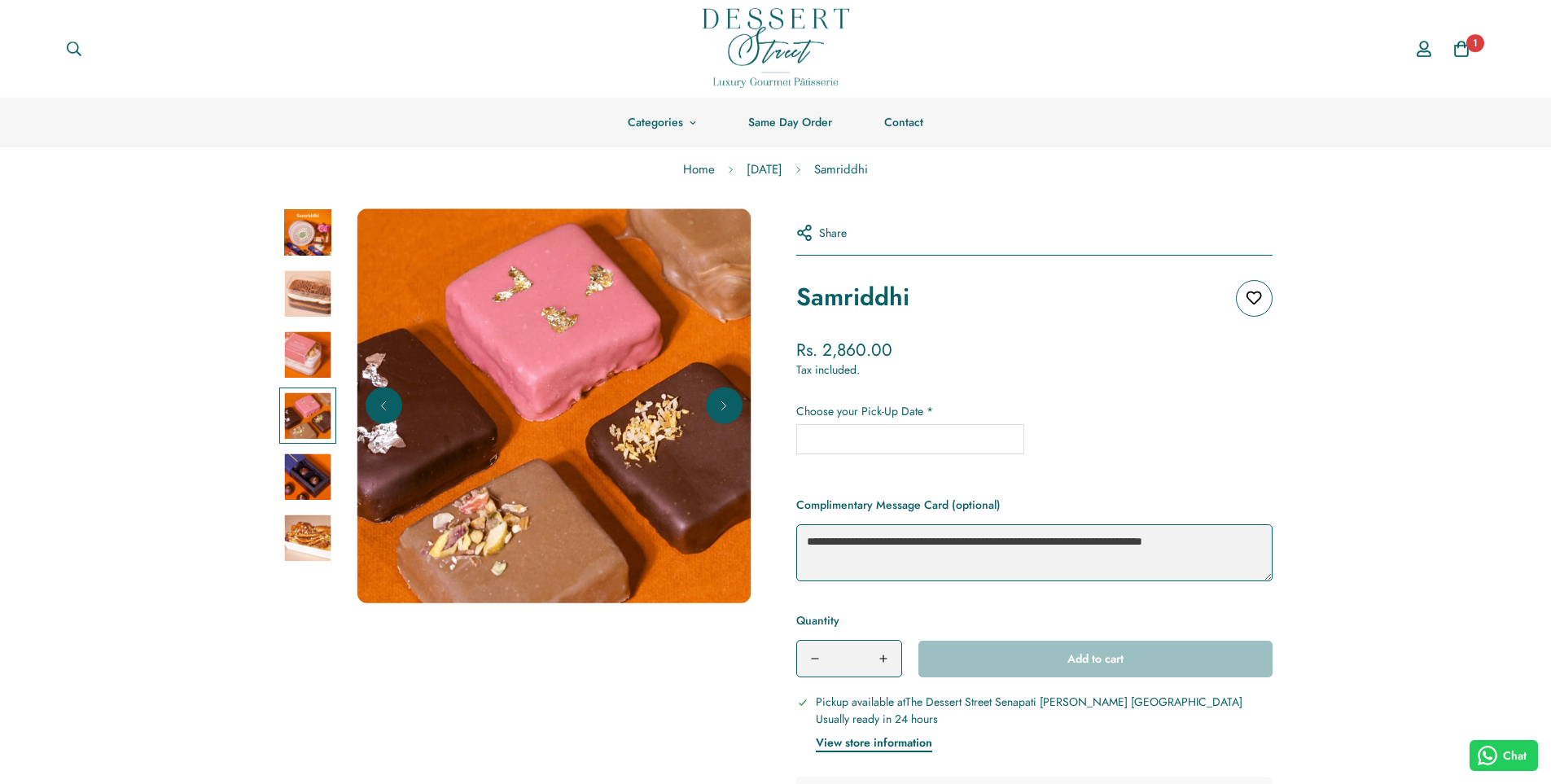
click at [317, 468] on img at bounding box center [308, 477] width 47 height 47
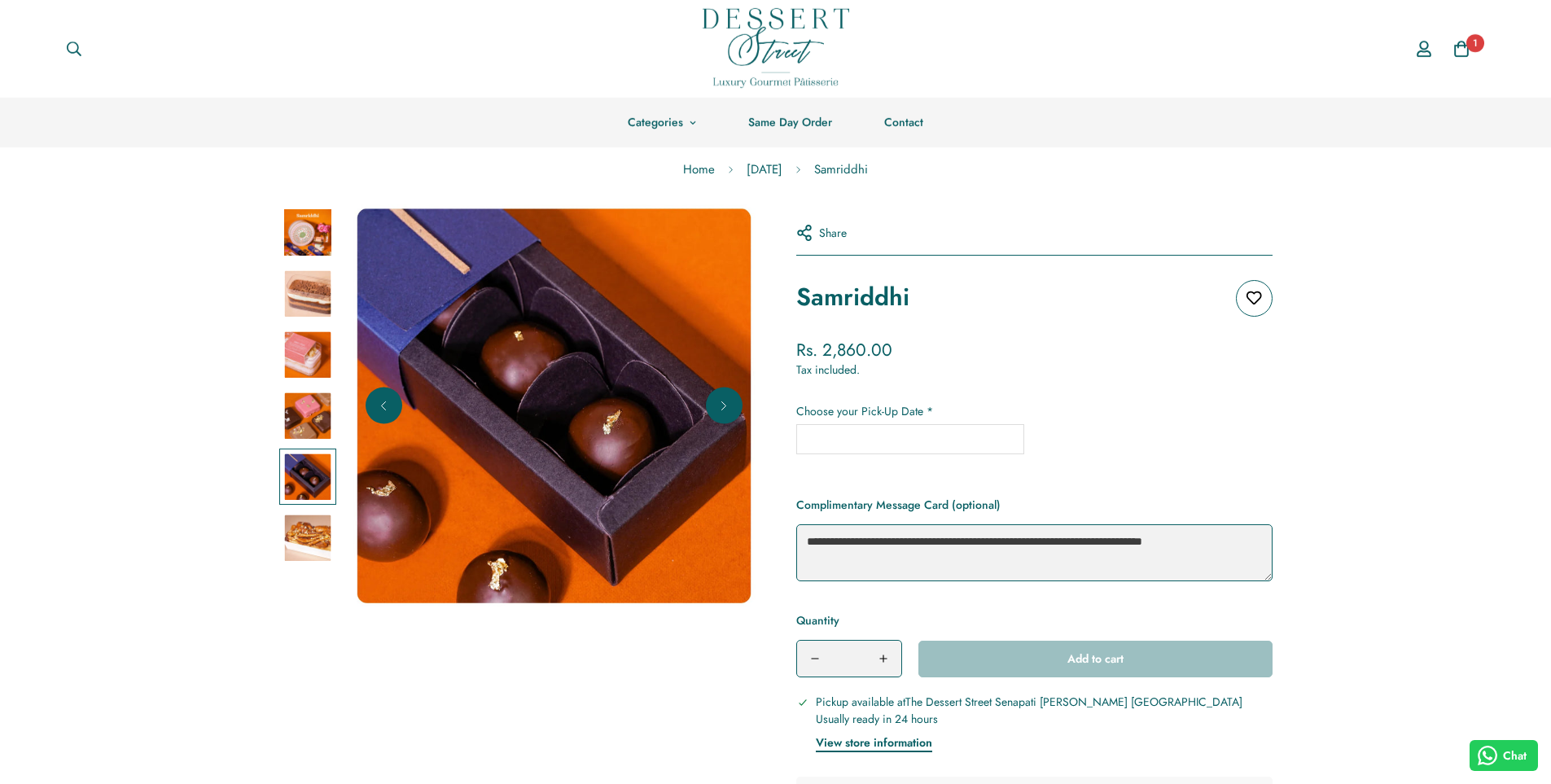
click at [316, 534] on img at bounding box center [308, 538] width 47 height 47
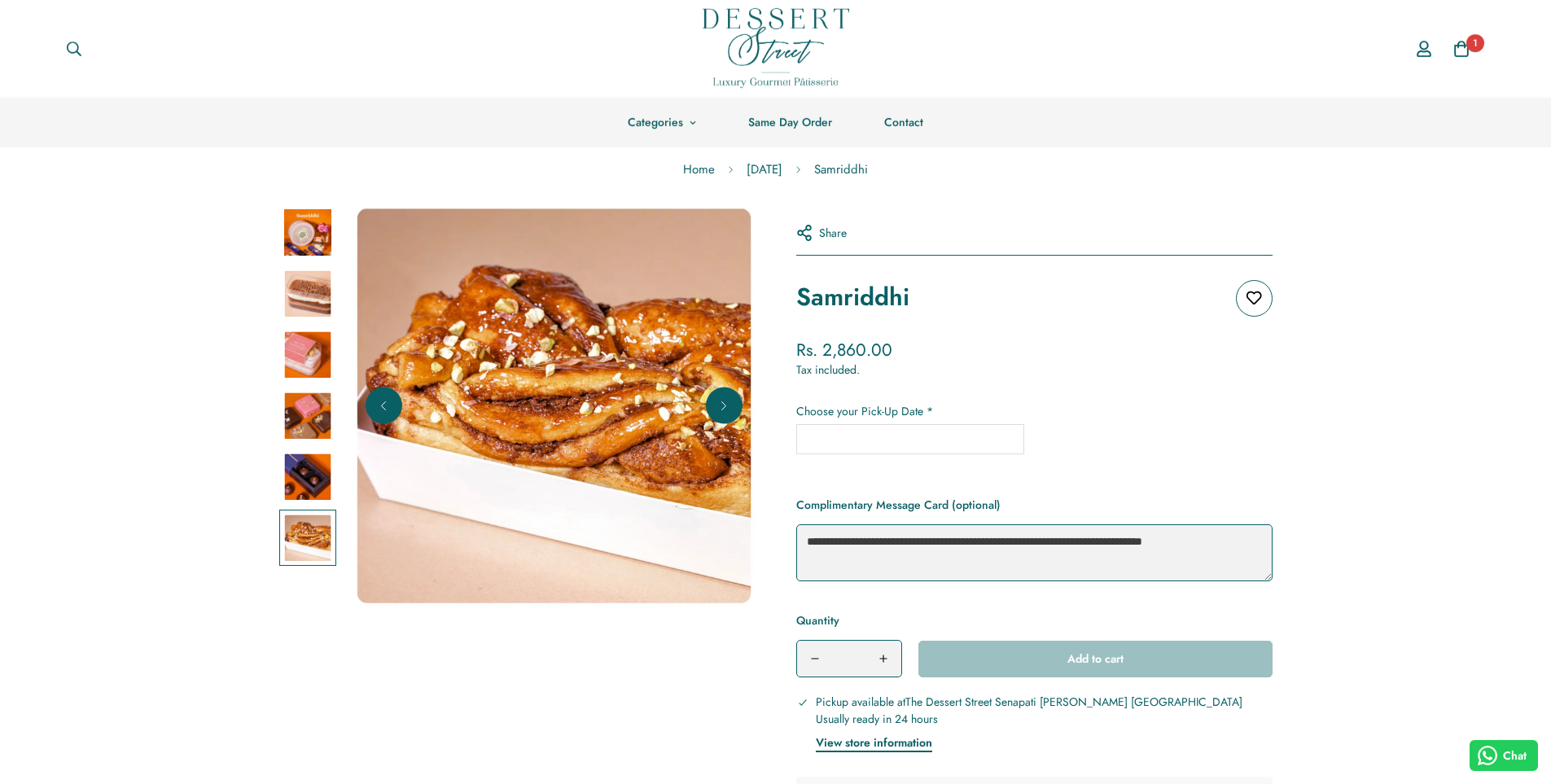
click at [316, 252] on img at bounding box center [308, 233] width 47 height 47
